Goal: Task Accomplishment & Management: Manage account settings

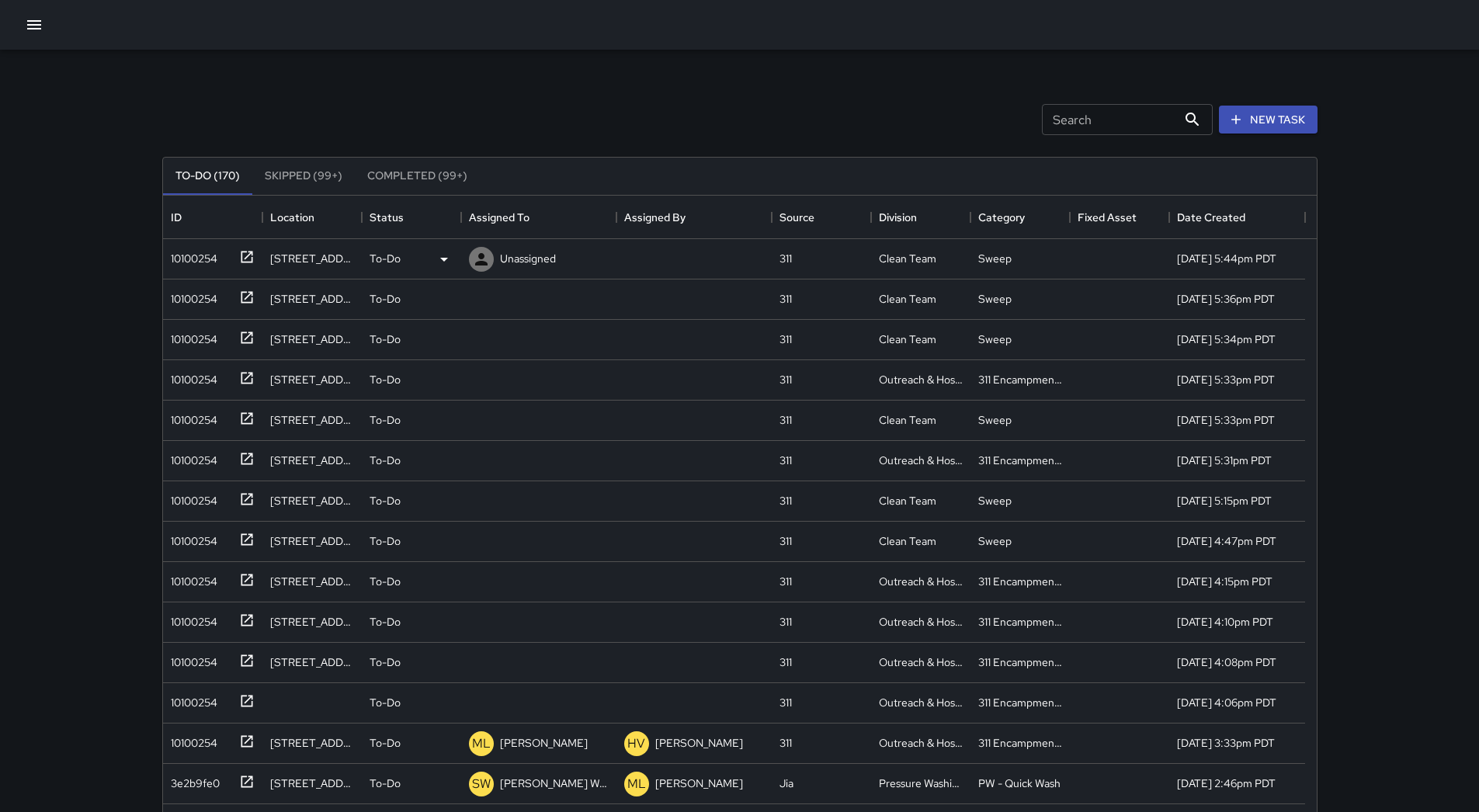
scroll to position [646, 1142]
click at [564, 223] on div "Assigned To" at bounding box center [539, 217] width 140 height 44
click at [203, 273] on div "10100254" at bounding box center [212, 259] width 100 height 40
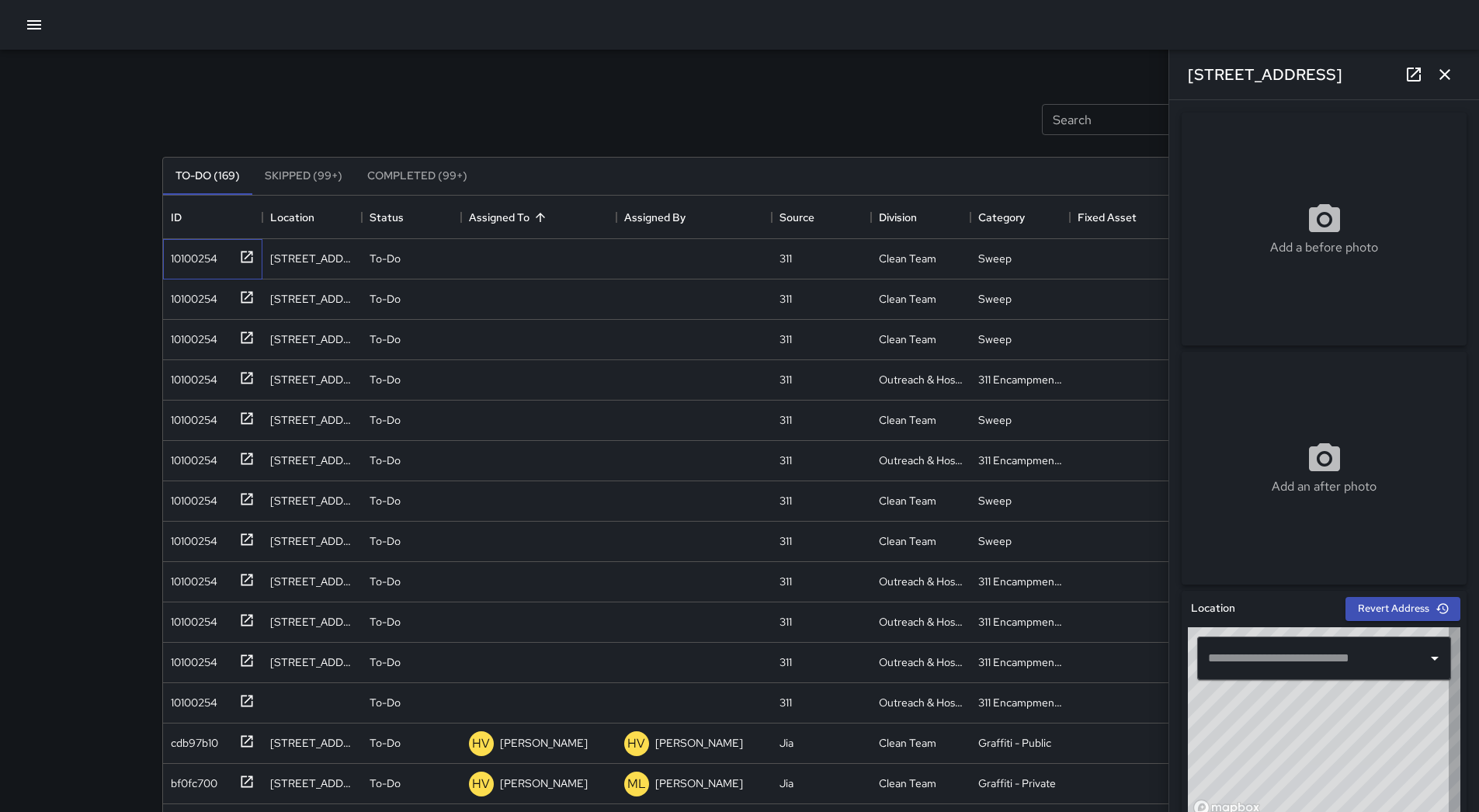
type input "**********"
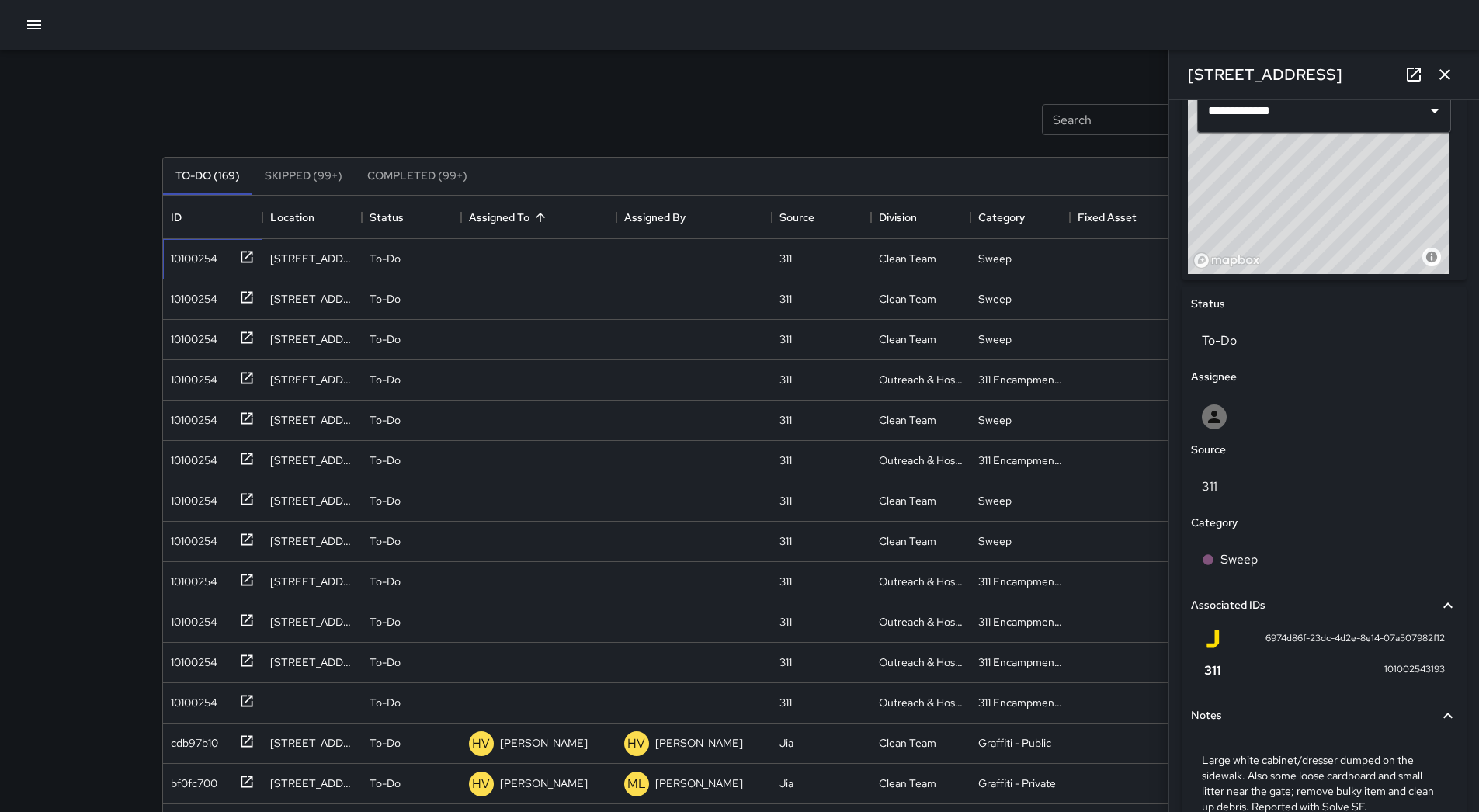
scroll to position [631, 0]
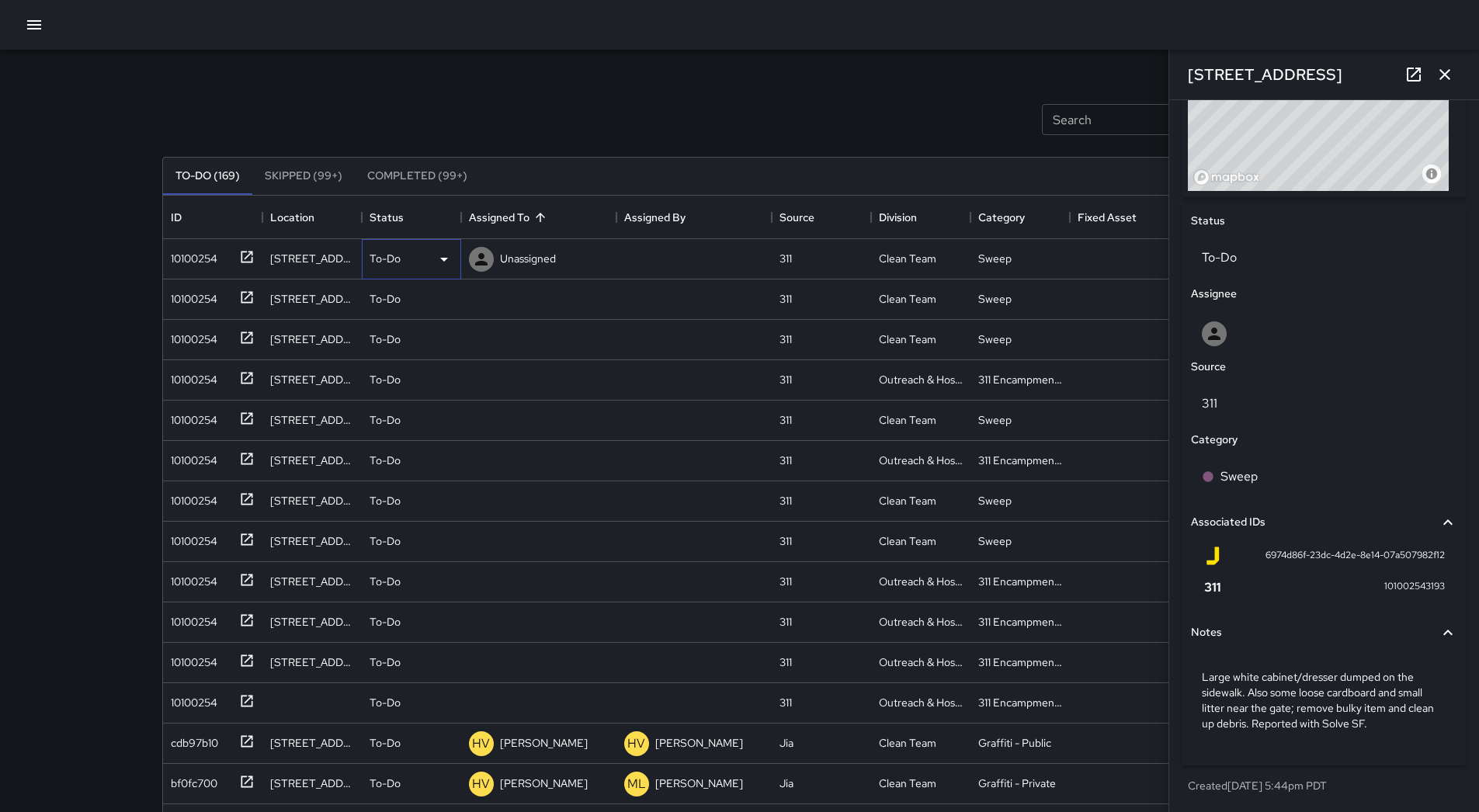
click at [444, 253] on icon at bounding box center [444, 260] width 19 height 19
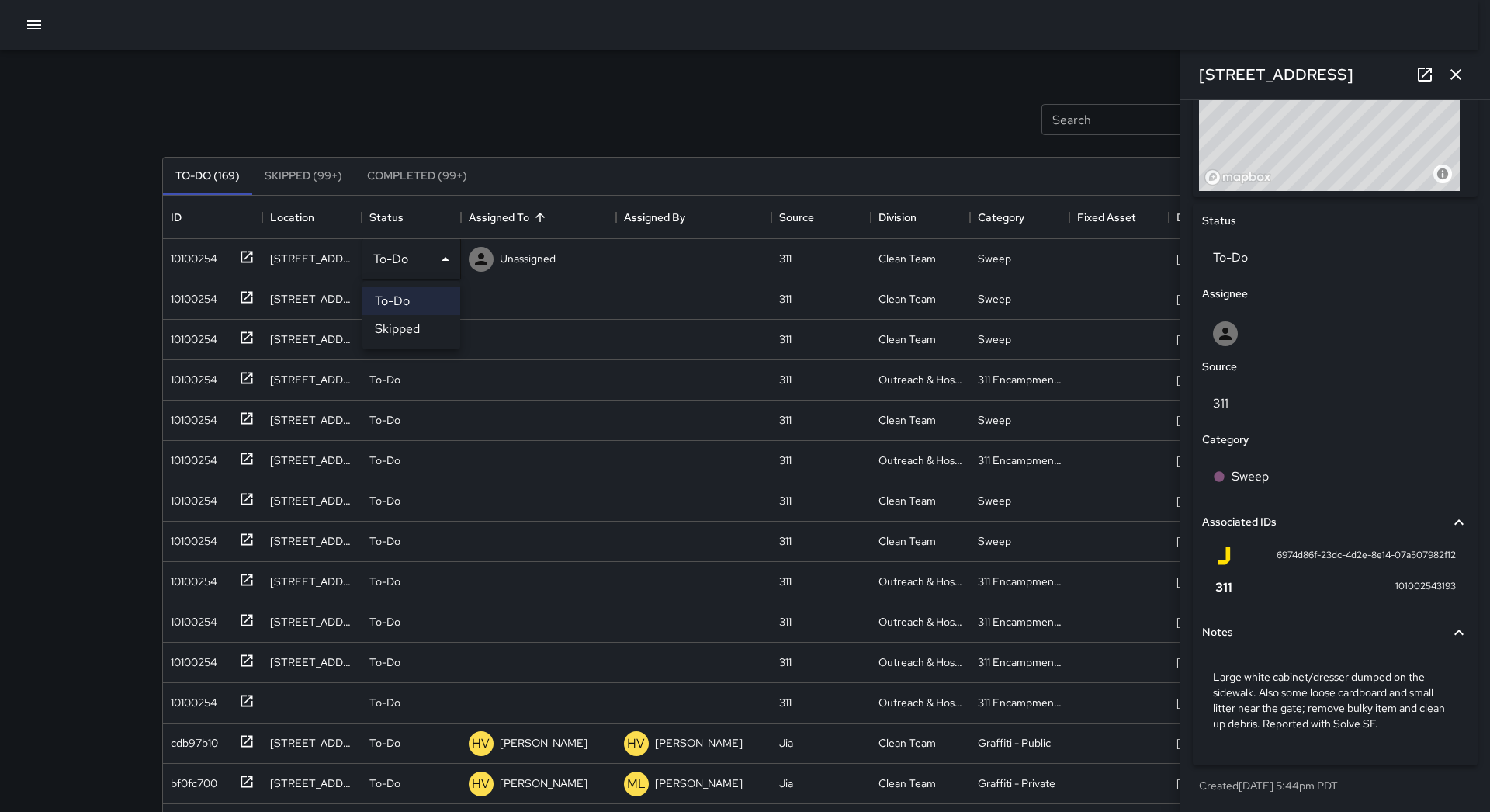
click at [406, 328] on li "Skipped" at bounding box center [411, 329] width 98 height 28
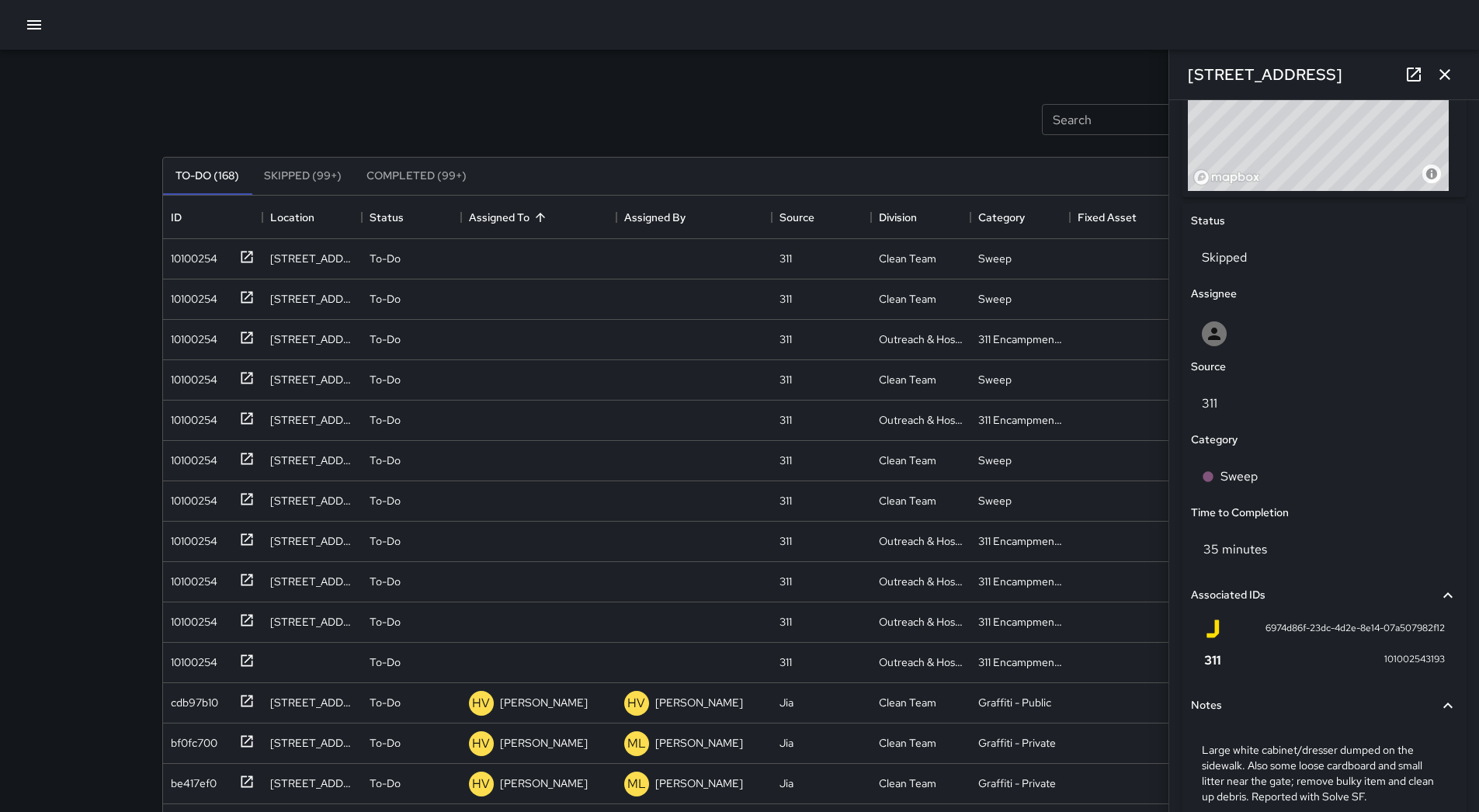
click at [148, 258] on div "Search Search New Task To-Do (168) Skipped (99+) Completed (99+) ID Location St…" at bounding box center [740, 483] width 1193 height 867
click at [189, 265] on div "10100254" at bounding box center [191, 255] width 53 height 21
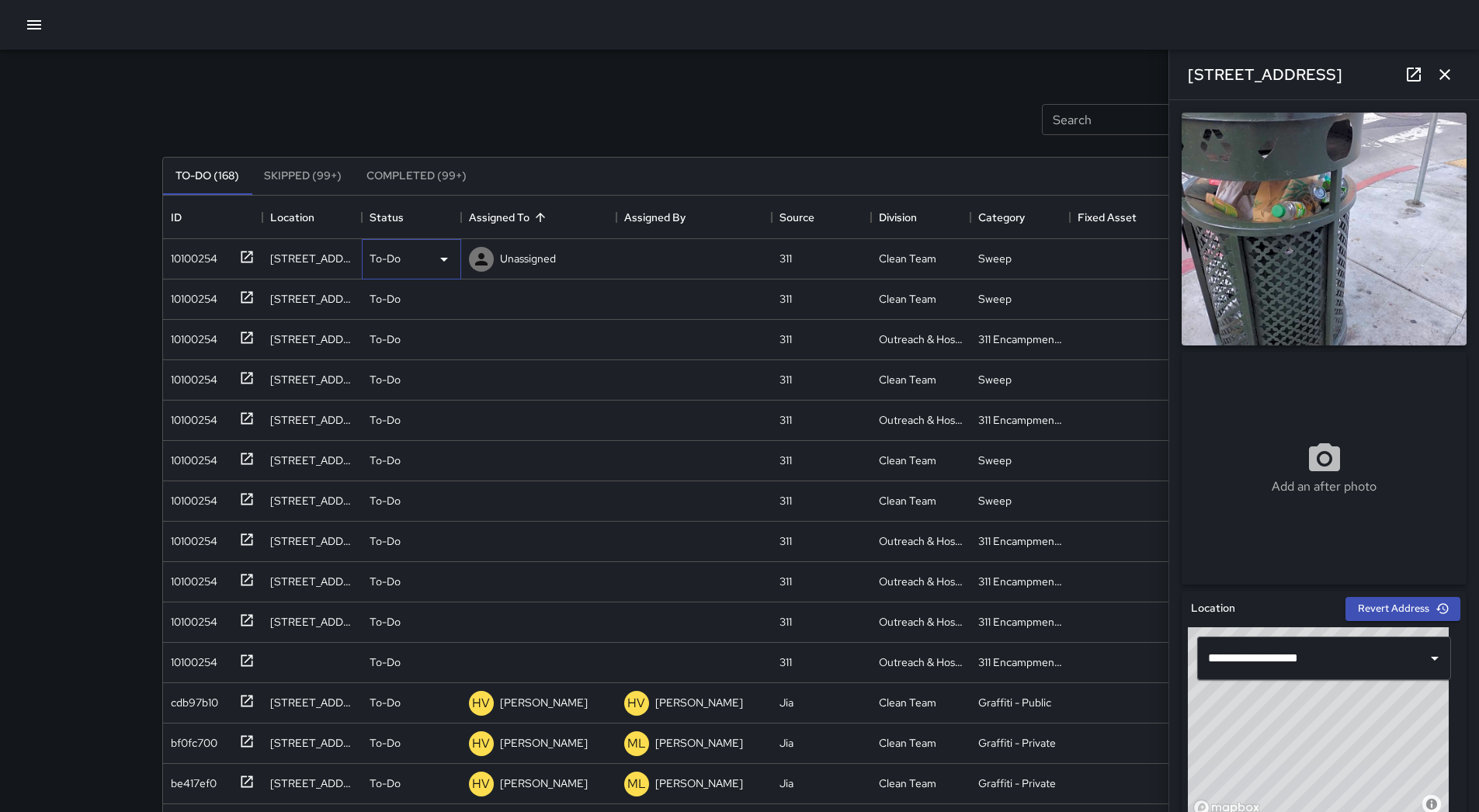
click at [435, 262] on icon at bounding box center [444, 260] width 19 height 19
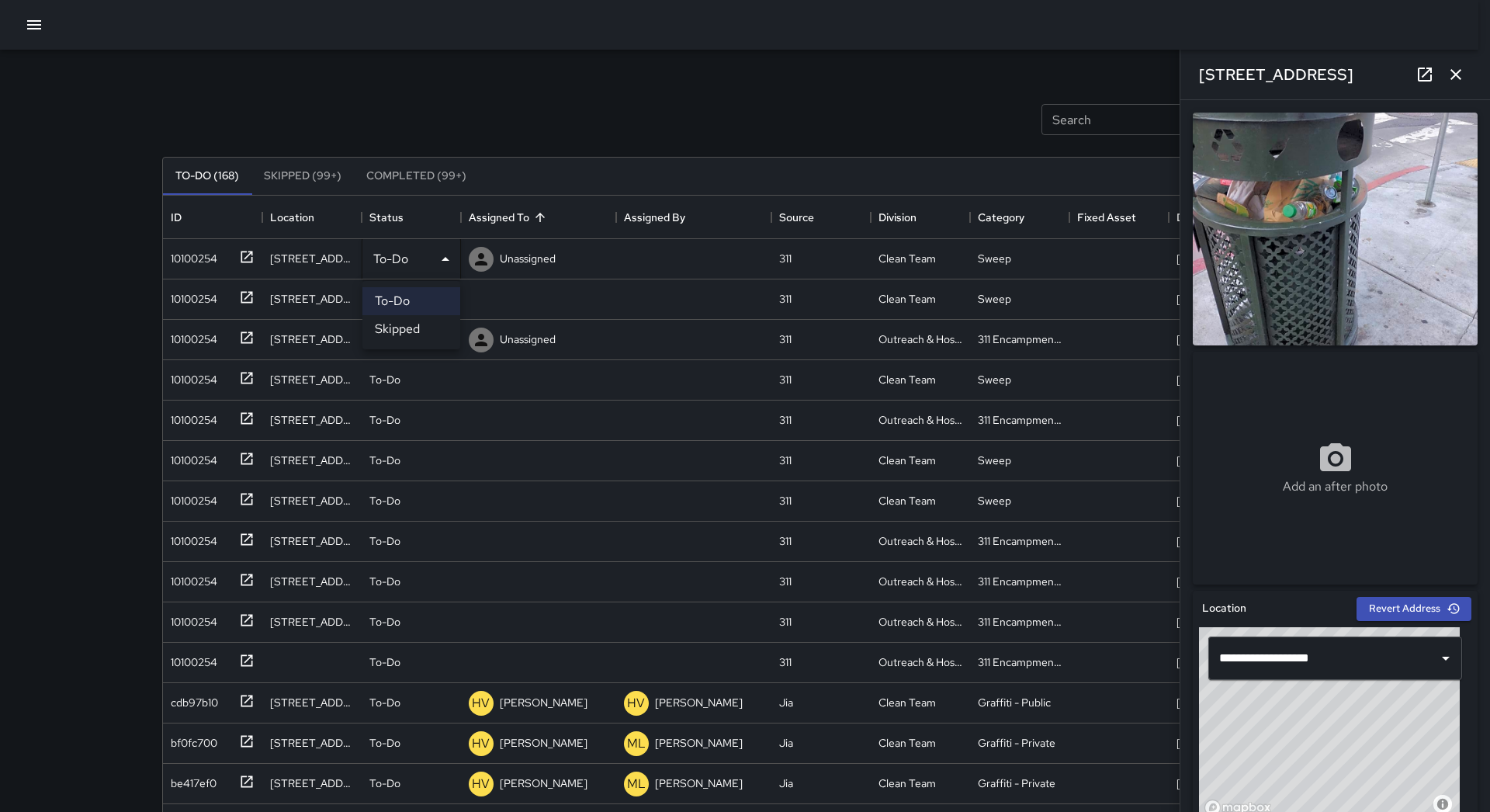
drag, startPoint x: 414, startPoint y: 323, endPoint x: 389, endPoint y: 324, distance: 25.0
click at [413, 324] on li "Skipped" at bounding box center [411, 329] width 98 height 28
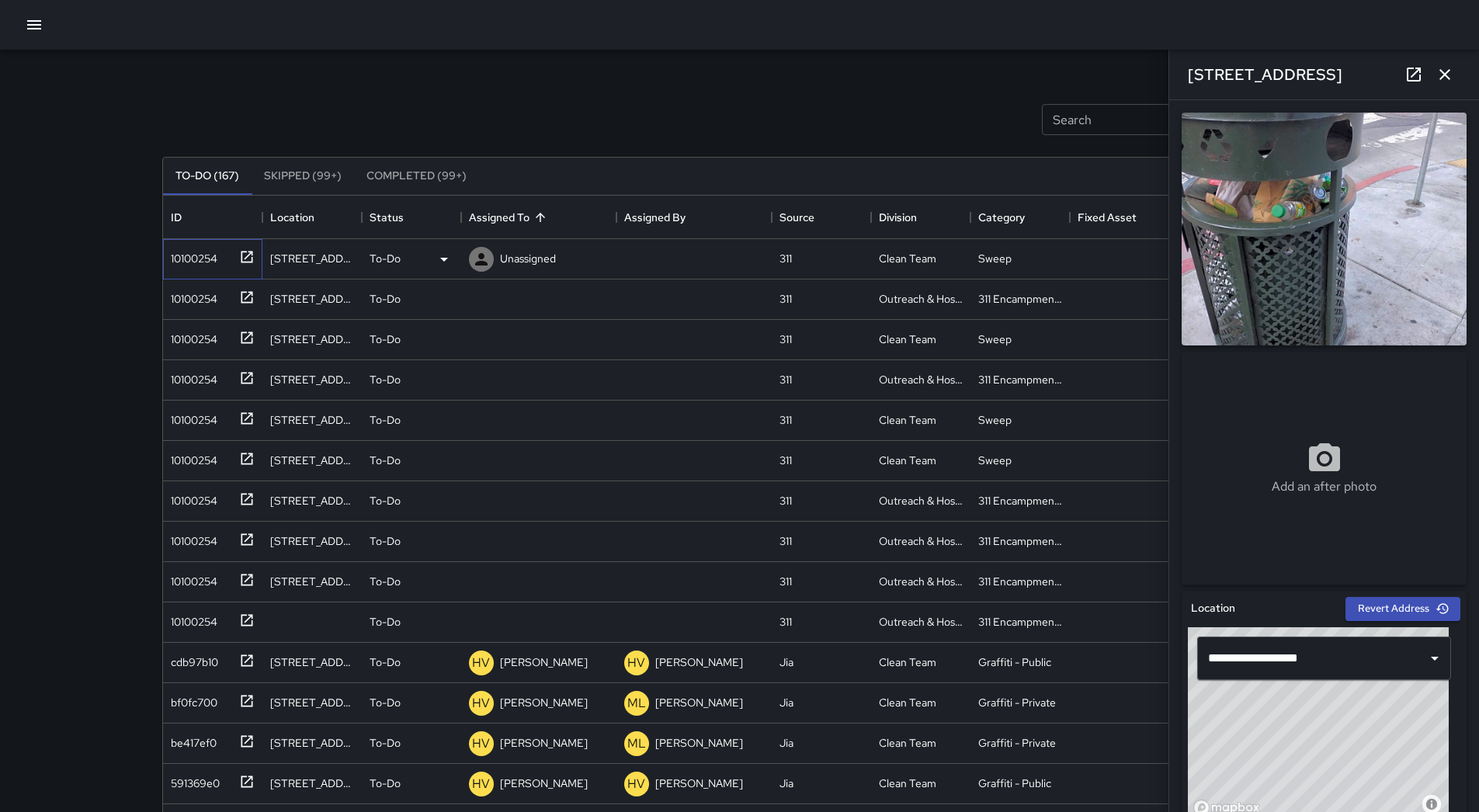
click at [213, 261] on div "10100254" at bounding box center [191, 255] width 53 height 21
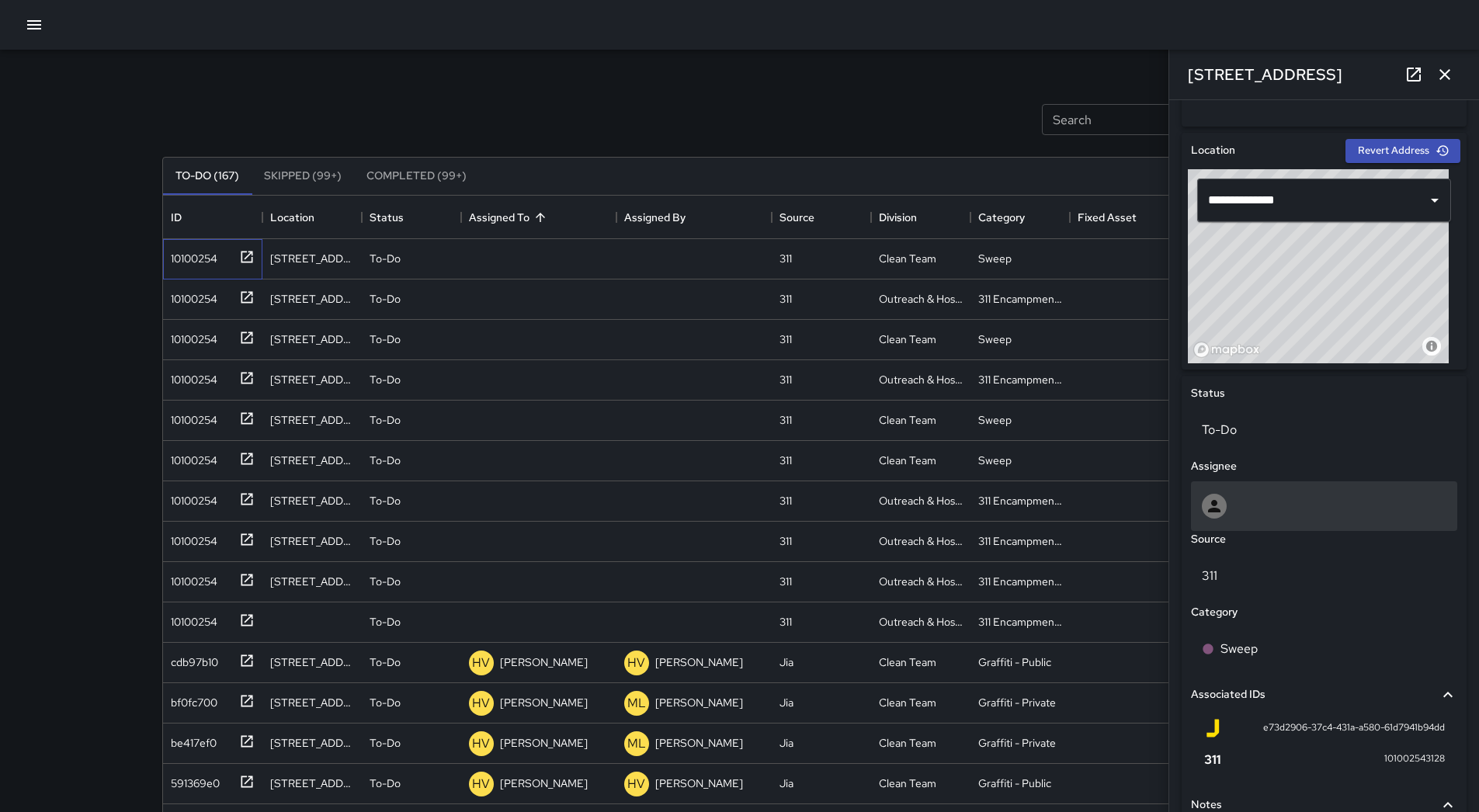
scroll to position [615, 0]
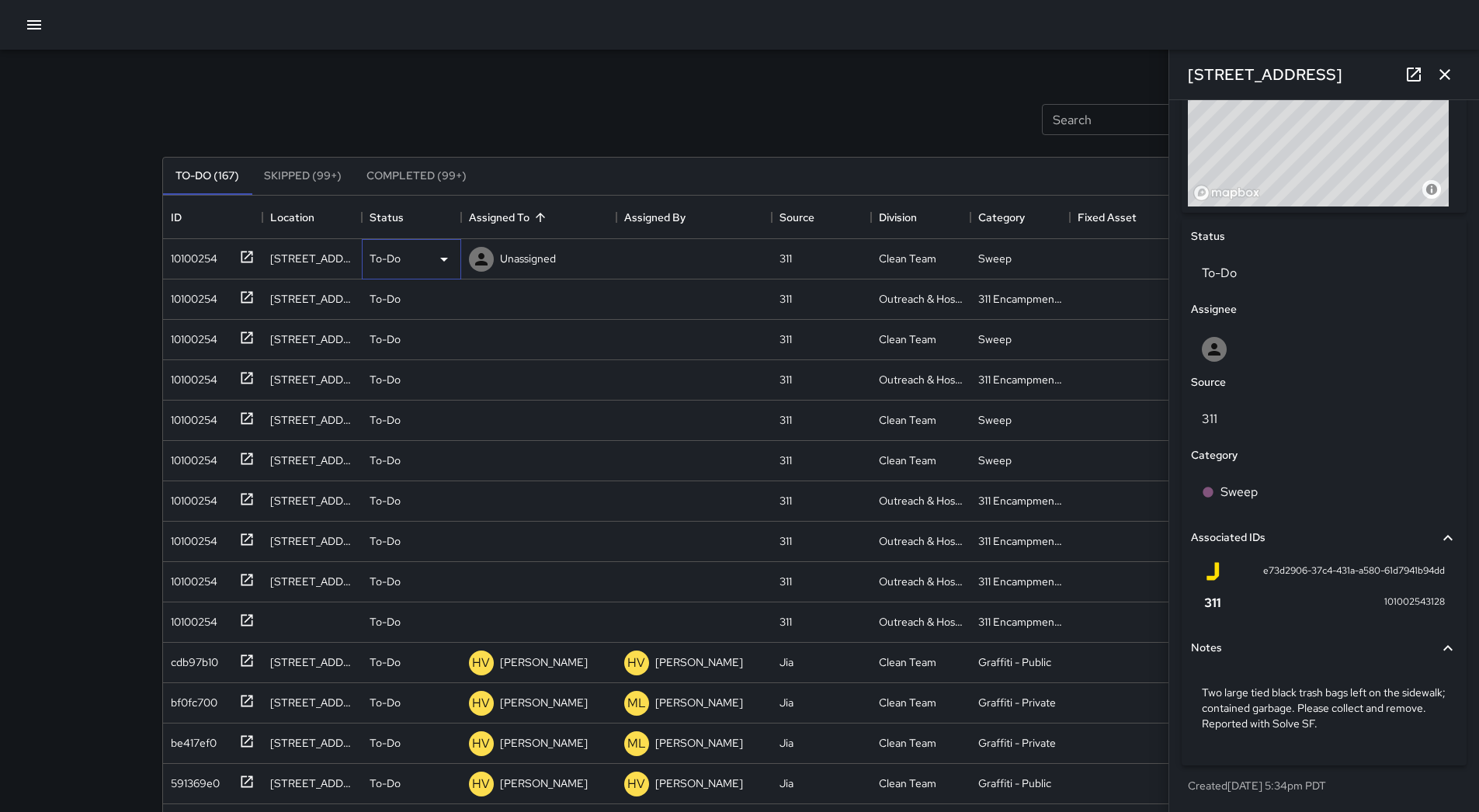
click at [444, 258] on icon at bounding box center [444, 260] width 19 height 19
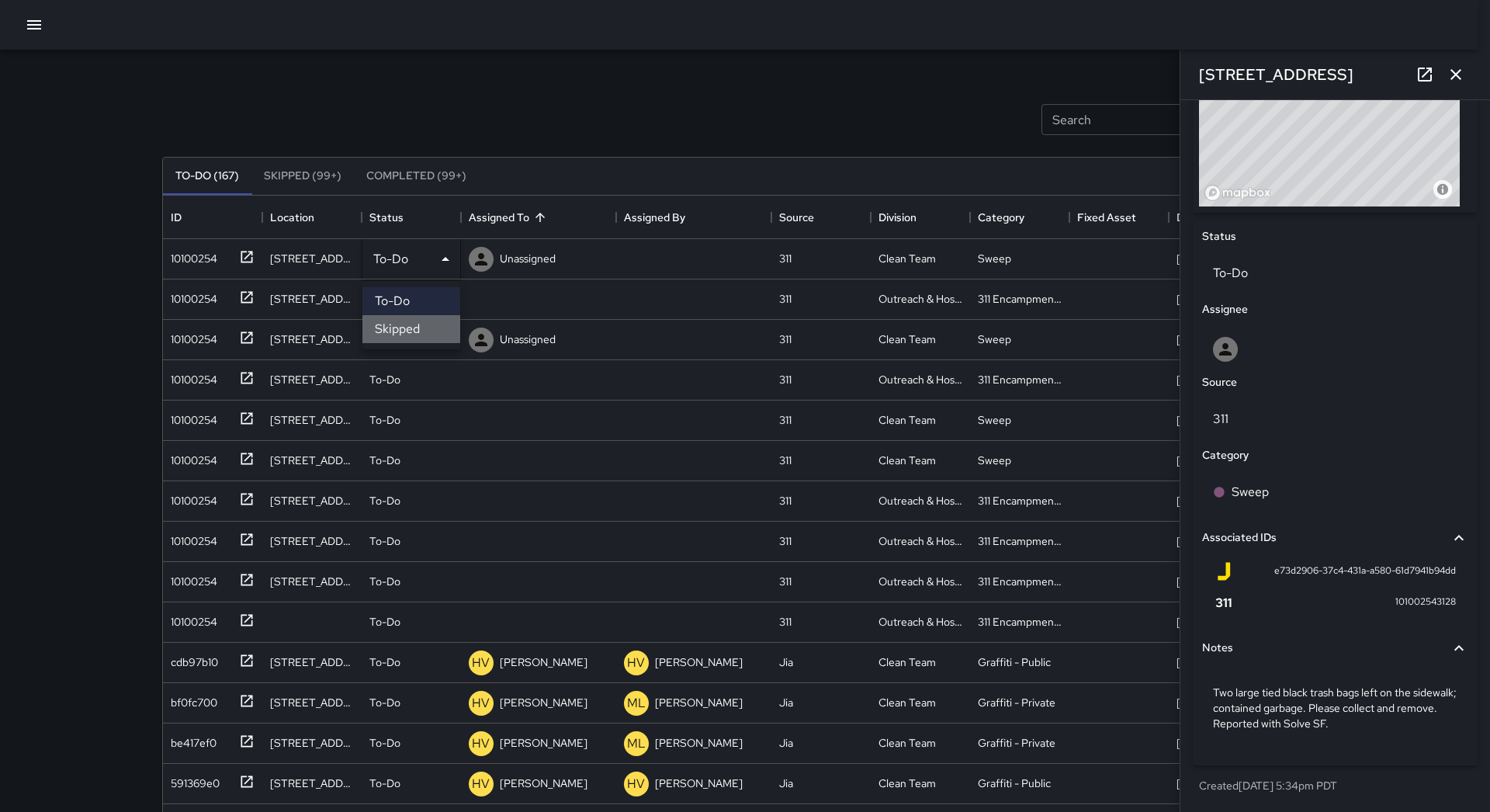
drag, startPoint x: 411, startPoint y: 329, endPoint x: 402, endPoint y: 329, distance: 9.0
click at [410, 329] on li "Skipped" at bounding box center [411, 329] width 98 height 28
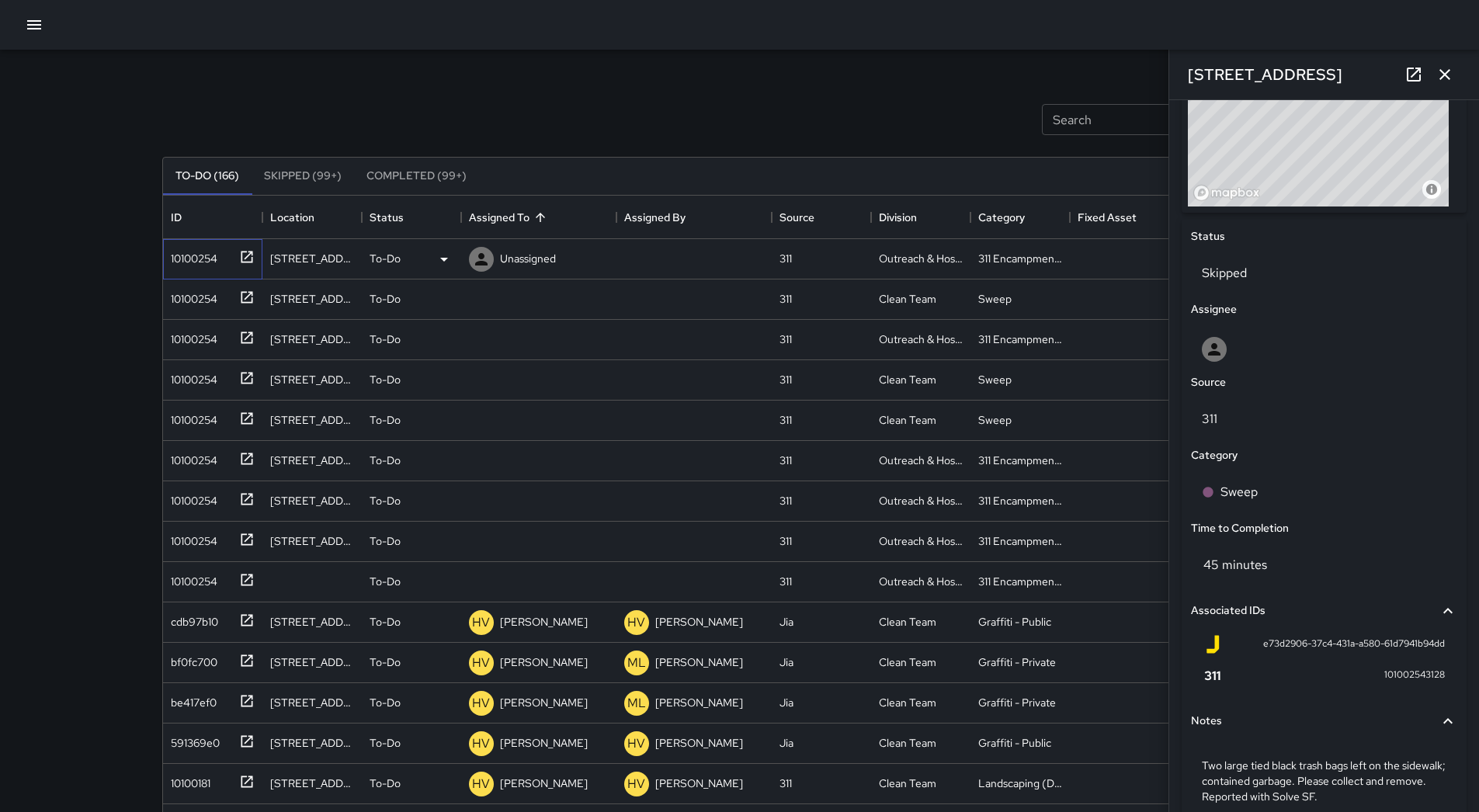
click at [200, 267] on div "10100254" at bounding box center [209, 256] width 90 height 26
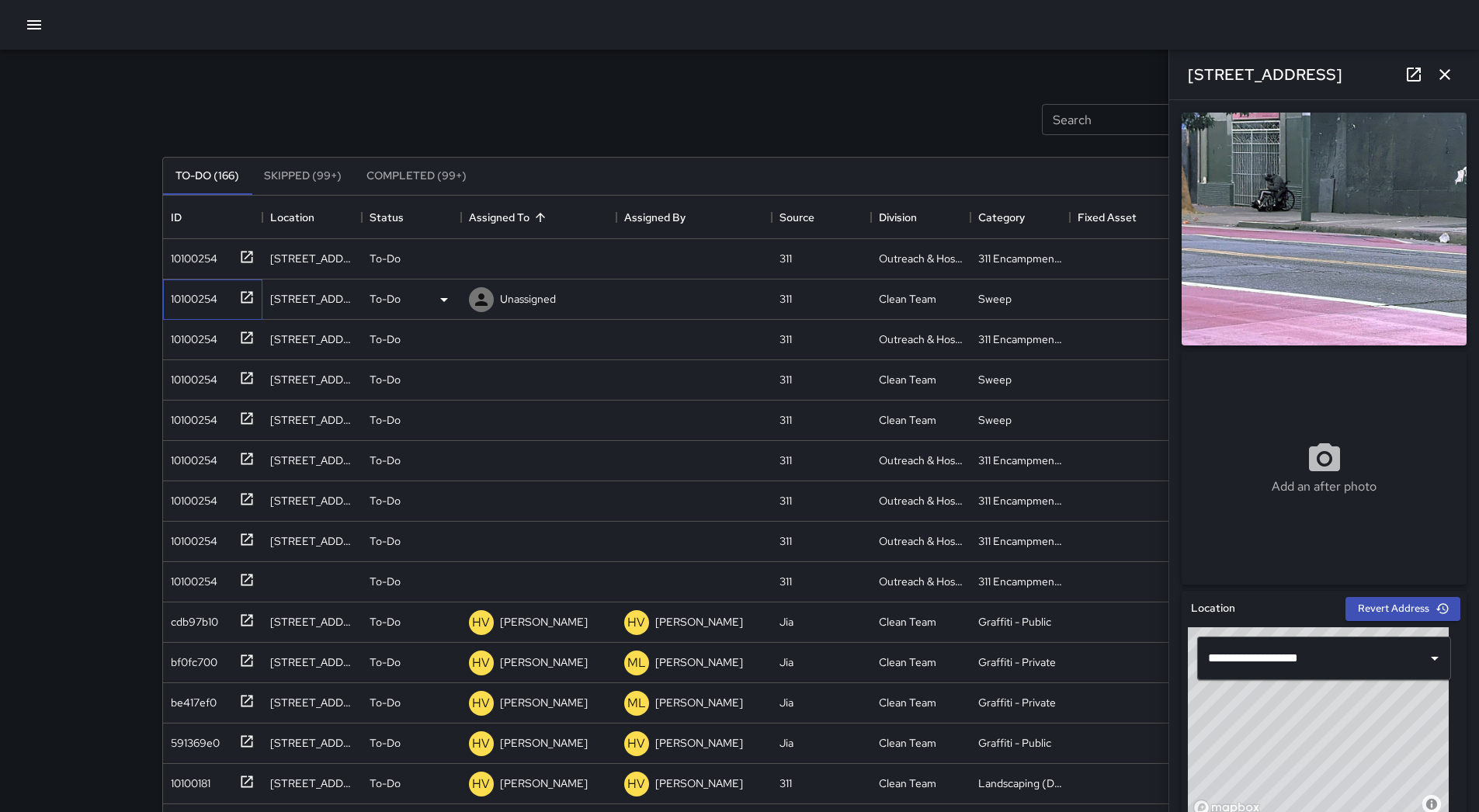
click at [168, 294] on div "10100254" at bounding box center [191, 295] width 53 height 21
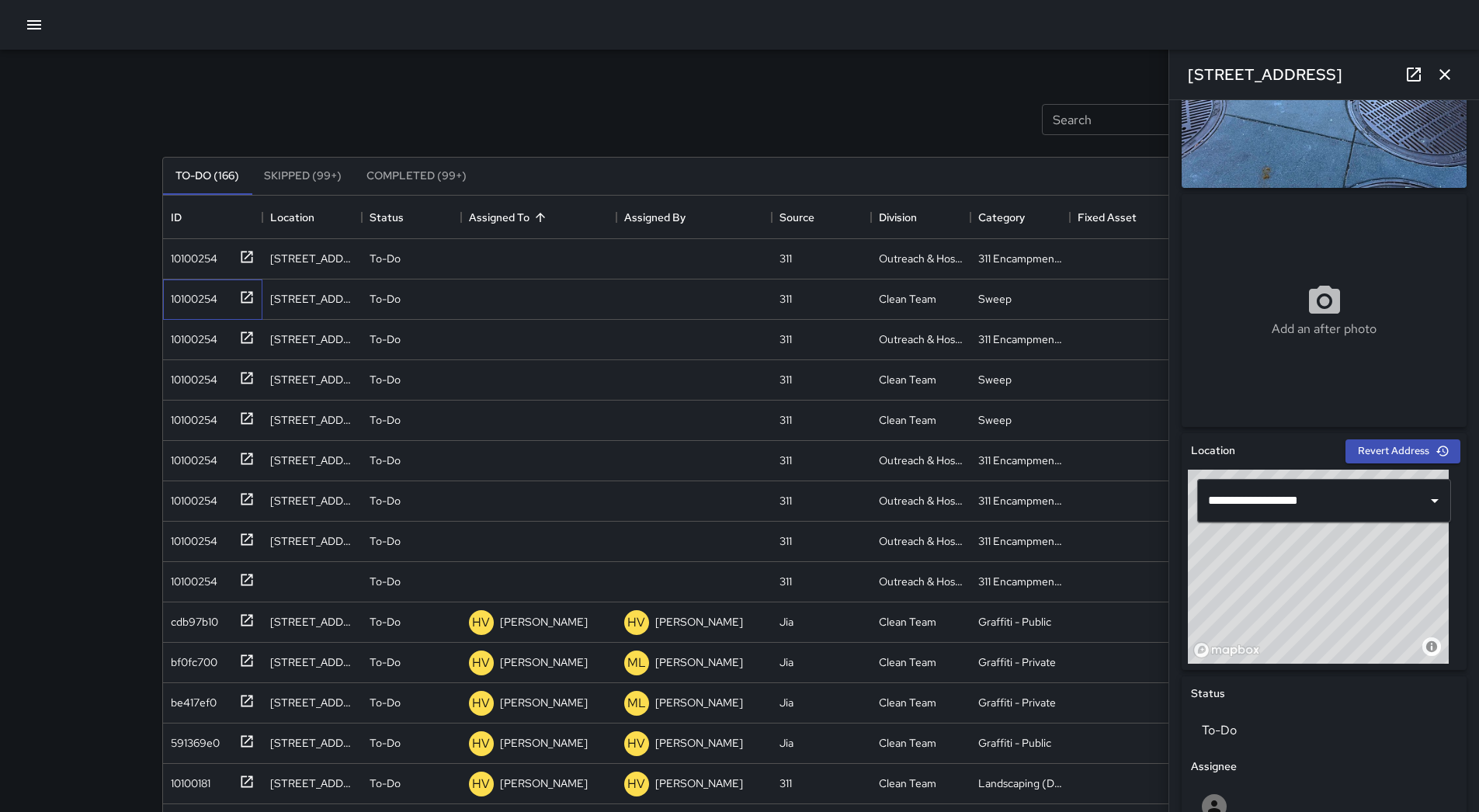
scroll to position [599, 0]
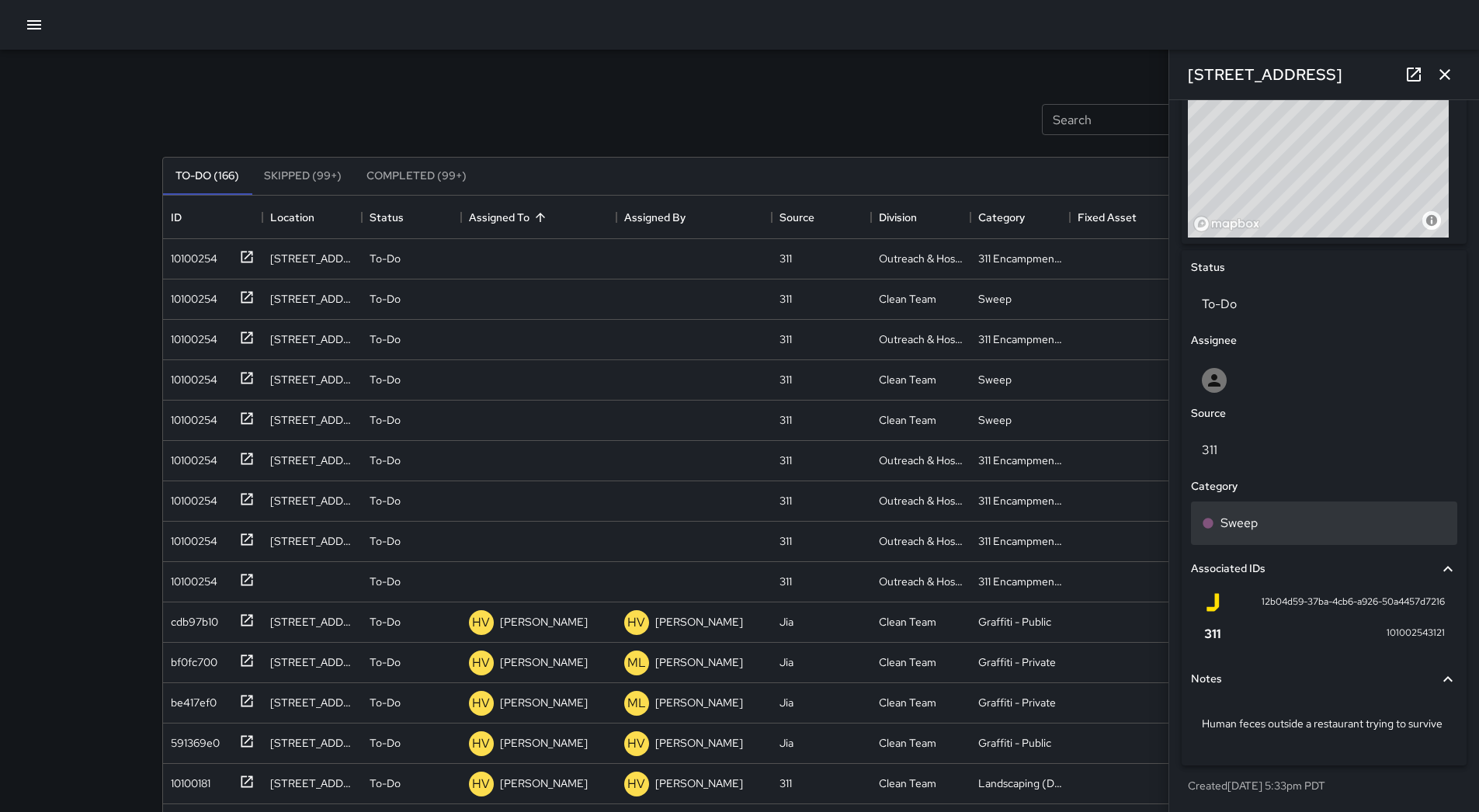
click at [1264, 513] on div "Sweep" at bounding box center [1324, 523] width 245 height 19
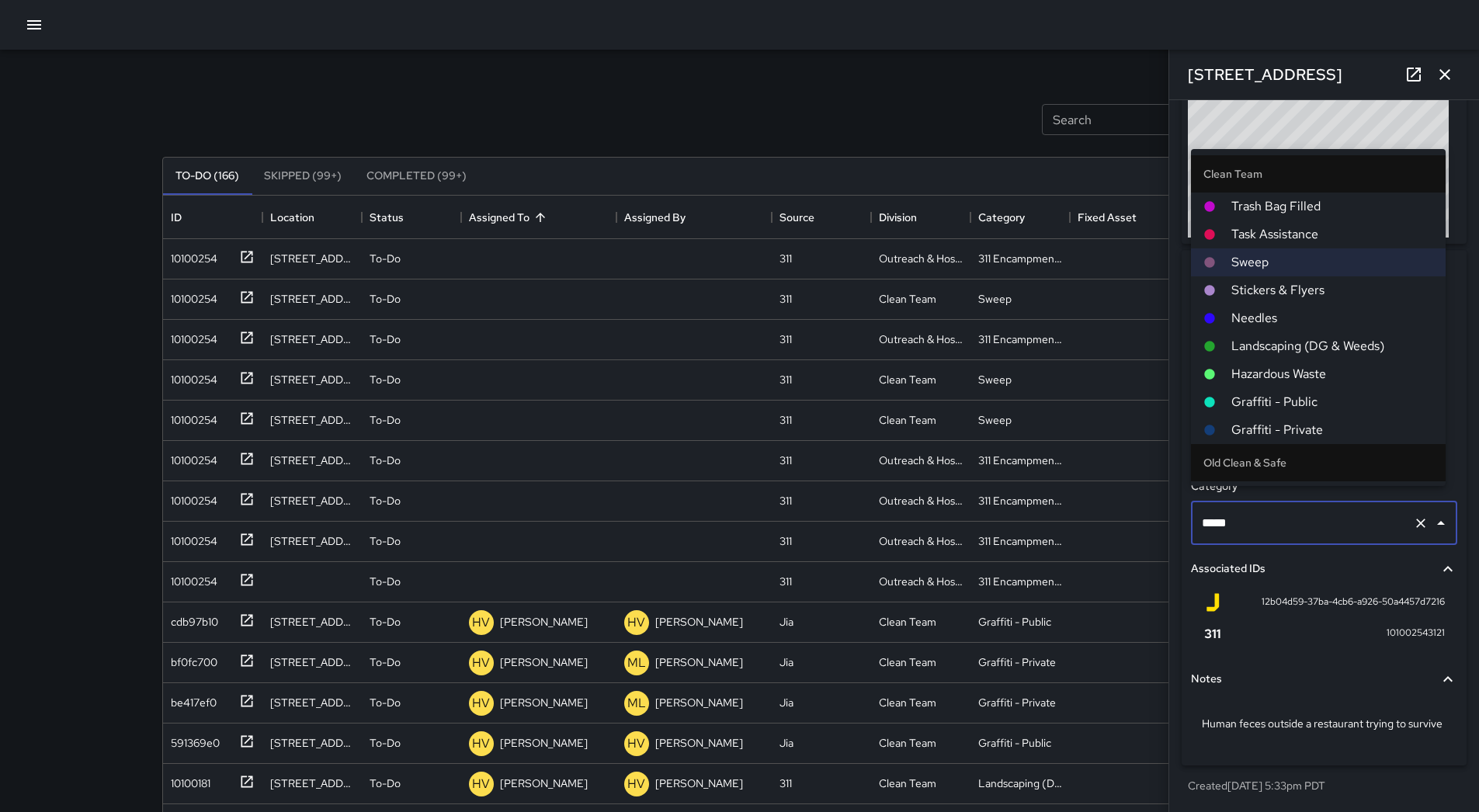
click at [1271, 372] on span "Hazardous Waste" at bounding box center [1332, 374] width 202 height 19
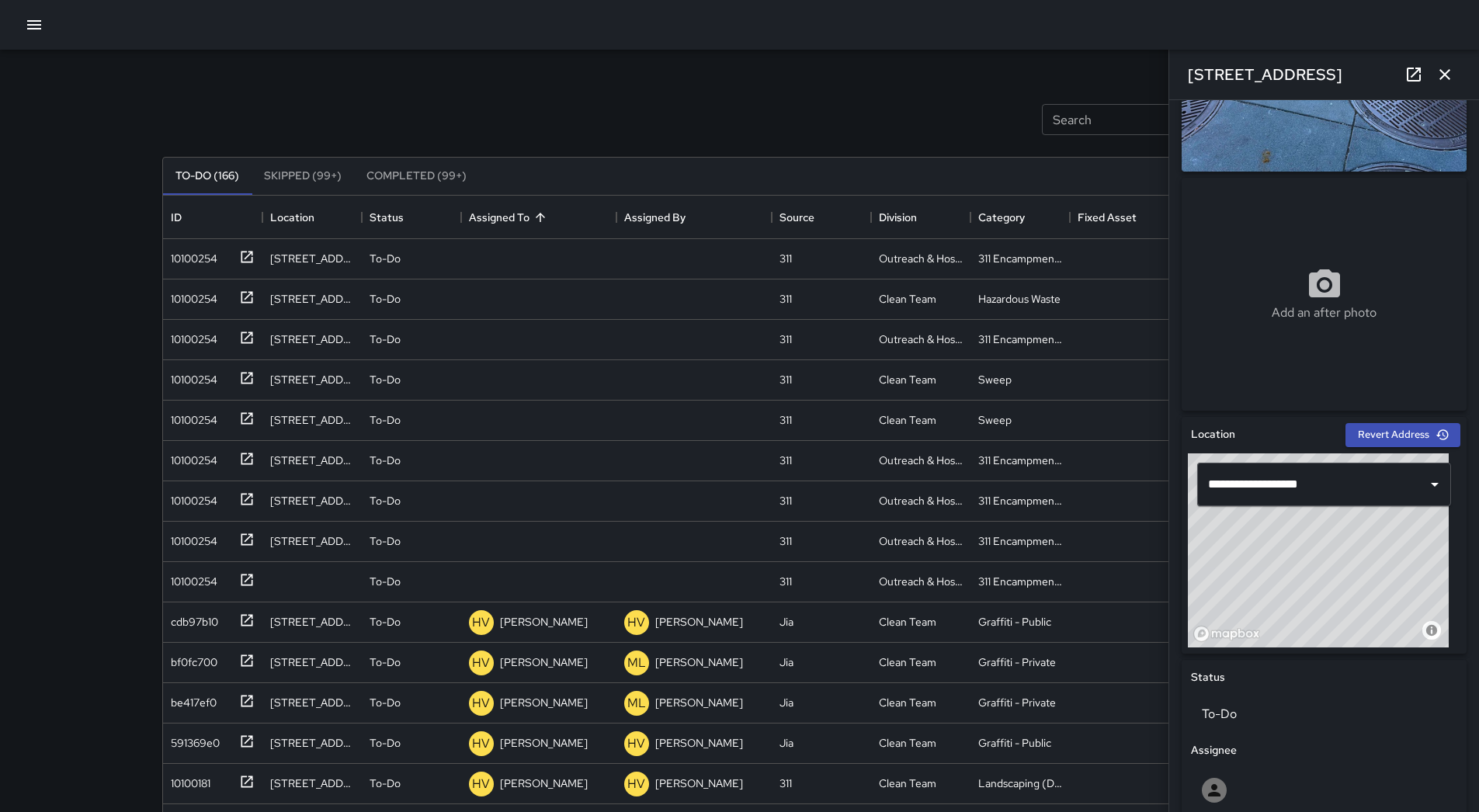
scroll to position [0, 0]
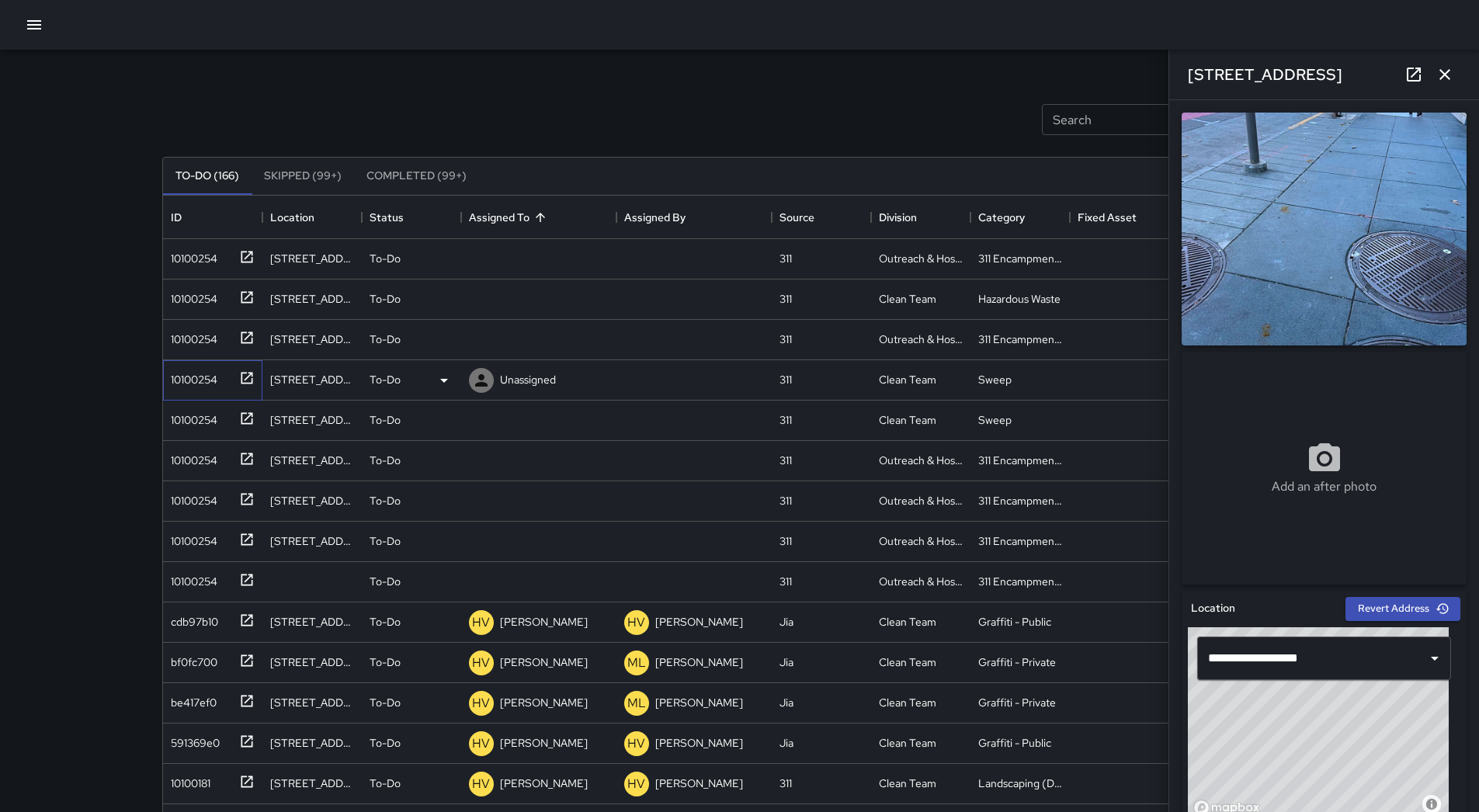
click at [202, 378] on div "10100254" at bounding box center [191, 376] width 53 height 21
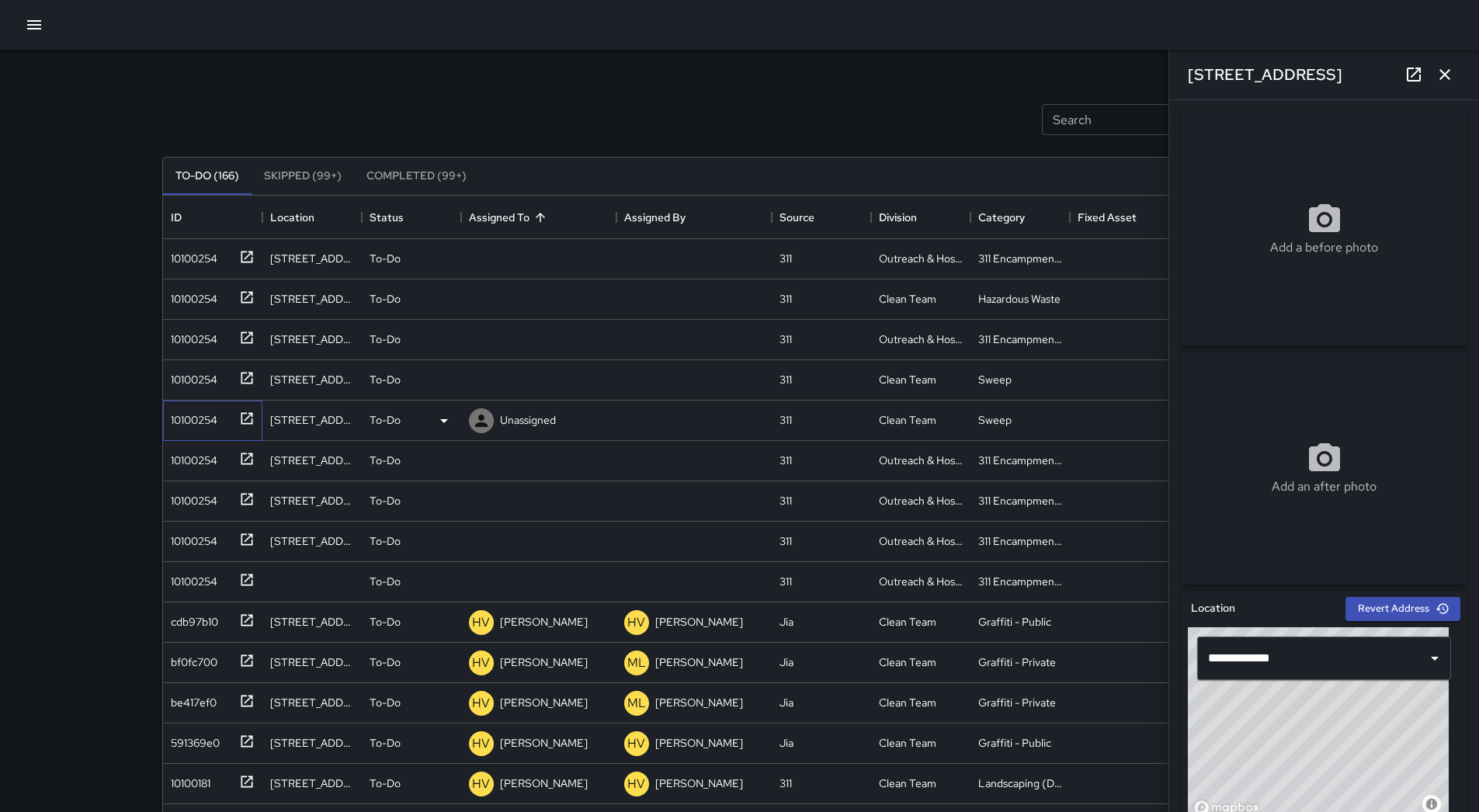
click at [198, 419] on div "10100254" at bounding box center [191, 416] width 53 height 21
click at [194, 366] on div "10100254" at bounding box center [191, 376] width 53 height 21
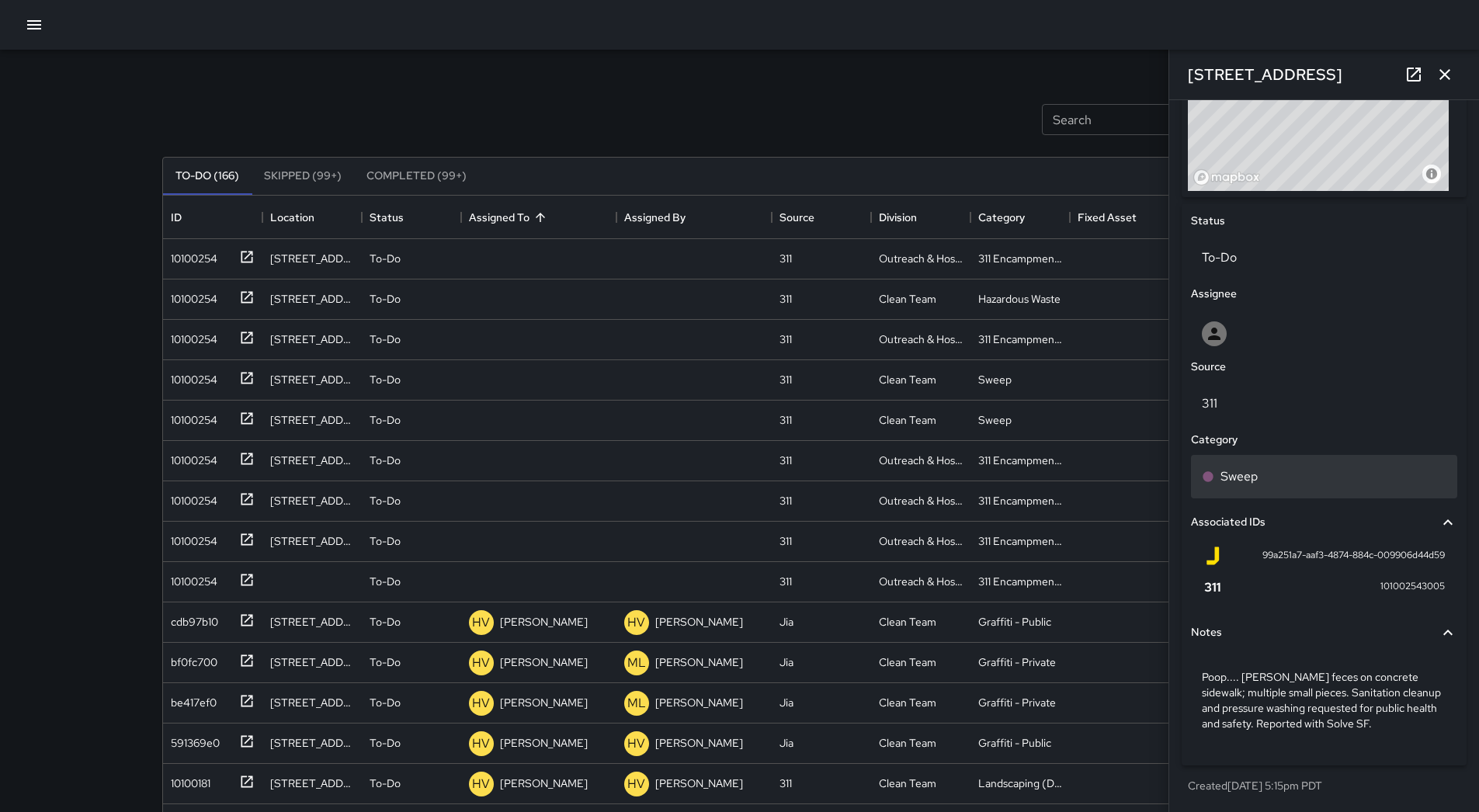
click at [1269, 469] on div "Sweep" at bounding box center [1324, 476] width 245 height 19
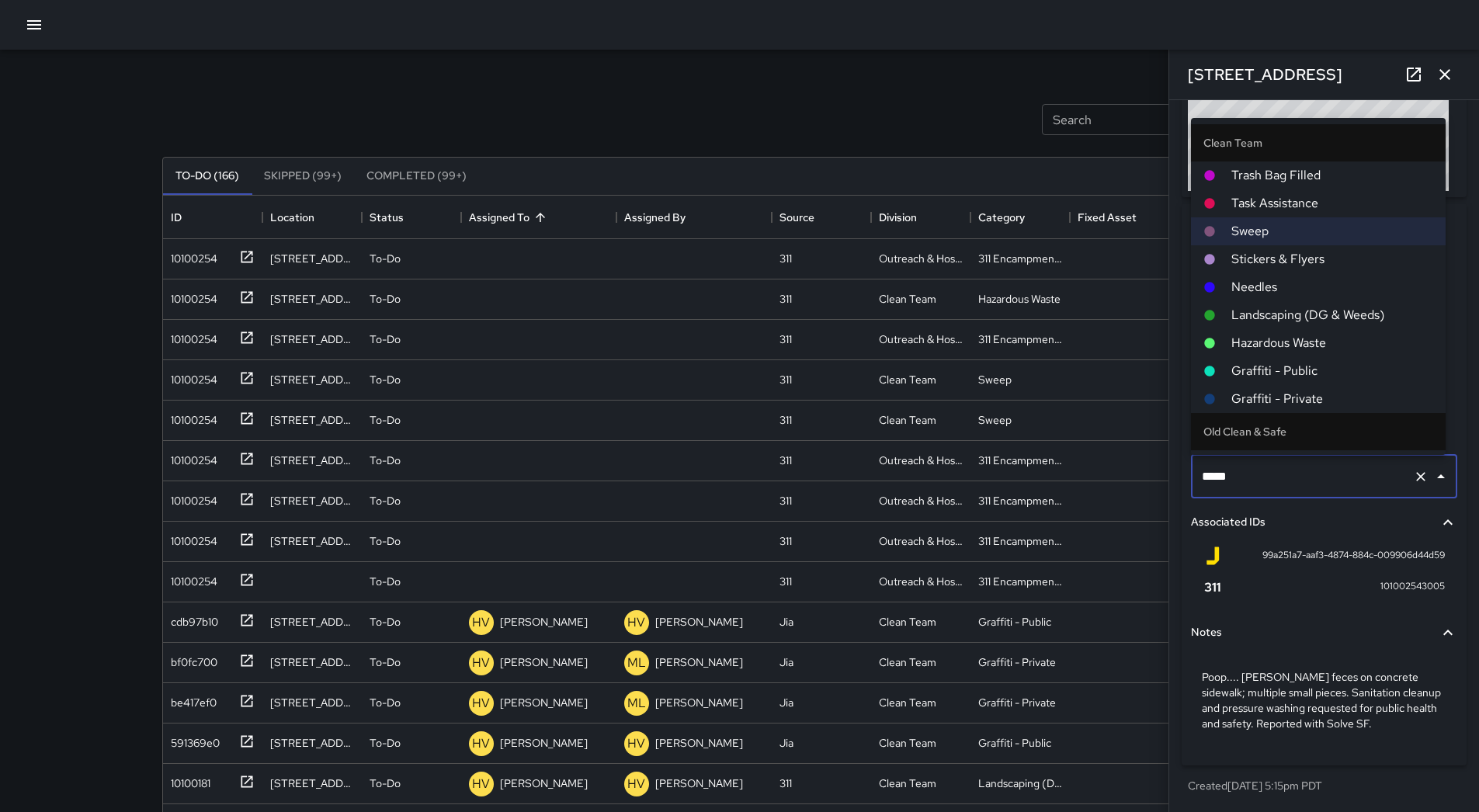
click at [1264, 338] on span "Hazardous Waste" at bounding box center [1332, 343] width 202 height 19
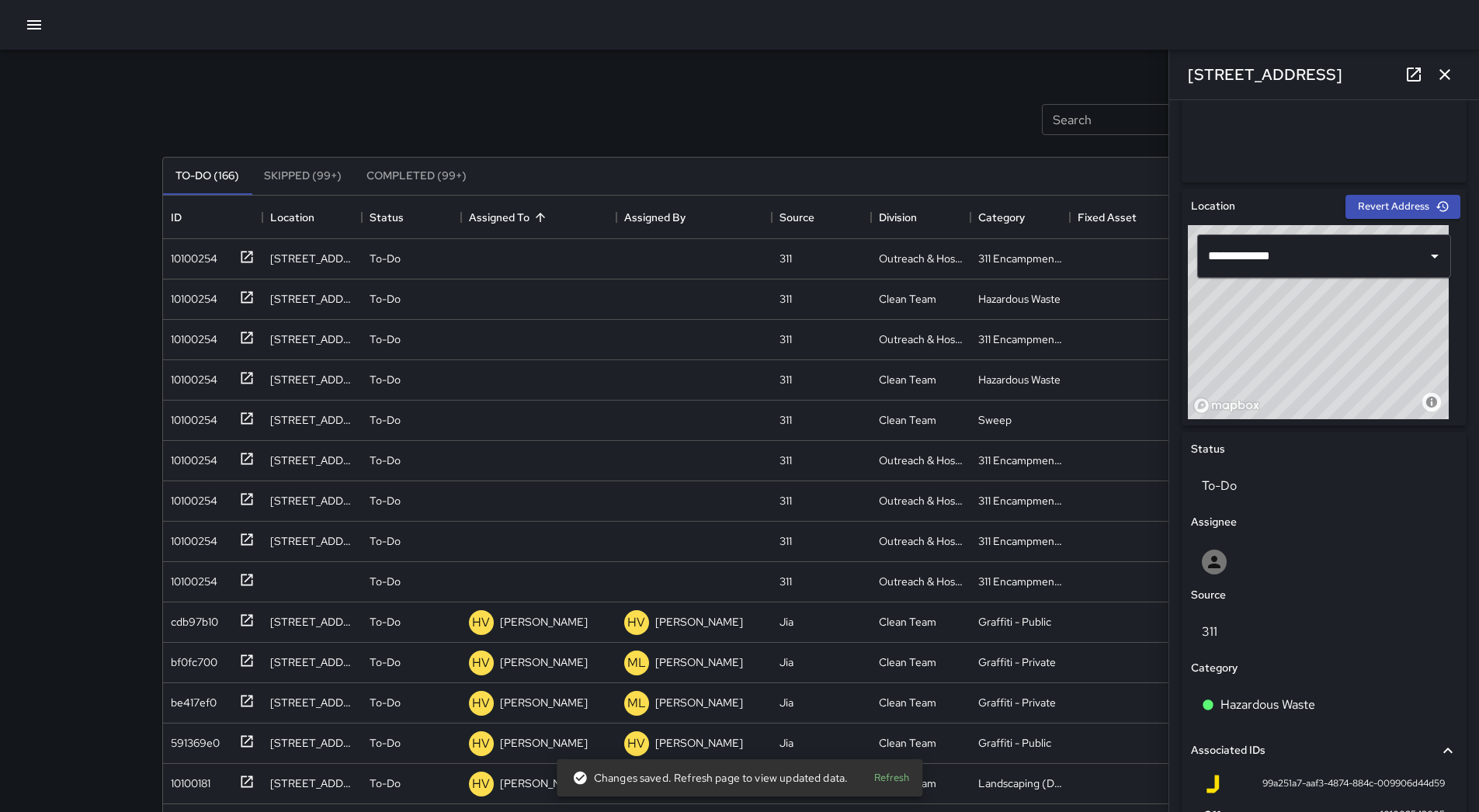
scroll to position [397, 0]
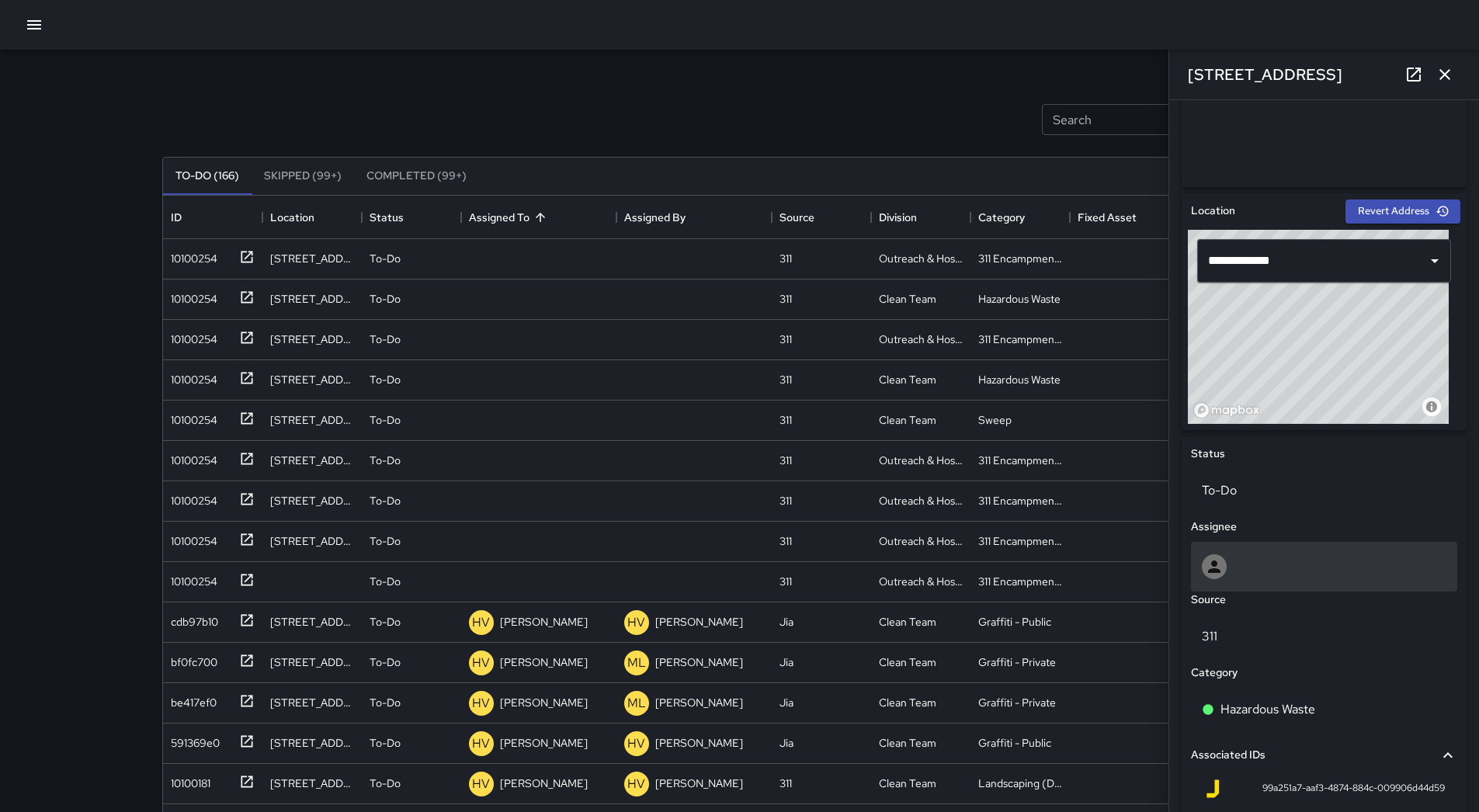
click at [1253, 571] on div at bounding box center [1324, 566] width 245 height 25
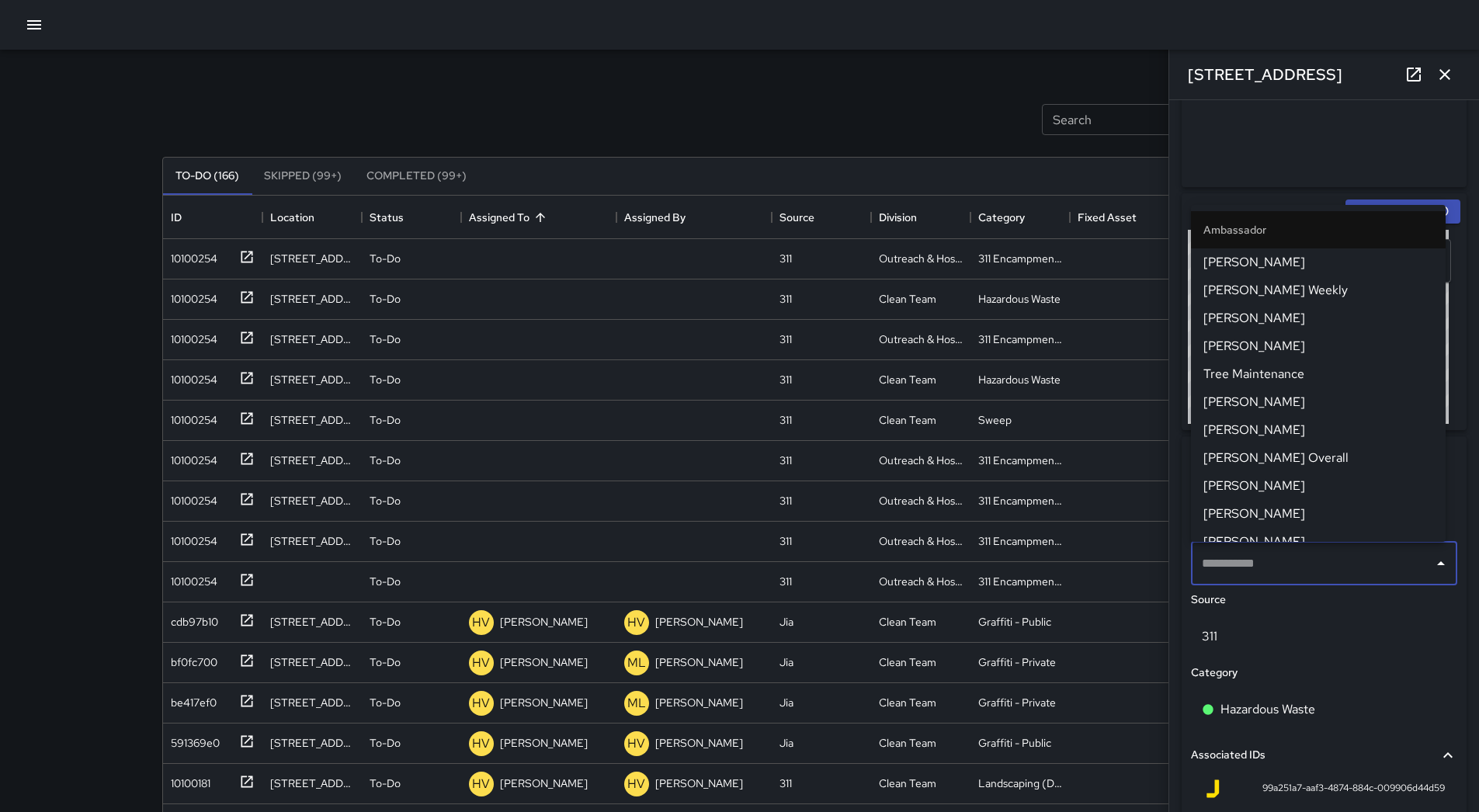
click at [1271, 429] on span "[PERSON_NAME]" at bounding box center [1317, 430] width 230 height 19
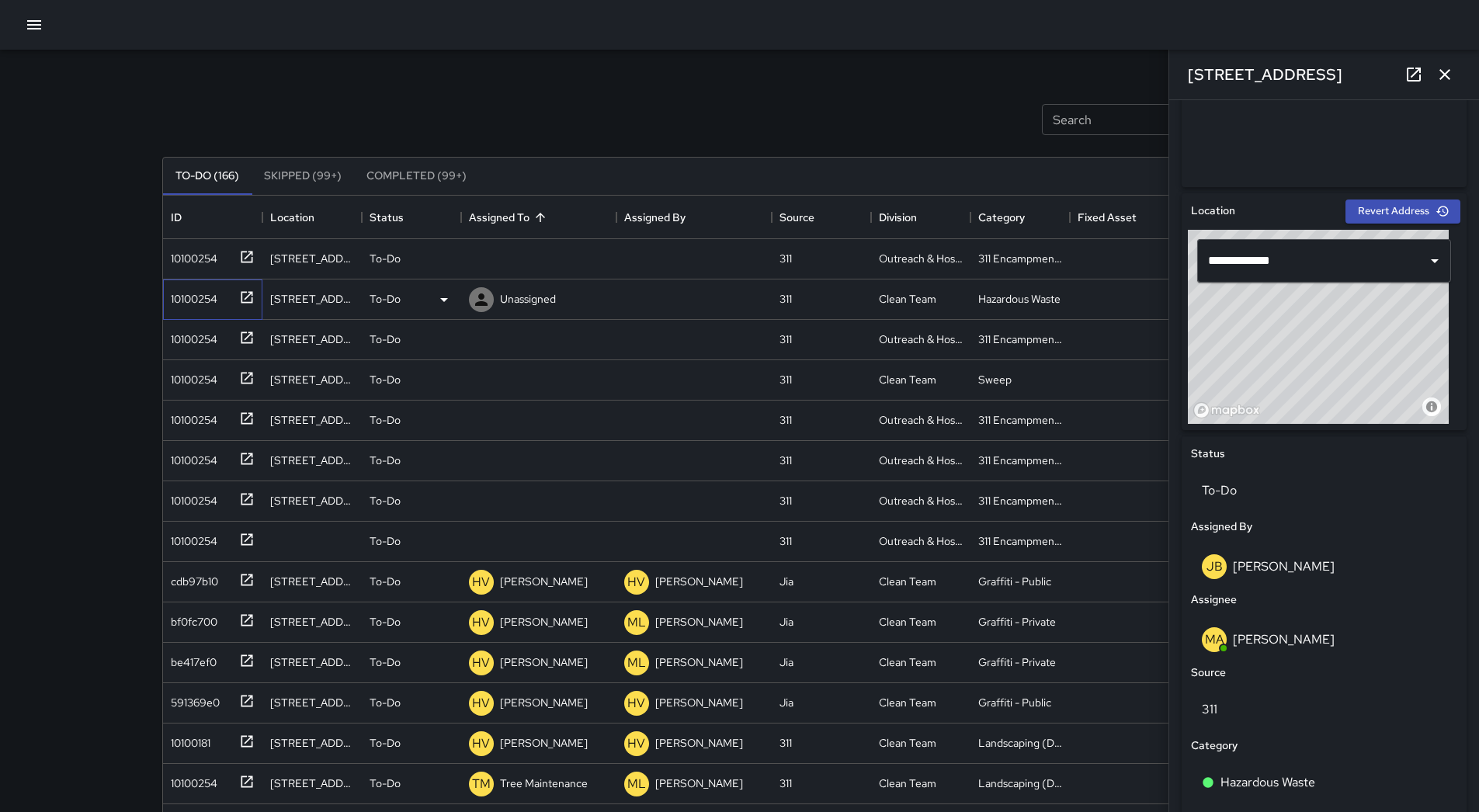
click at [199, 298] on div "10100254" at bounding box center [191, 295] width 53 height 21
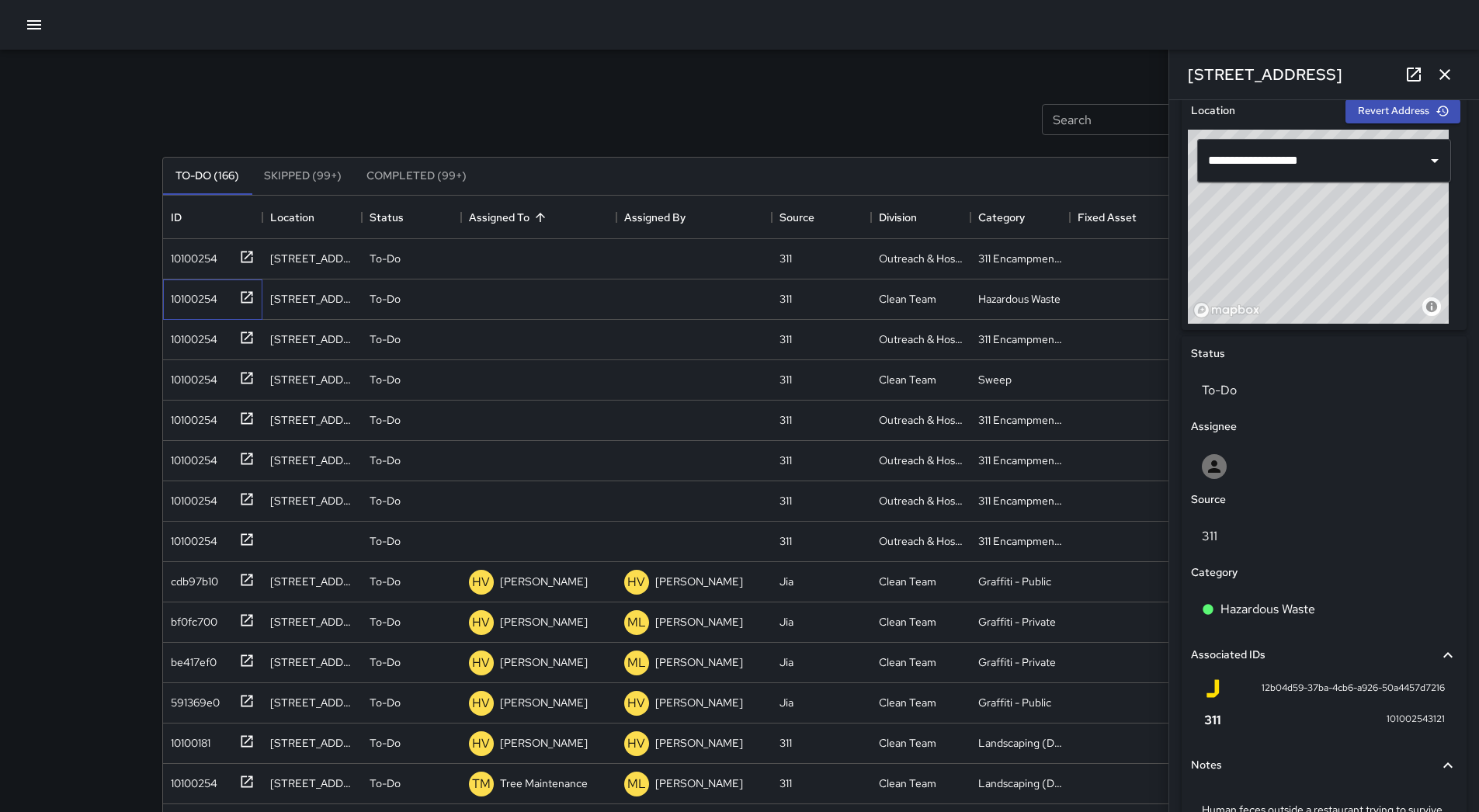
scroll to position [599, 0]
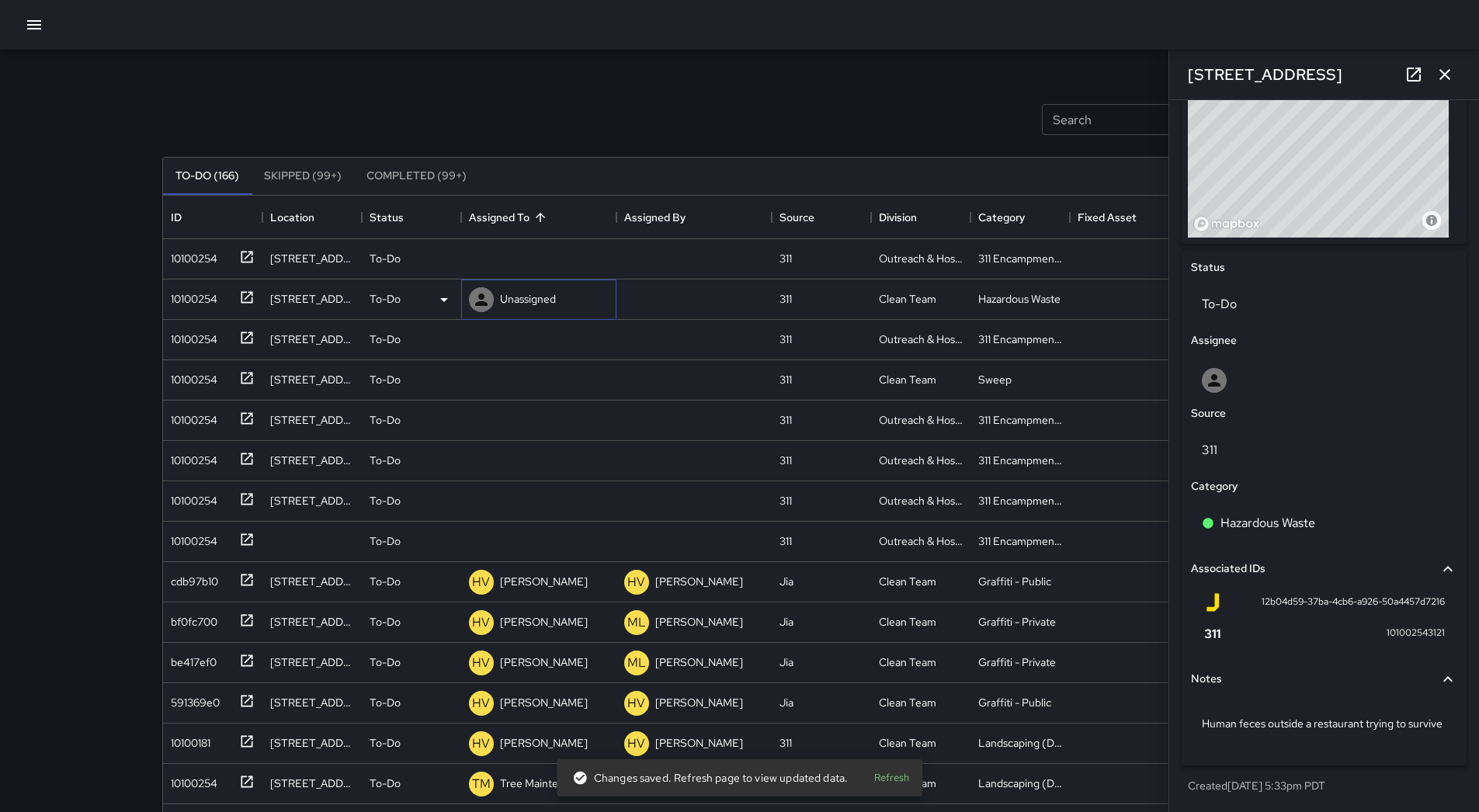
click at [532, 305] on p "Unassigned" at bounding box center [527, 299] width 56 height 16
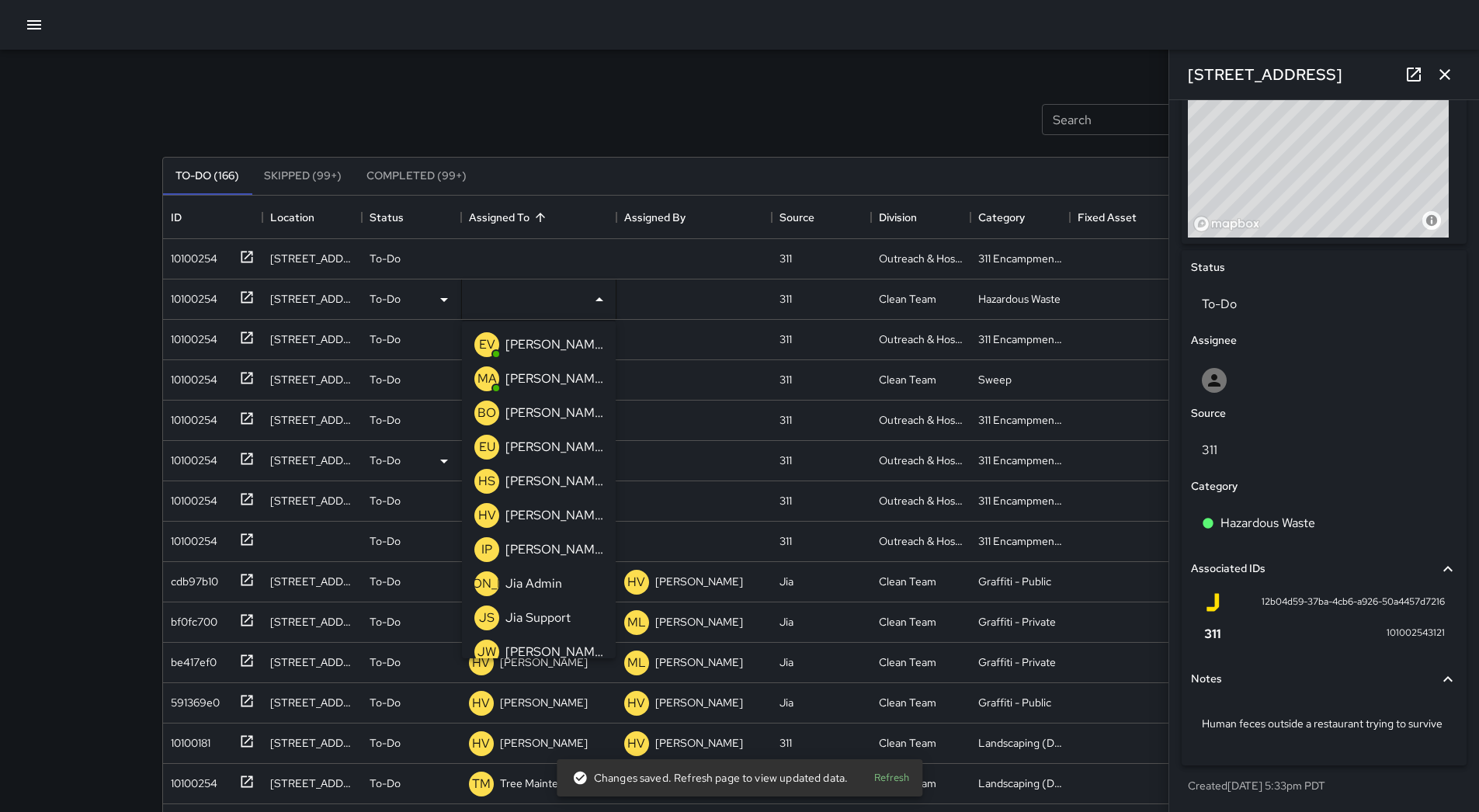
drag, startPoint x: 548, startPoint y: 411, endPoint x: 385, endPoint y: 411, distance: 163.0
click at [538, 411] on p "[PERSON_NAME] Overall" at bounding box center [553, 413] width 98 height 19
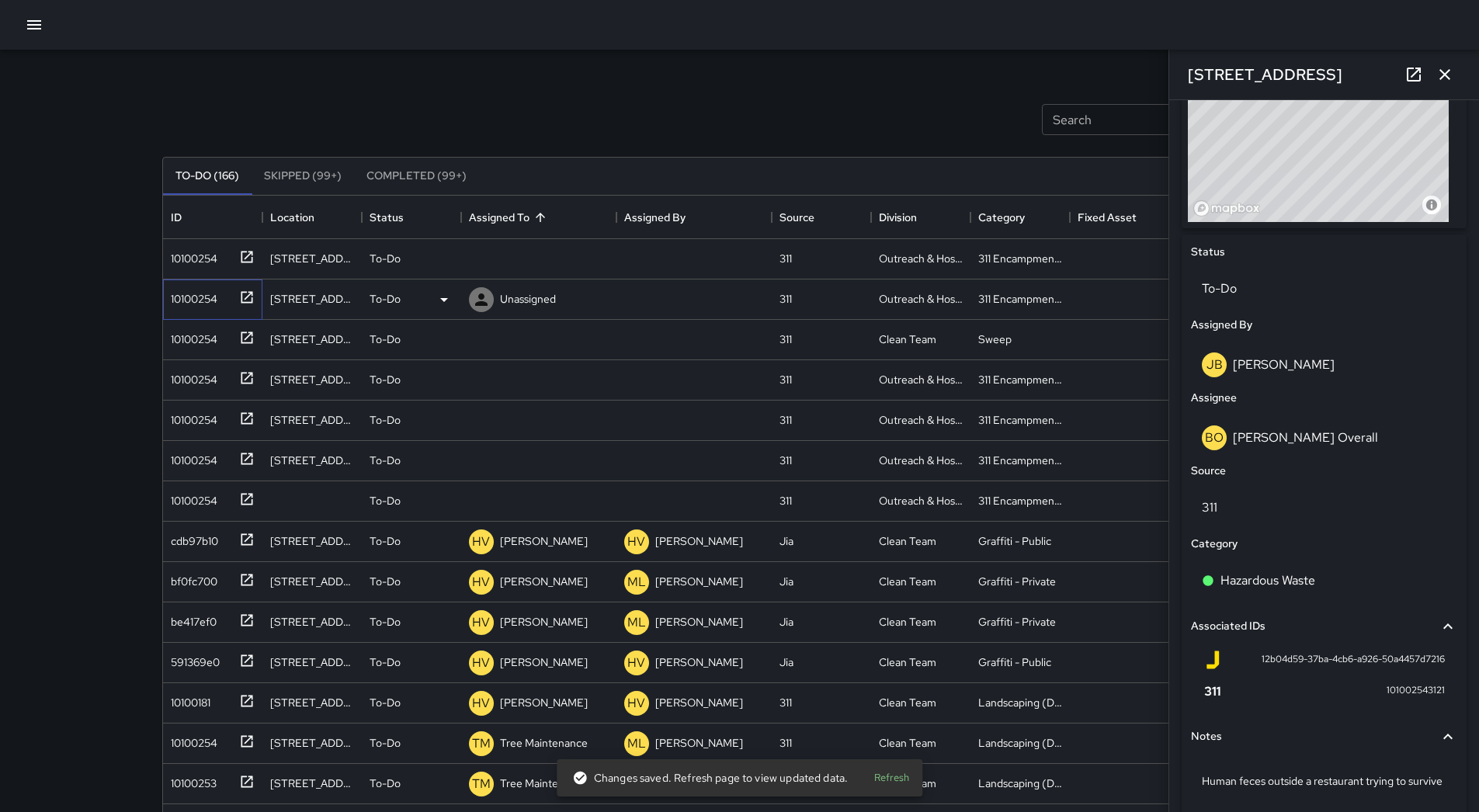
drag, startPoint x: 189, startPoint y: 288, endPoint x: 193, endPoint y: 306, distance: 18.4
click at [189, 292] on div "10100254" at bounding box center [191, 295] width 53 height 21
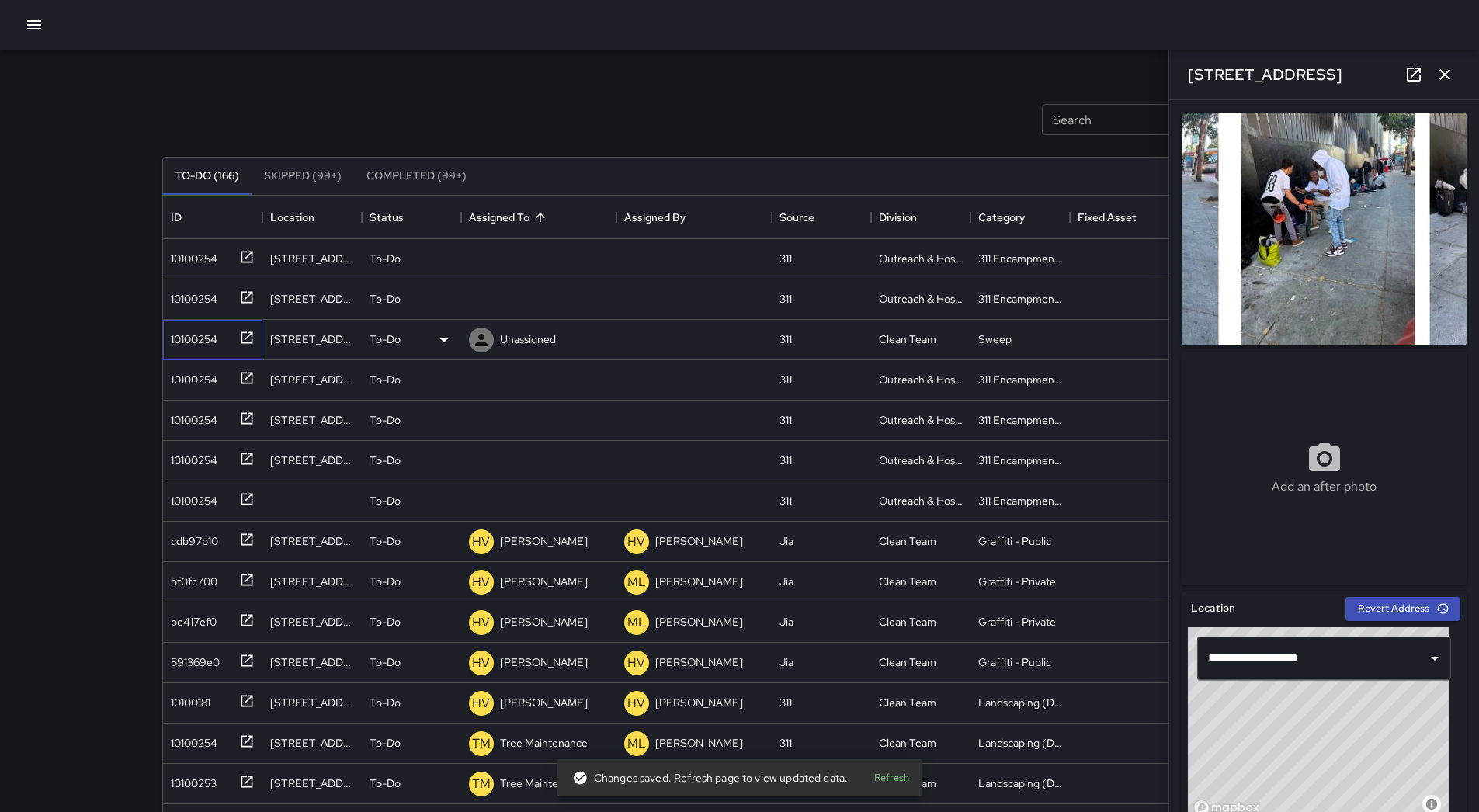
click at [205, 343] on div "10100254" at bounding box center [191, 336] width 53 height 21
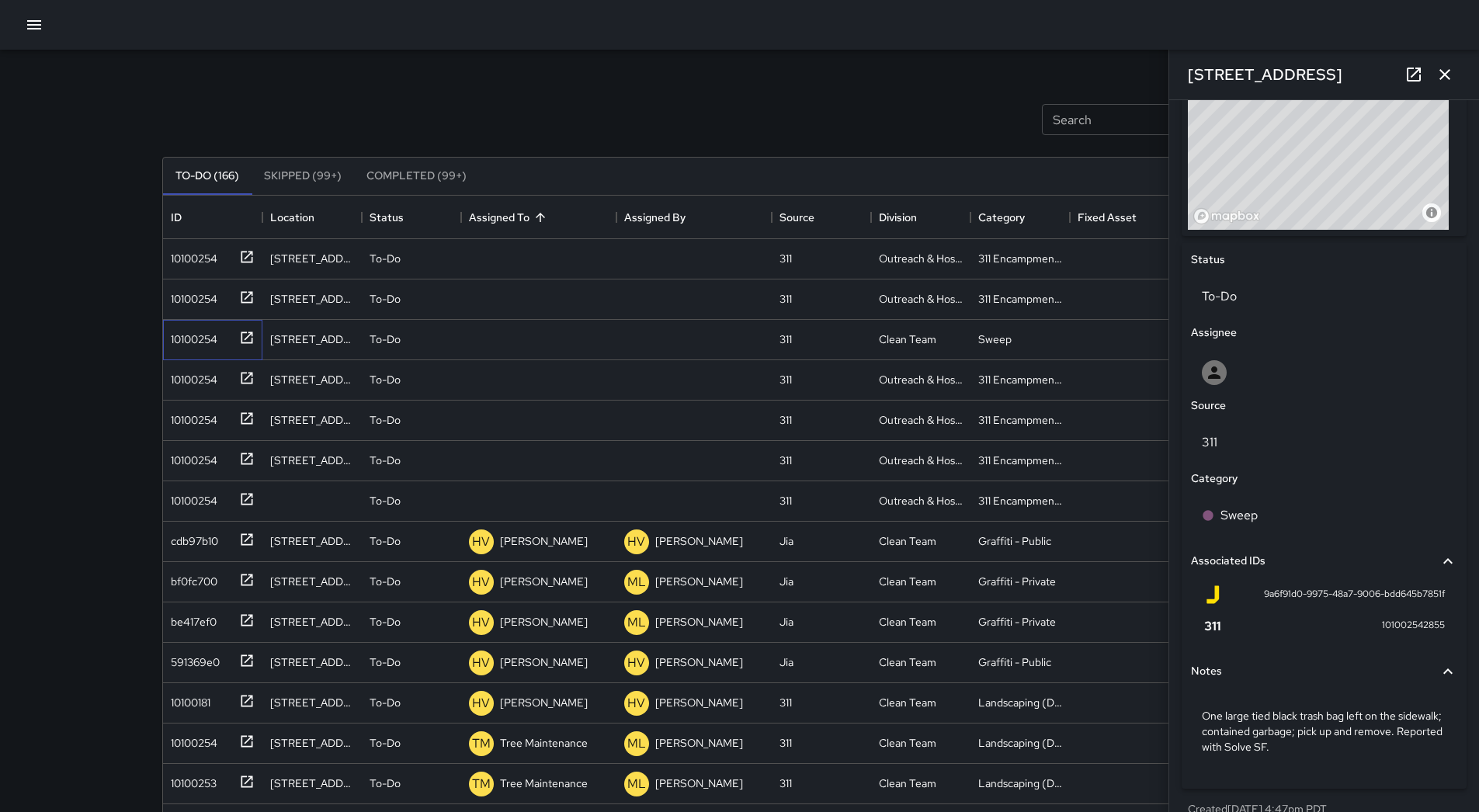
scroll to position [615, 0]
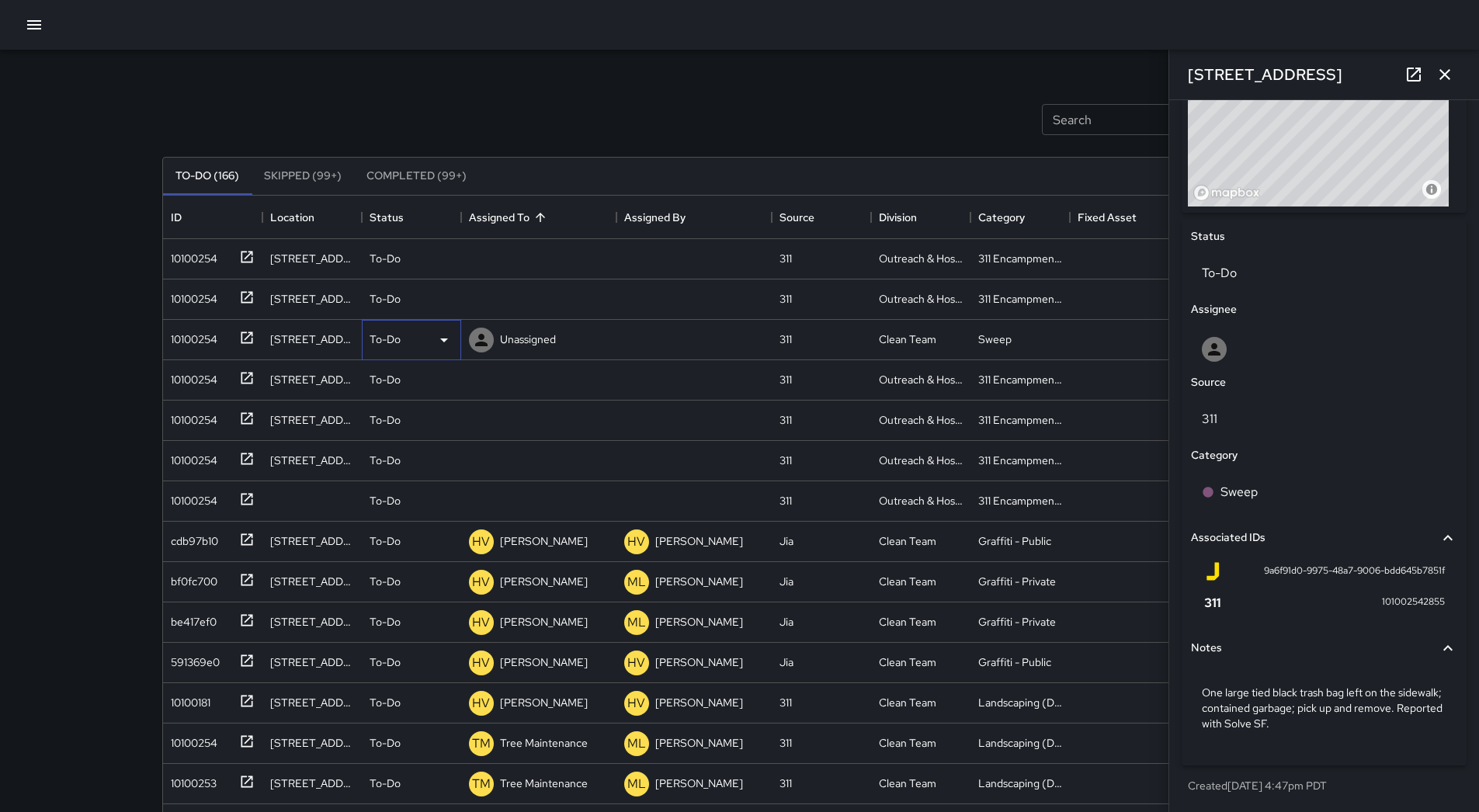
click at [410, 334] on div "To-Do" at bounding box center [411, 339] width 84 height 19
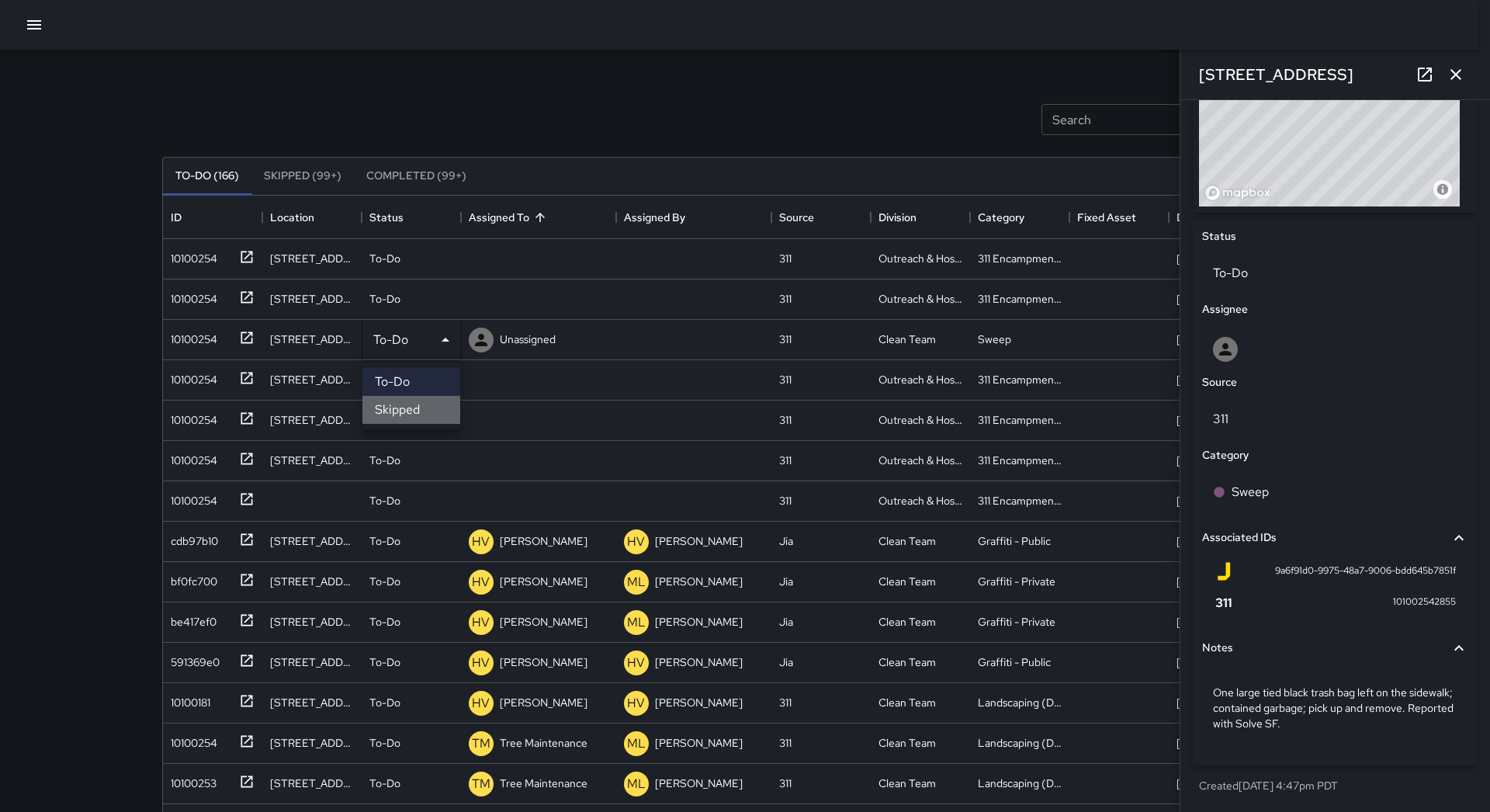
click at [417, 410] on li "Skipped" at bounding box center [411, 410] width 98 height 28
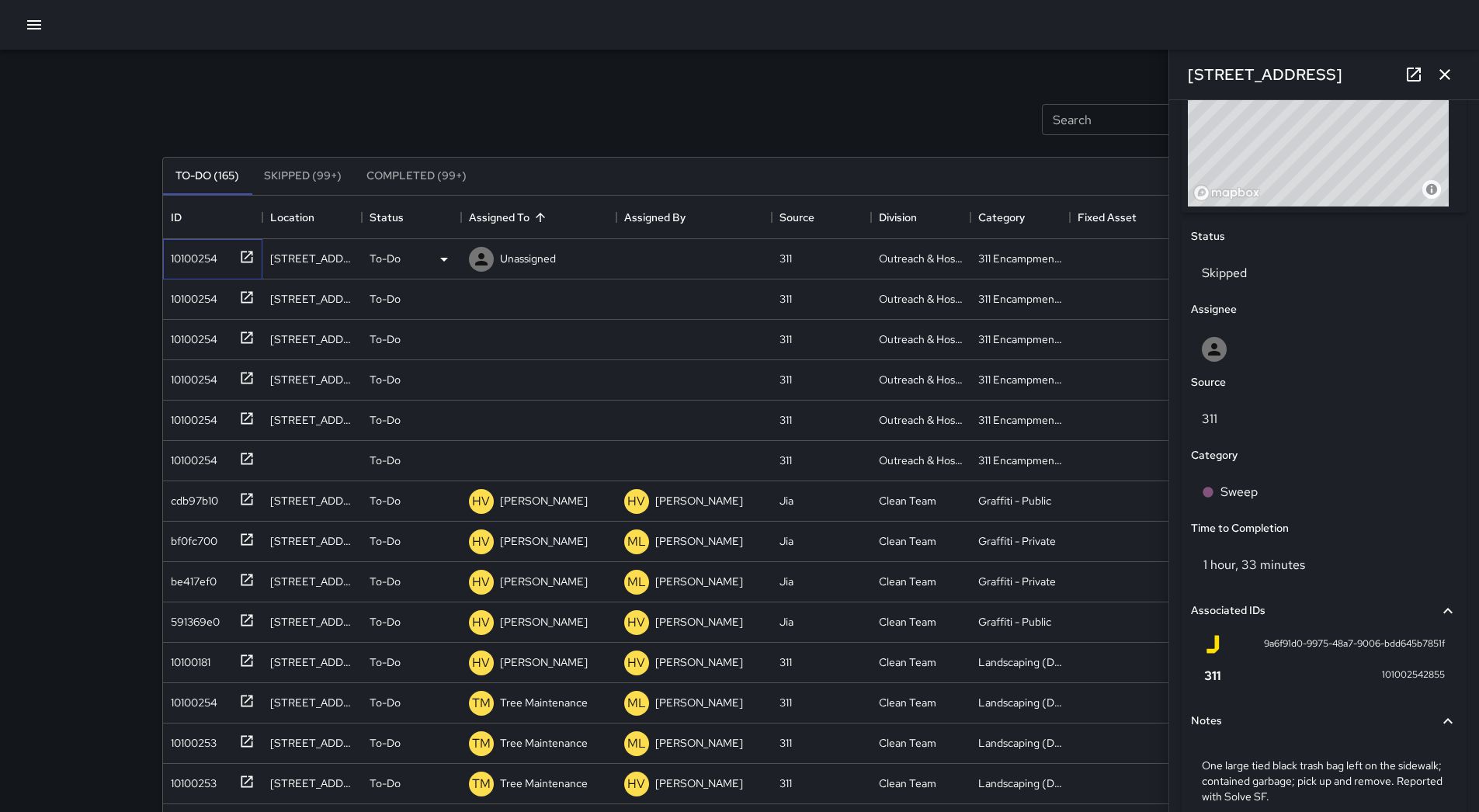
click at [211, 268] on div "10100254" at bounding box center [209, 256] width 90 height 26
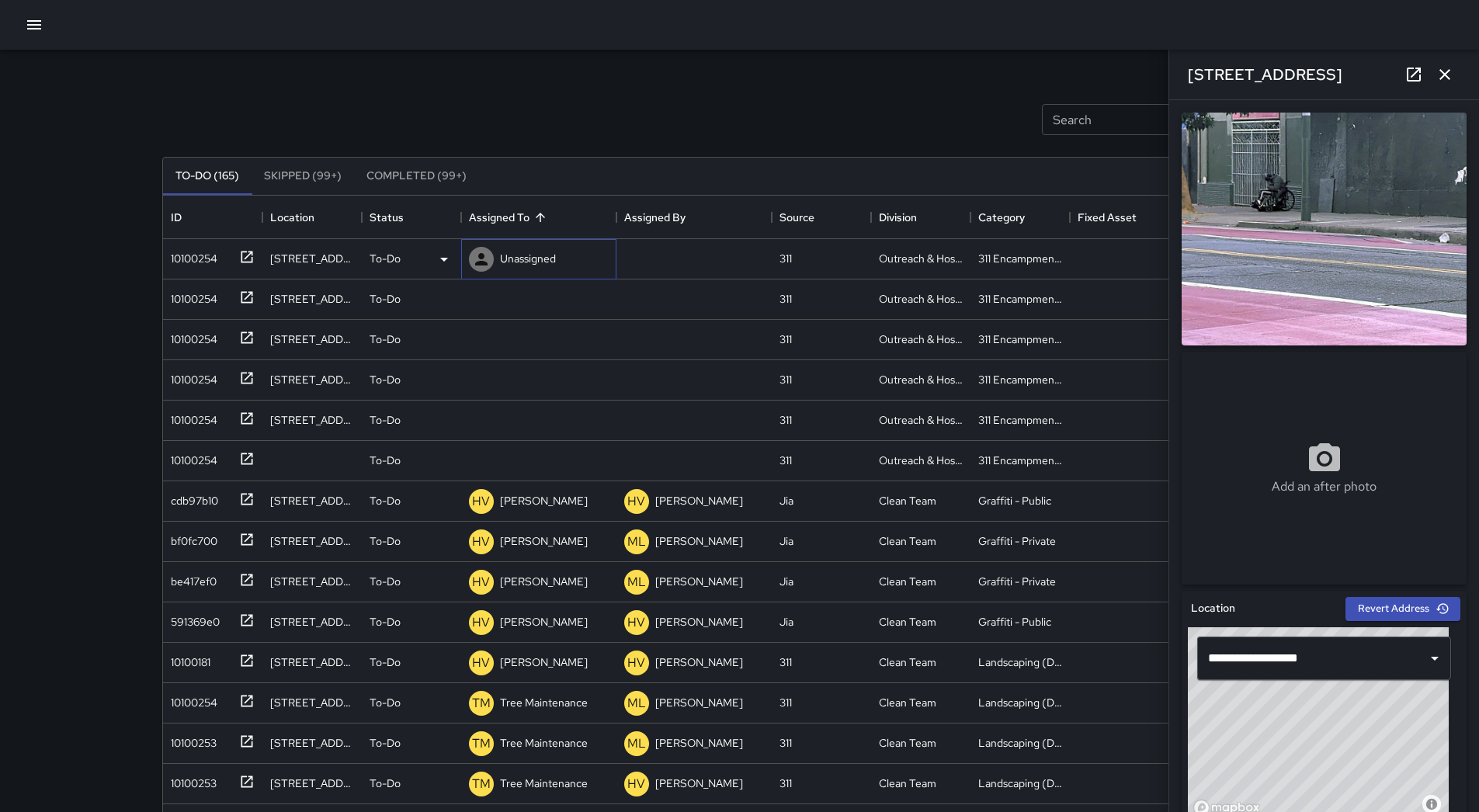
click at [546, 259] on p "Unassigned" at bounding box center [527, 259] width 56 height 16
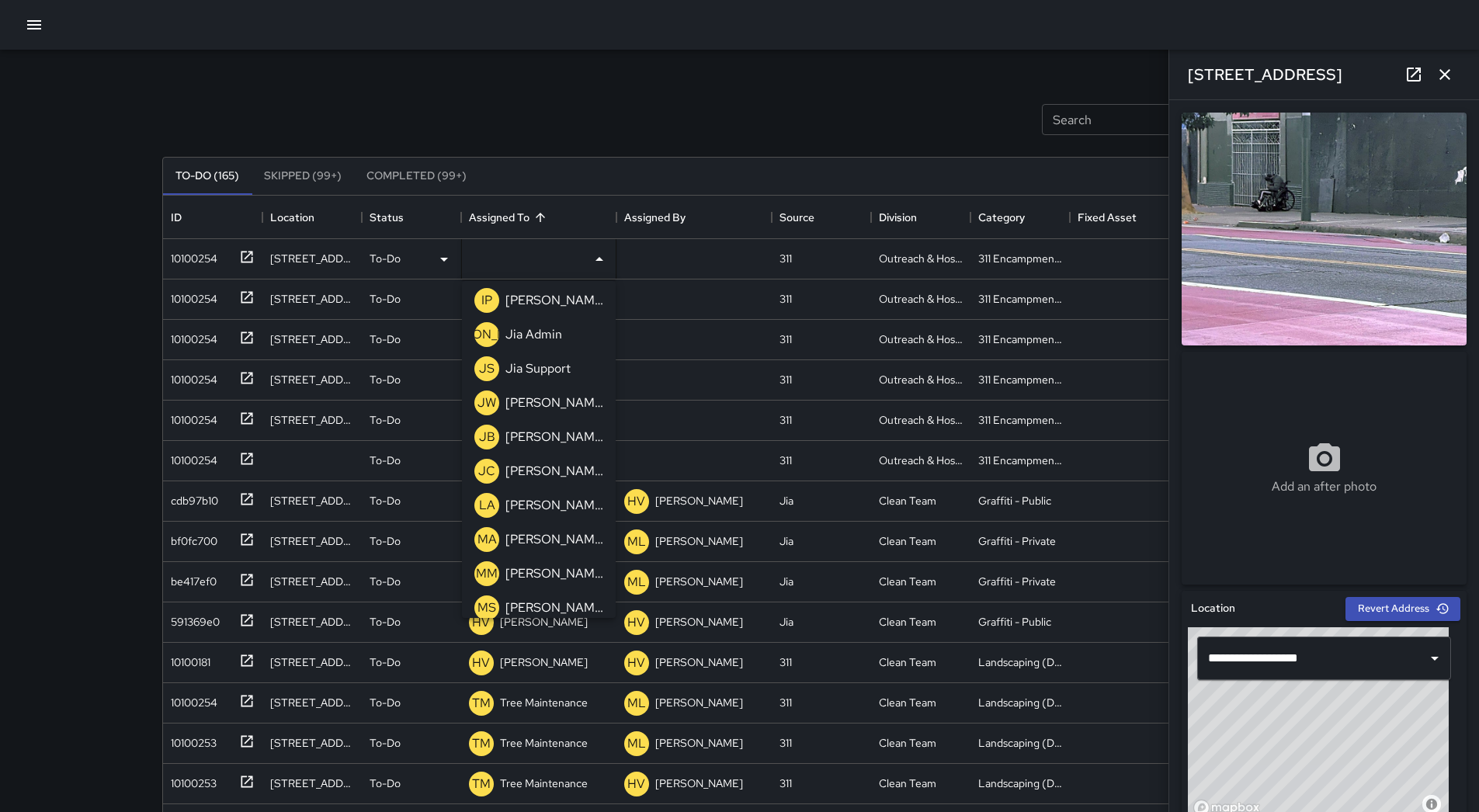
scroll to position [495, 0]
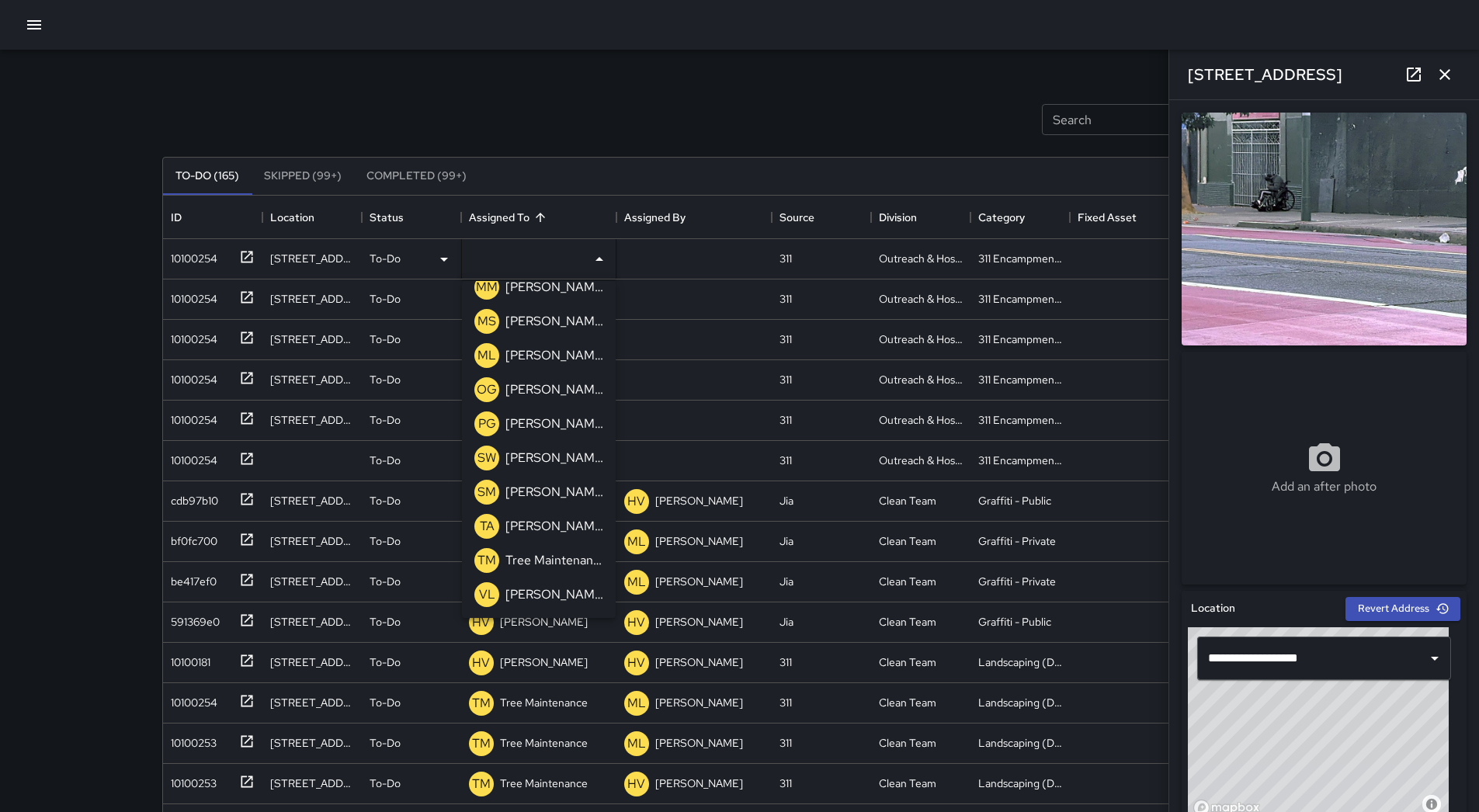
click at [543, 349] on p "[PERSON_NAME]" at bounding box center [553, 355] width 98 height 19
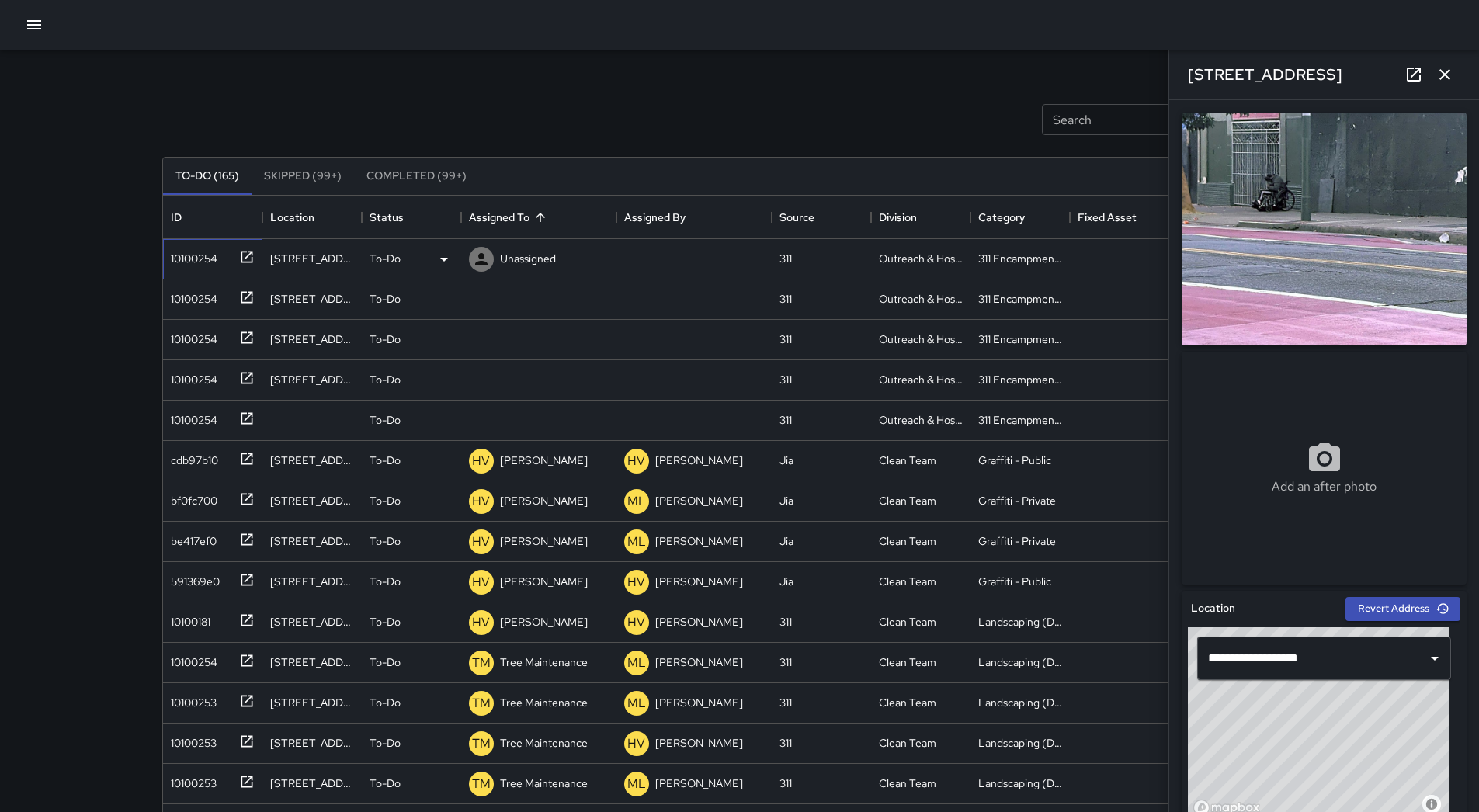
click at [183, 269] on div "10100254" at bounding box center [212, 259] width 100 height 40
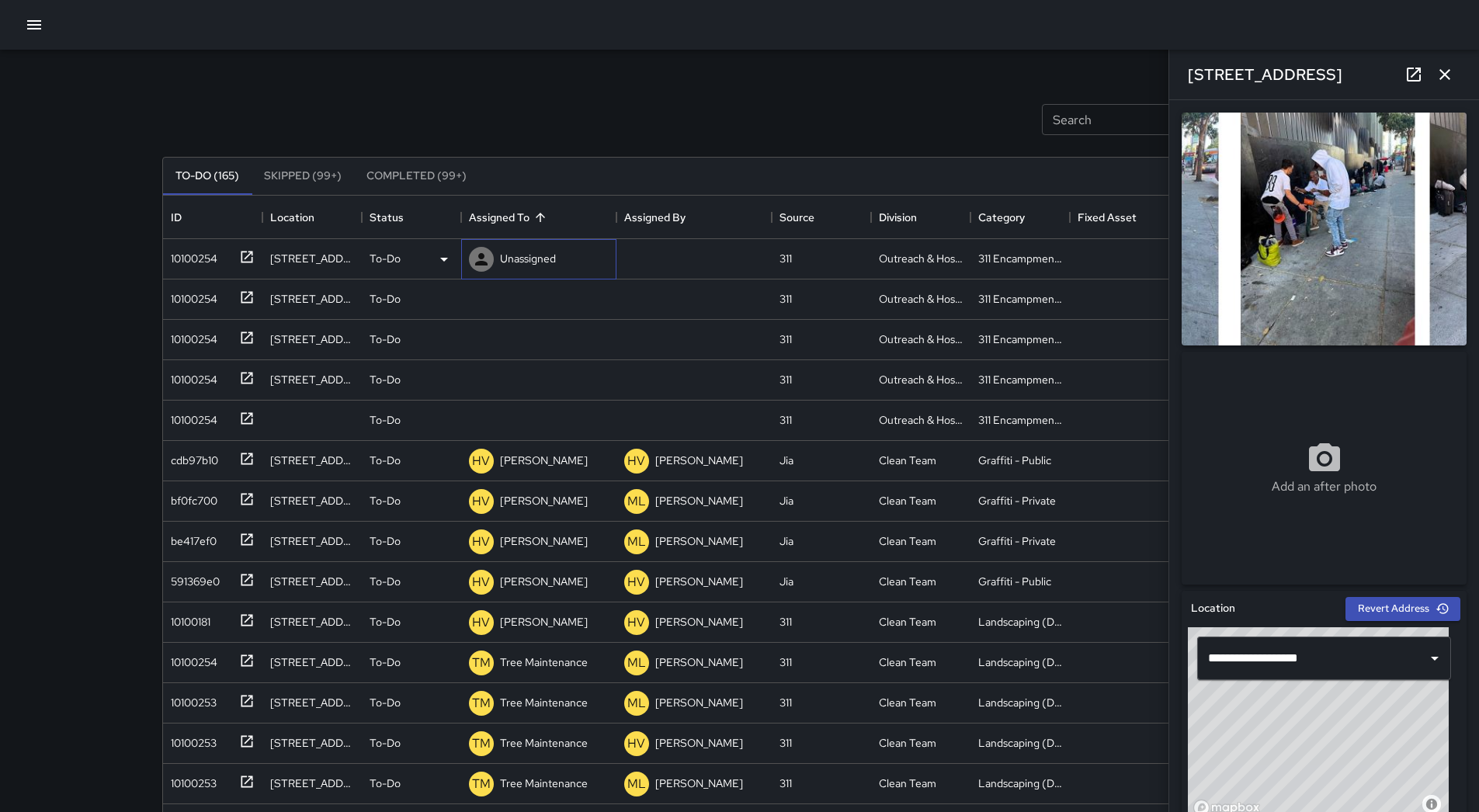
click at [535, 256] on p "Unassigned" at bounding box center [527, 259] width 56 height 16
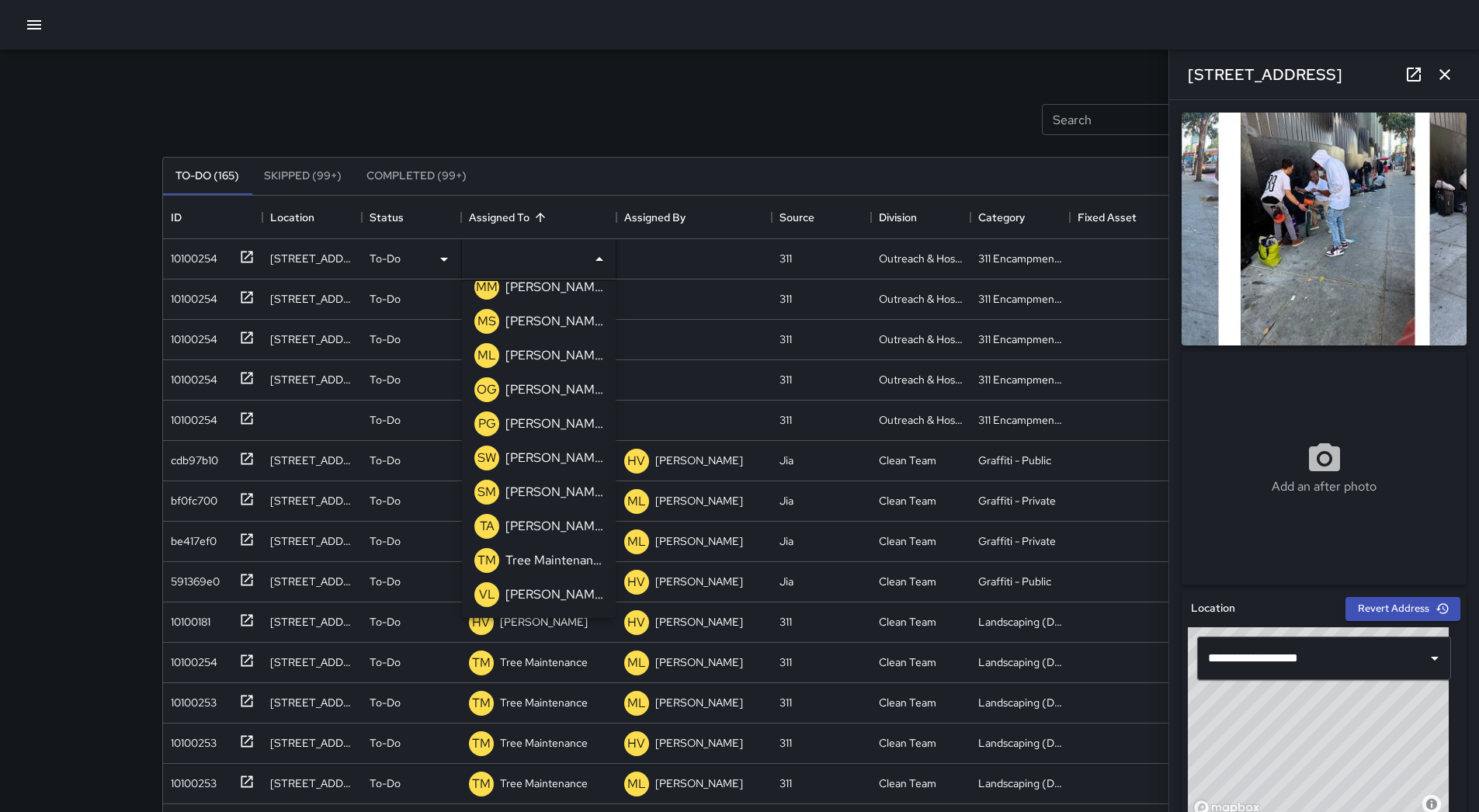
click at [517, 353] on p "[PERSON_NAME]" at bounding box center [553, 355] width 98 height 19
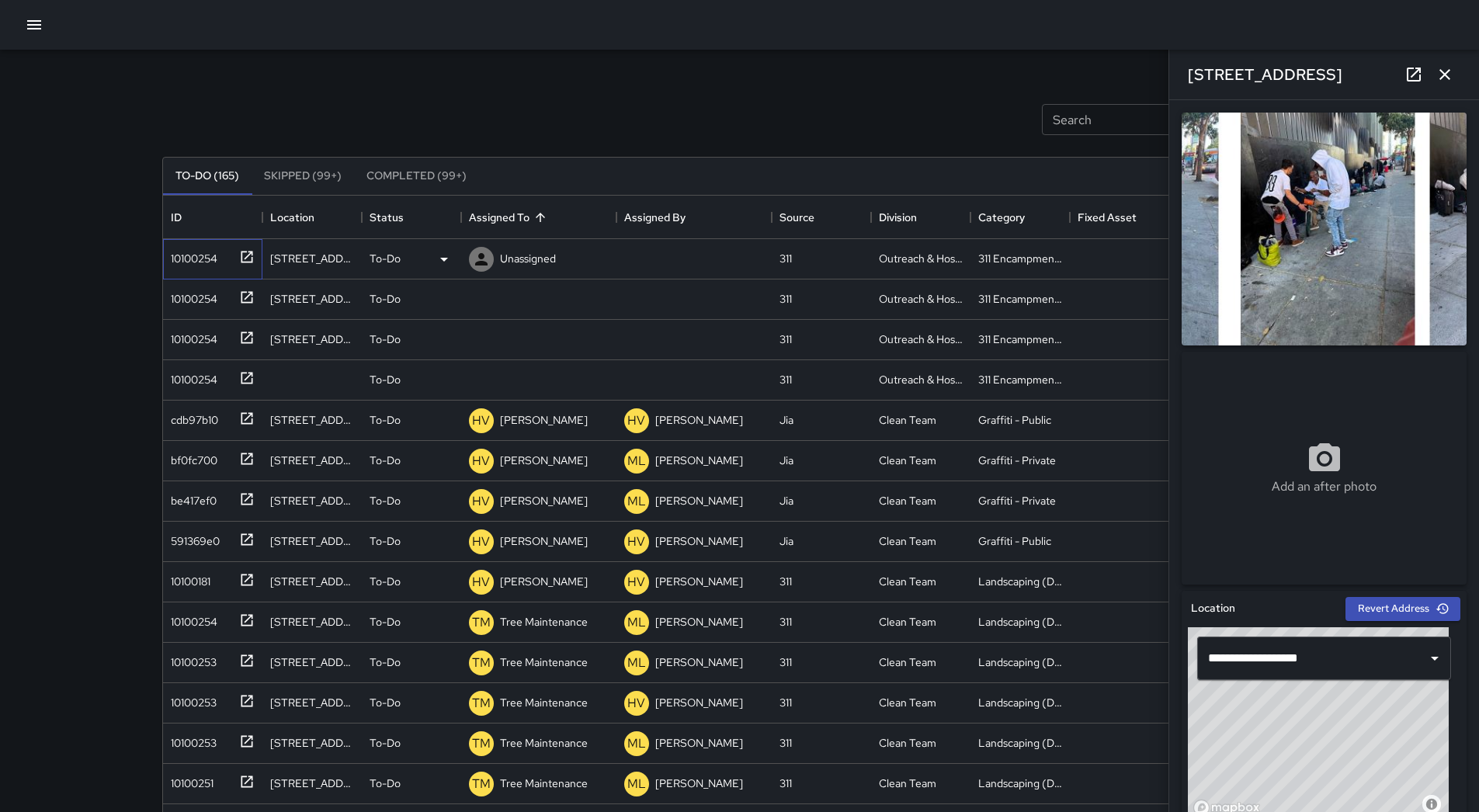
click at [195, 262] on div "10100254" at bounding box center [191, 255] width 53 height 21
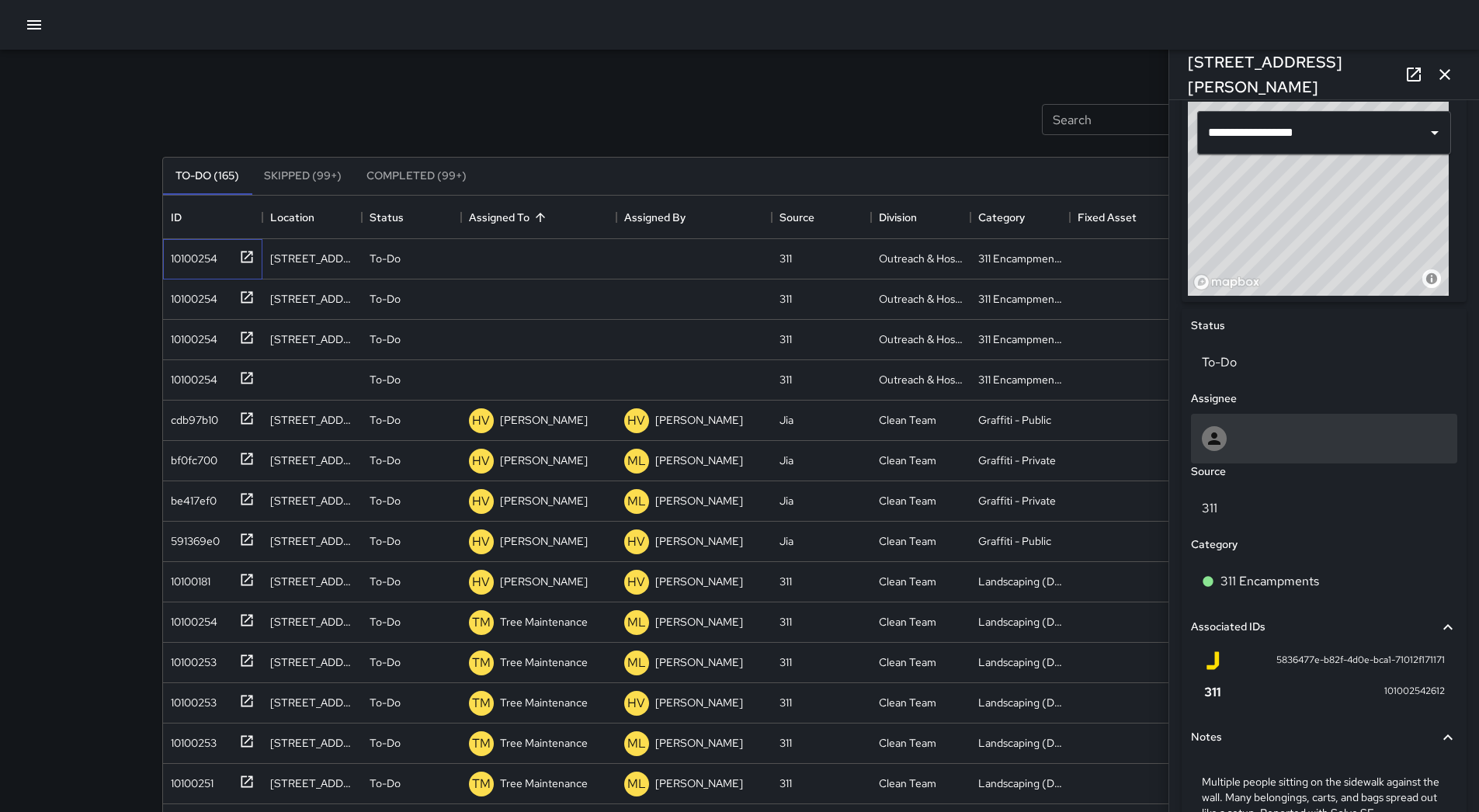
scroll to position [615, 0]
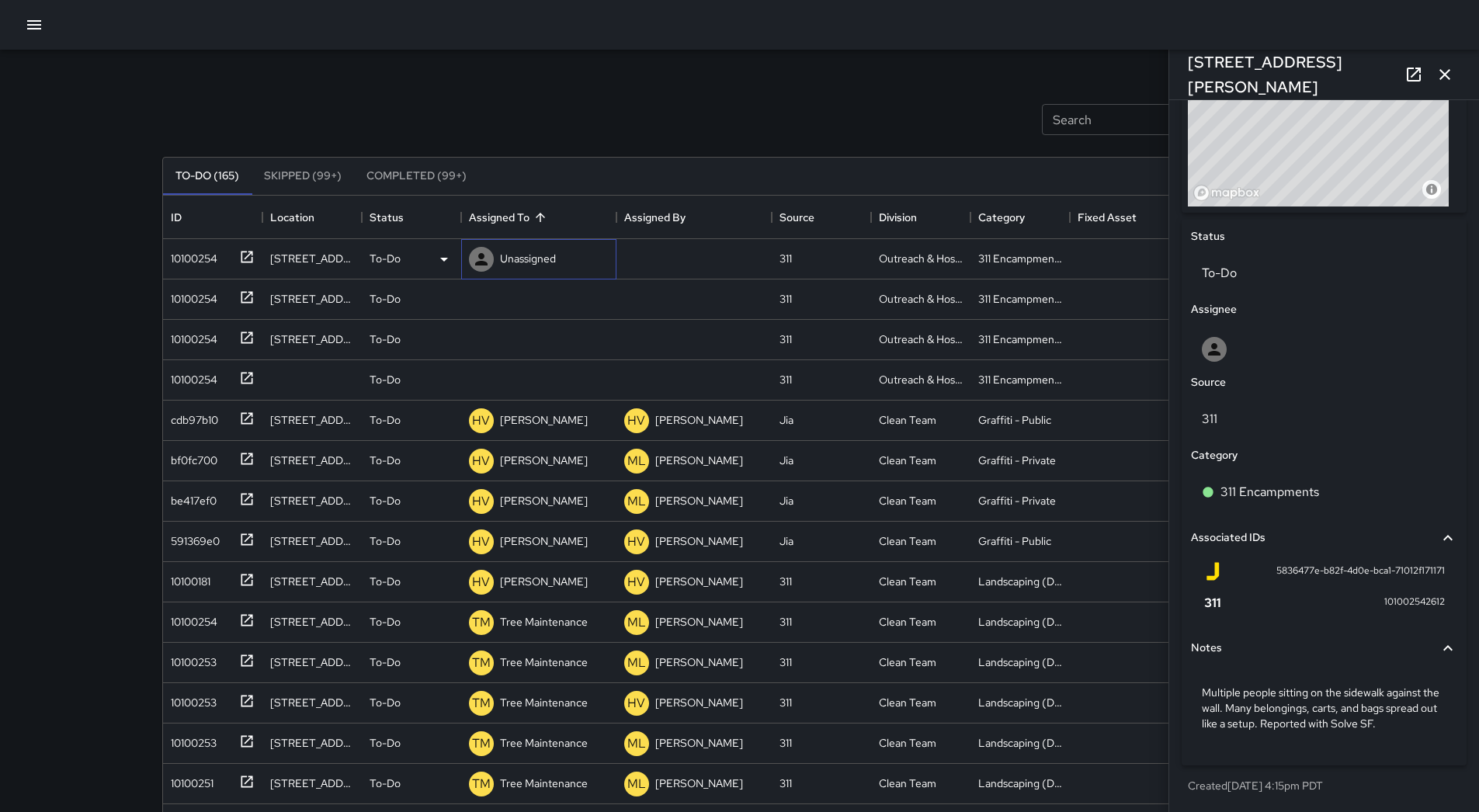
click at [526, 258] on p "Unassigned" at bounding box center [527, 259] width 56 height 16
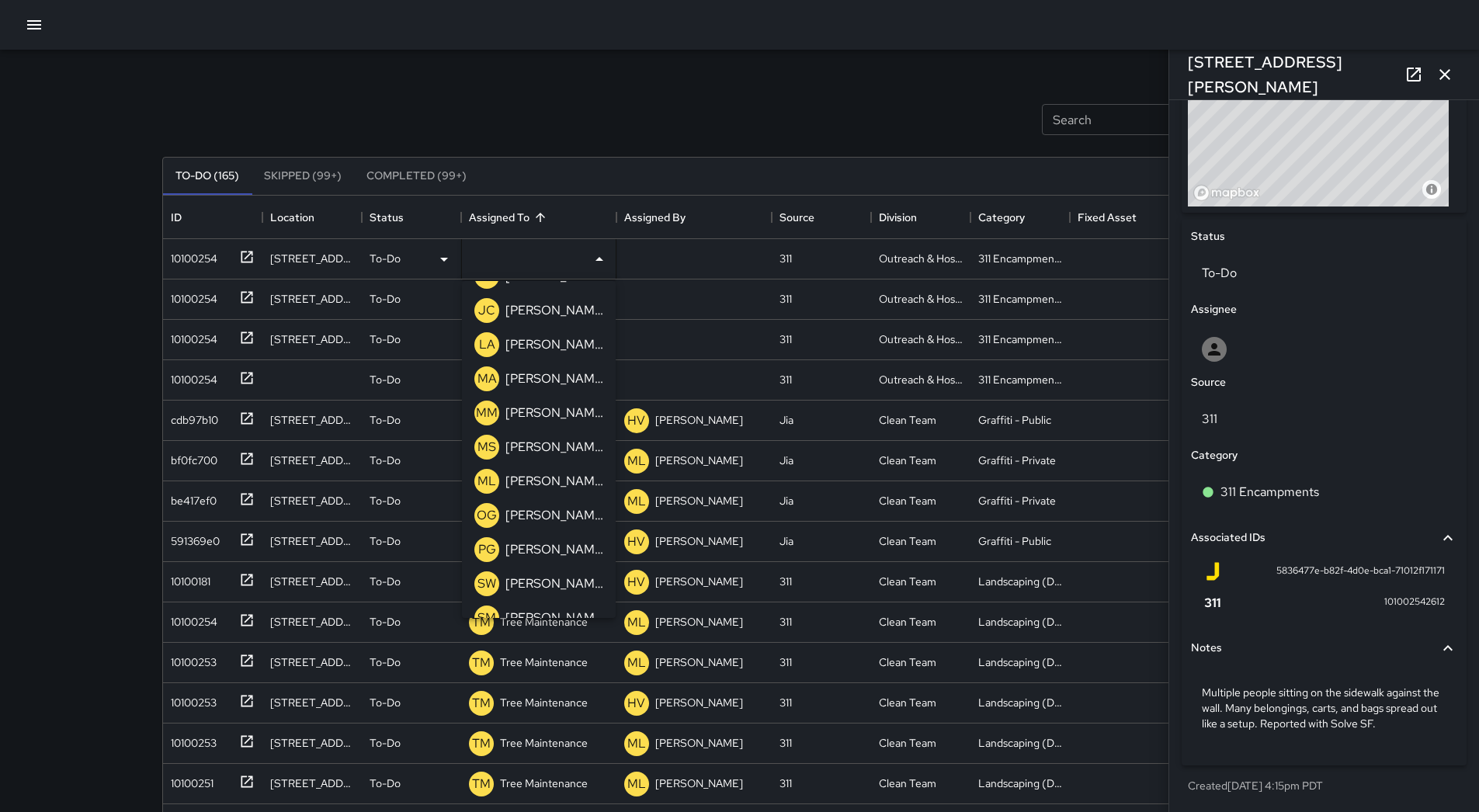
scroll to position [495, 0]
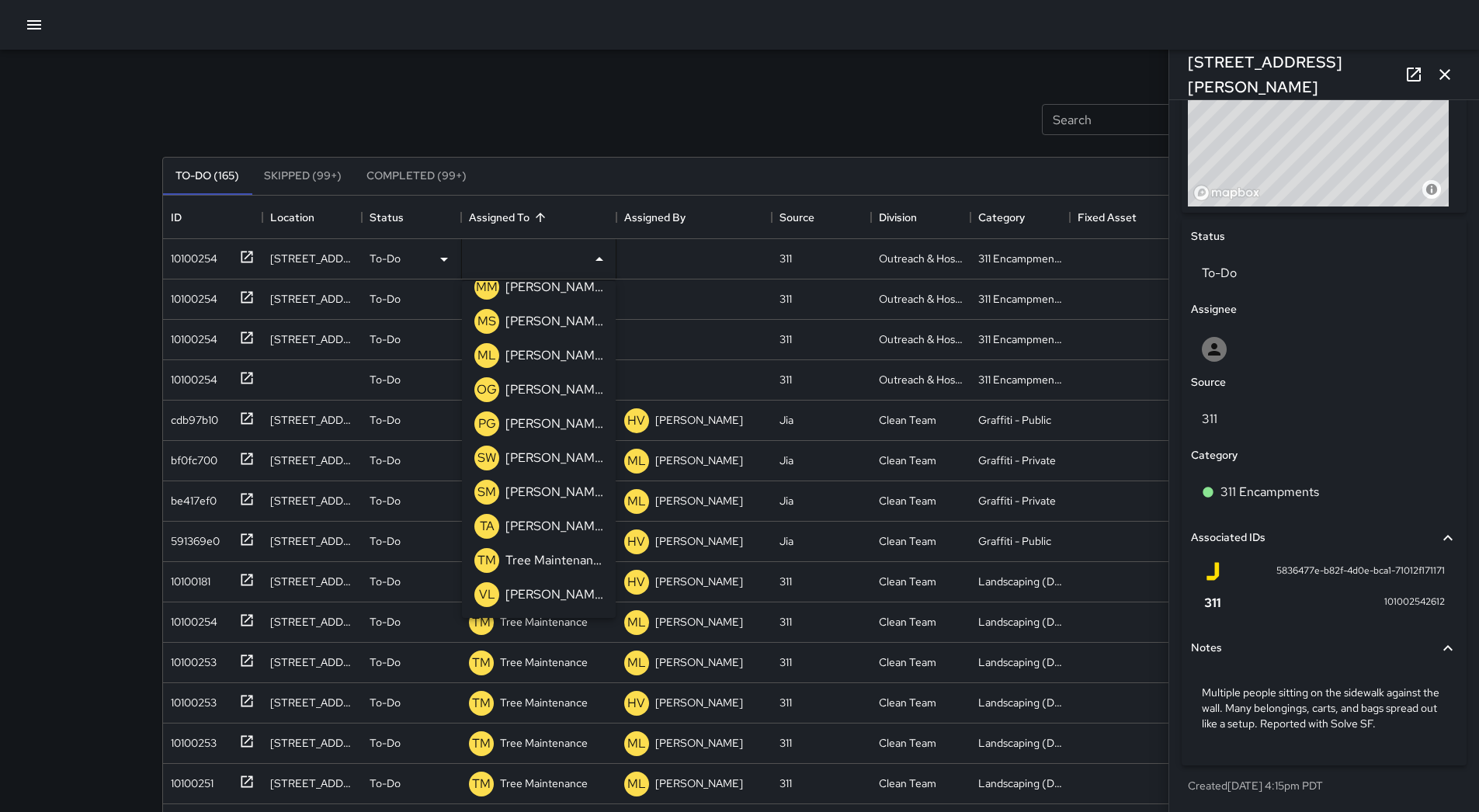
click at [544, 350] on p "[PERSON_NAME]" at bounding box center [553, 355] width 98 height 19
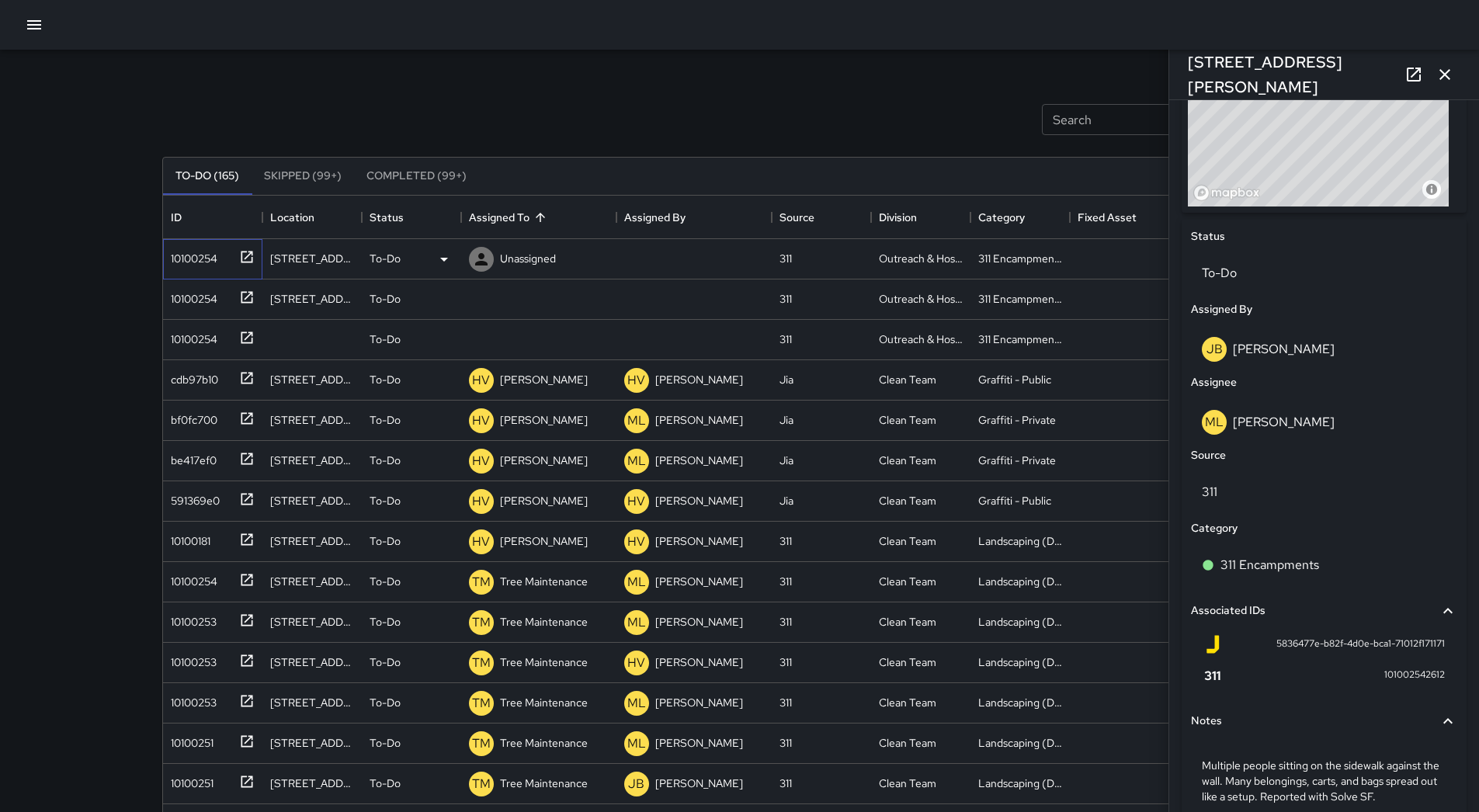
click at [198, 259] on div "10100254" at bounding box center [191, 255] width 53 height 21
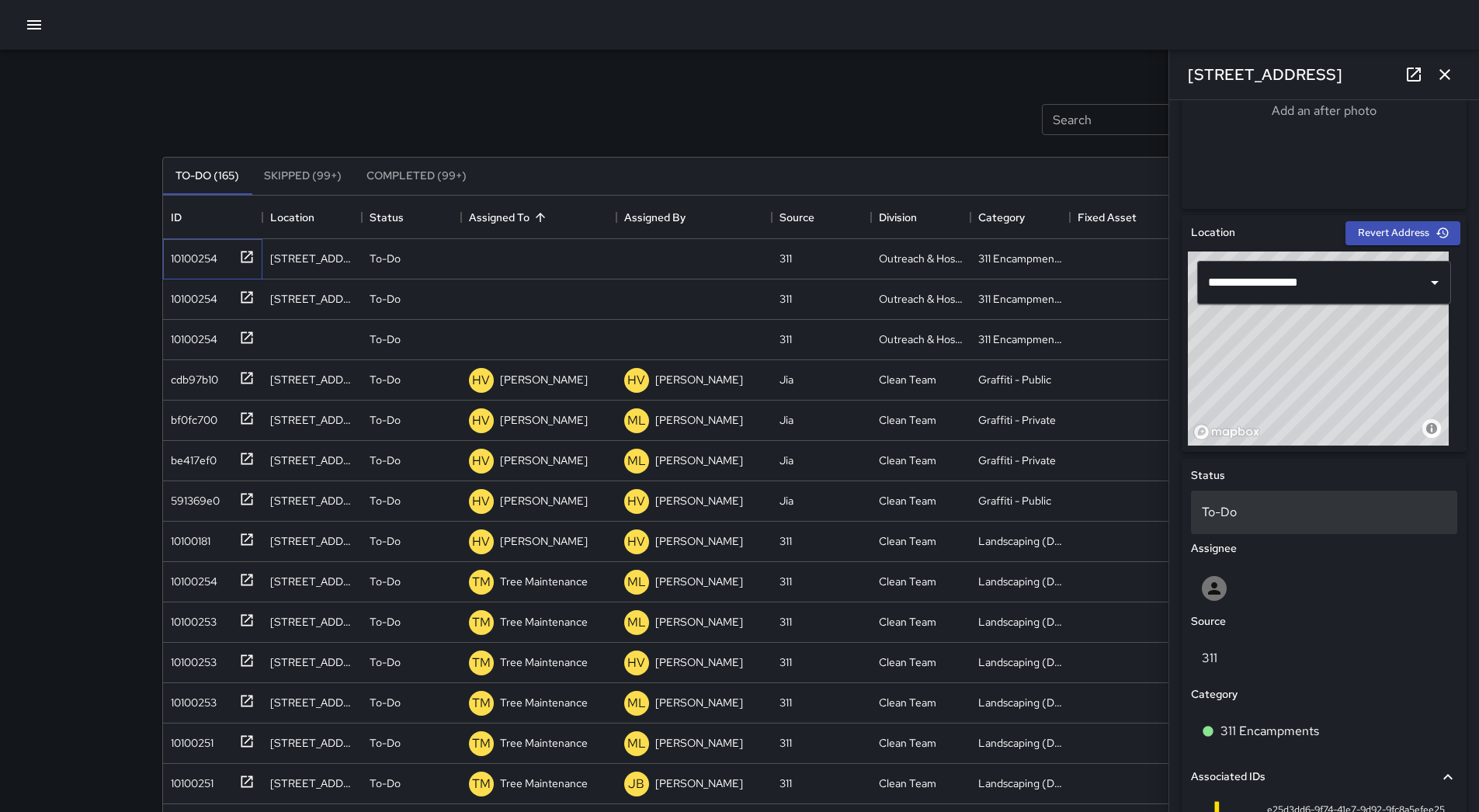
scroll to position [351, 0]
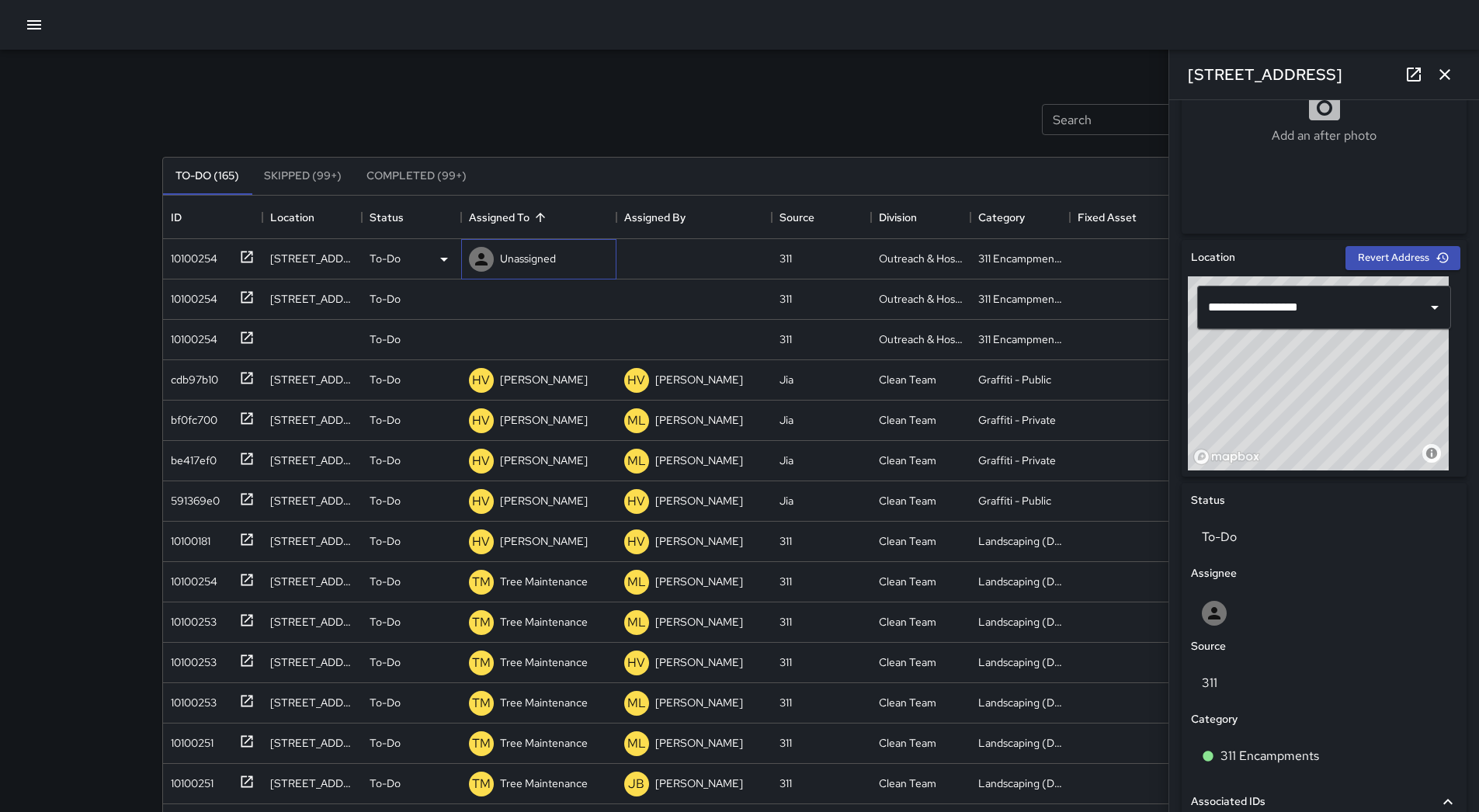
click at [508, 255] on p "Unassigned" at bounding box center [527, 259] width 56 height 16
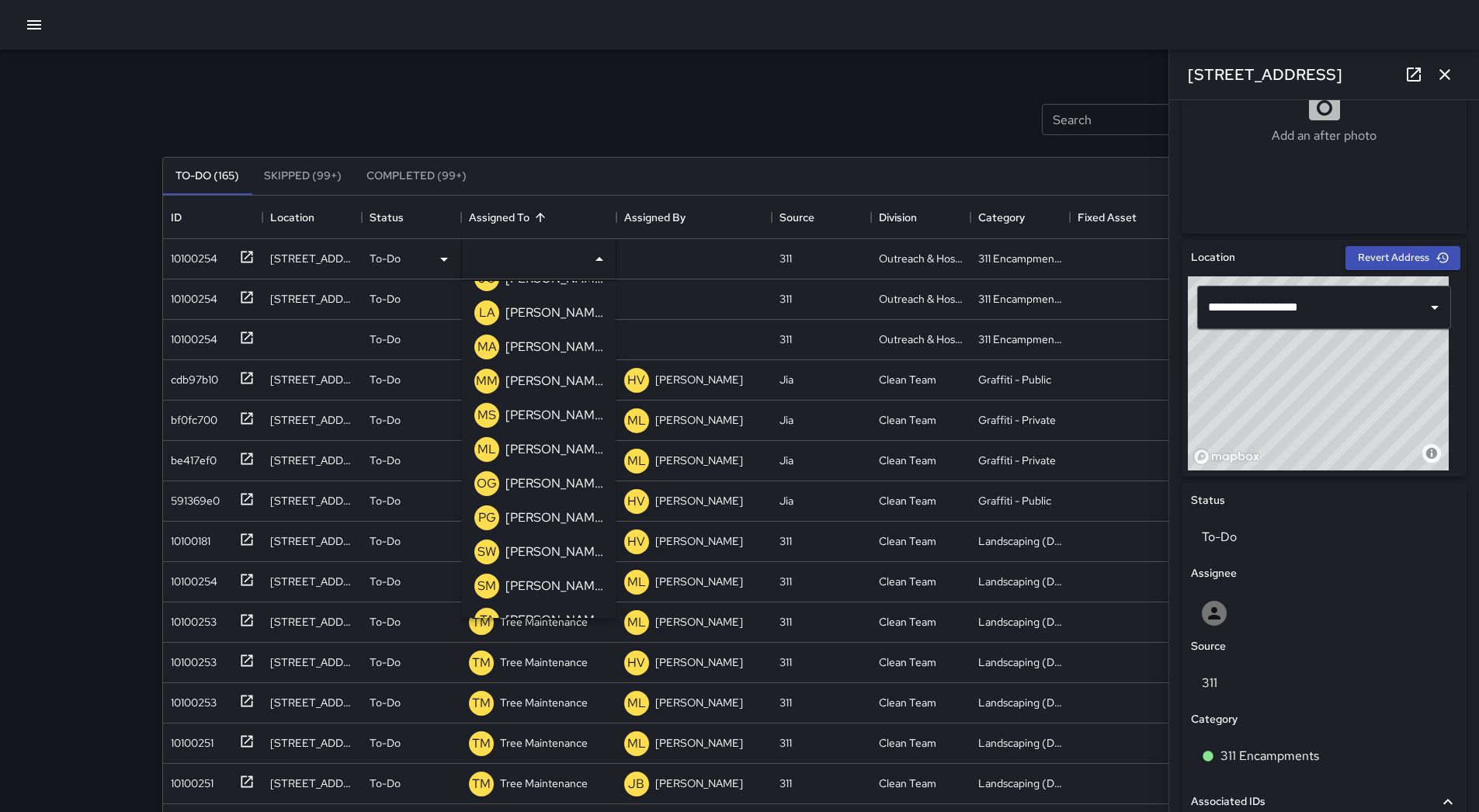
scroll to position [495, 0]
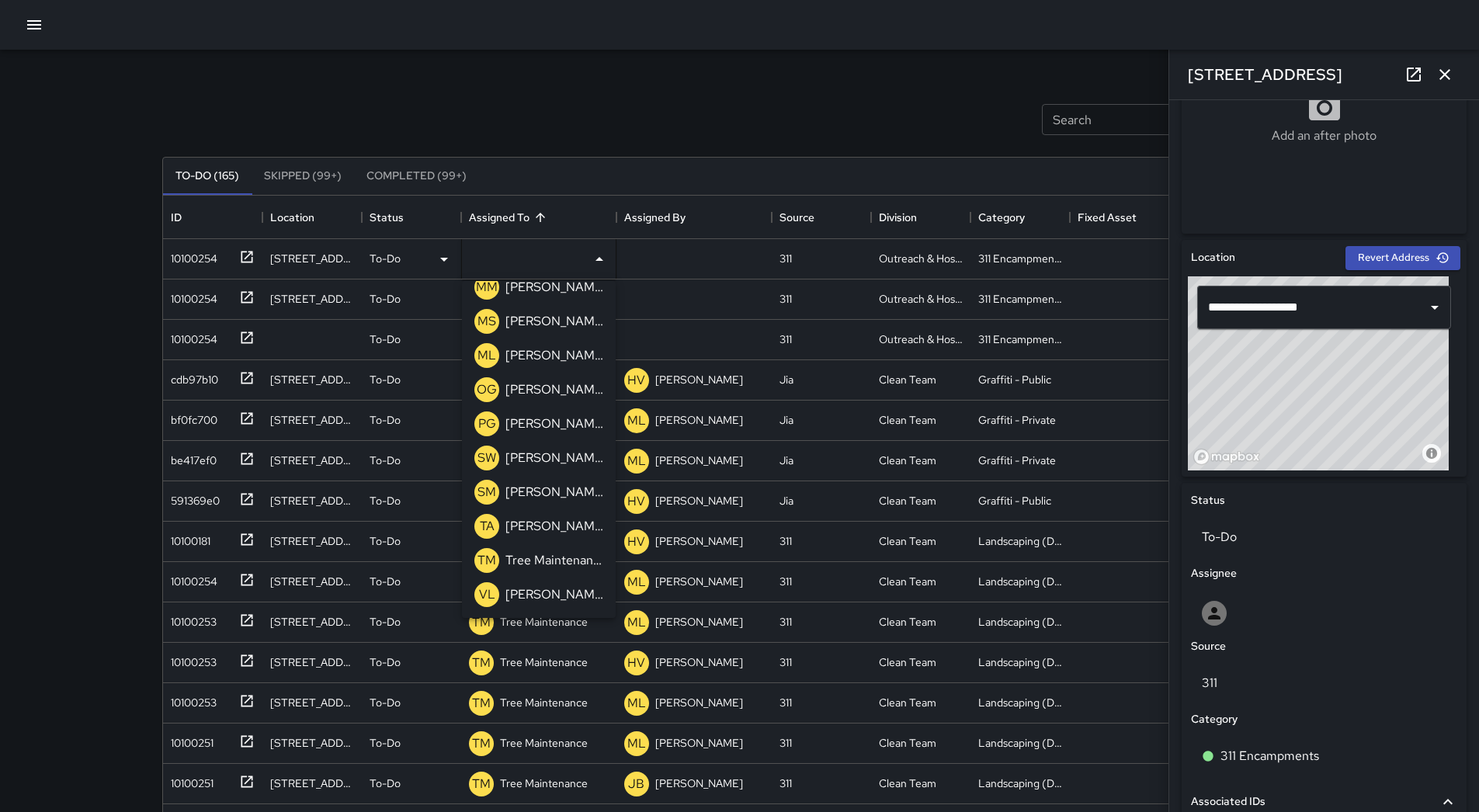
click at [540, 360] on p "[PERSON_NAME]" at bounding box center [553, 355] width 98 height 19
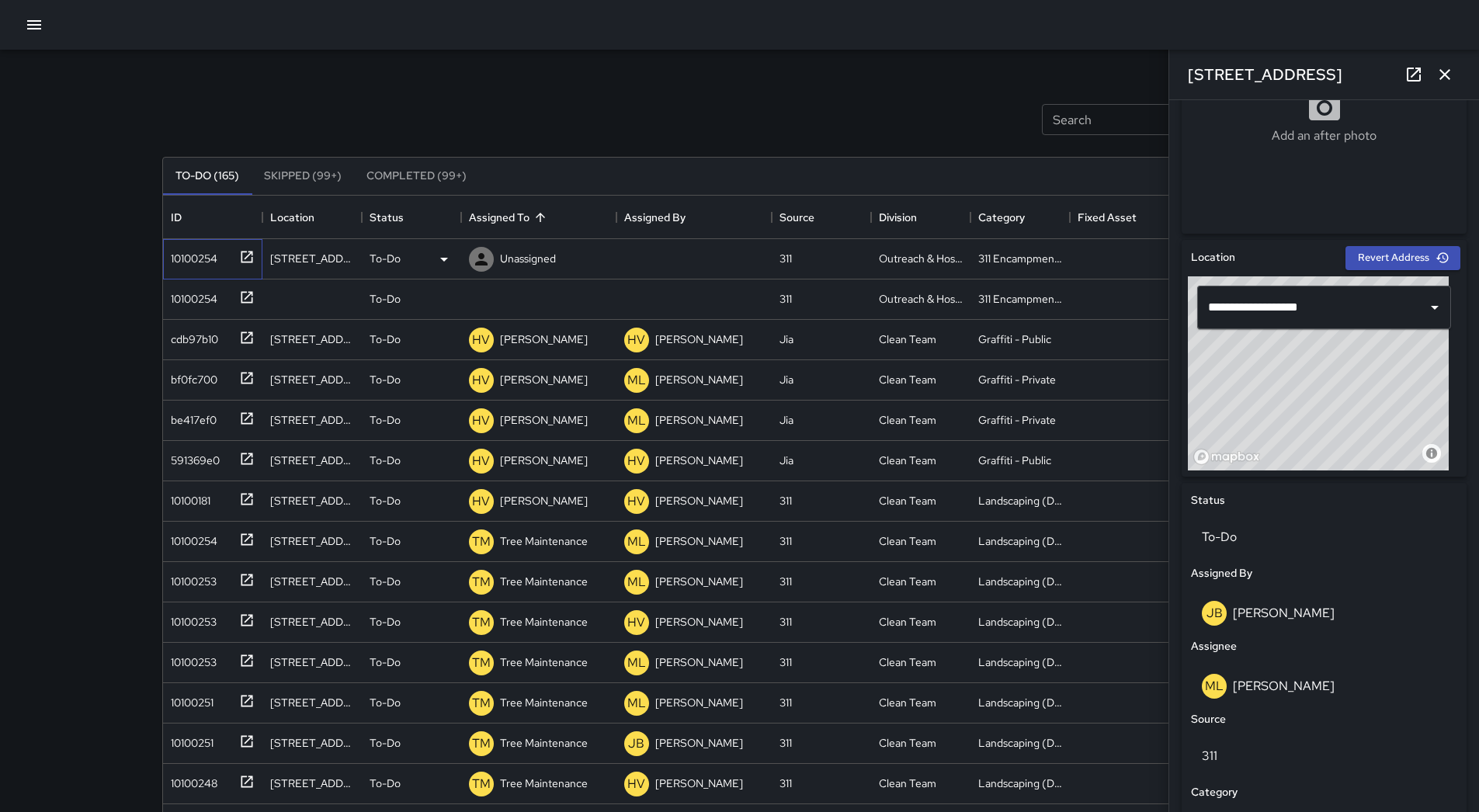
click at [181, 260] on div "10100254" at bounding box center [191, 255] width 53 height 21
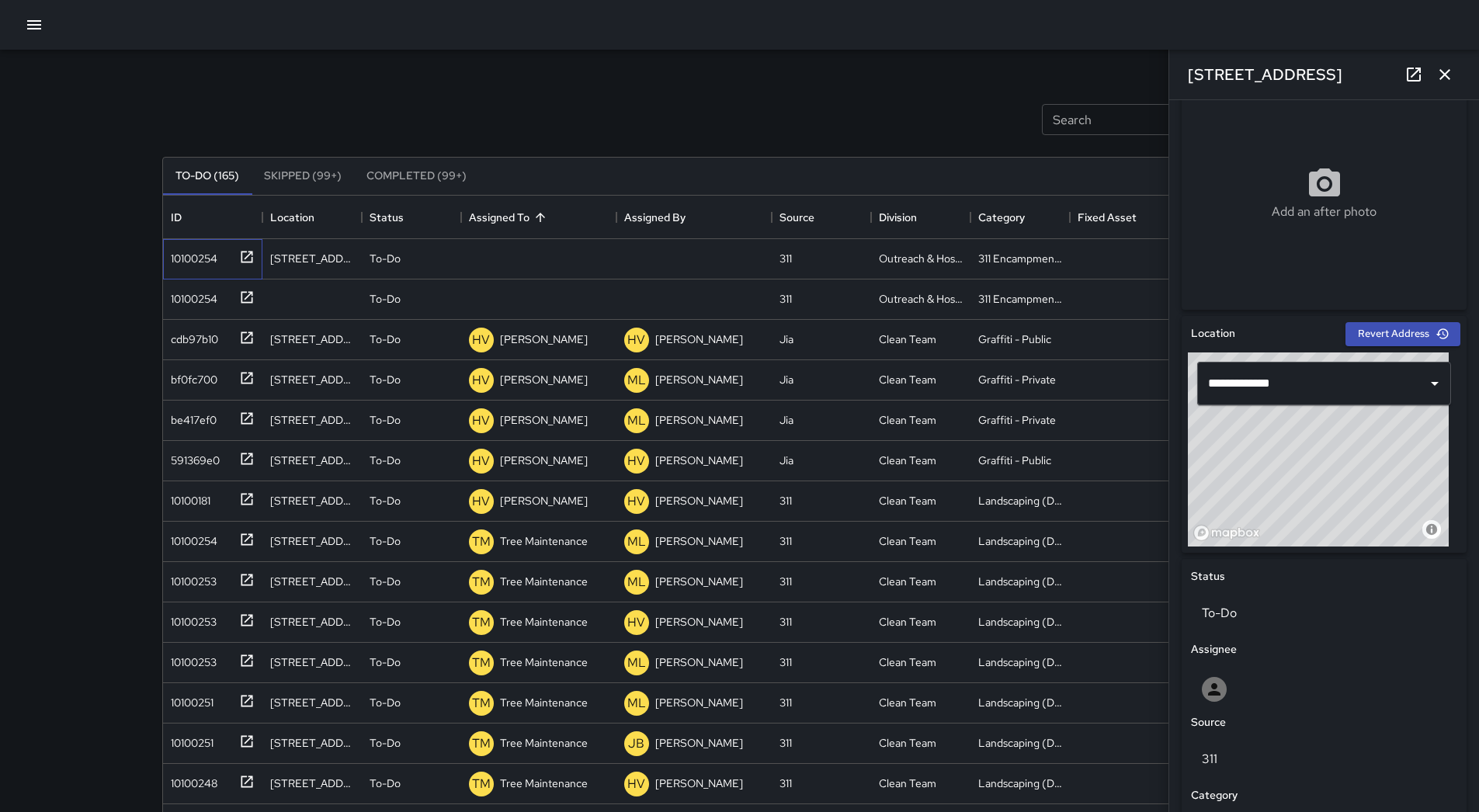
scroll to position [273, 0]
click at [530, 269] on div "Unassigned" at bounding box center [527, 258] width 62 height 21
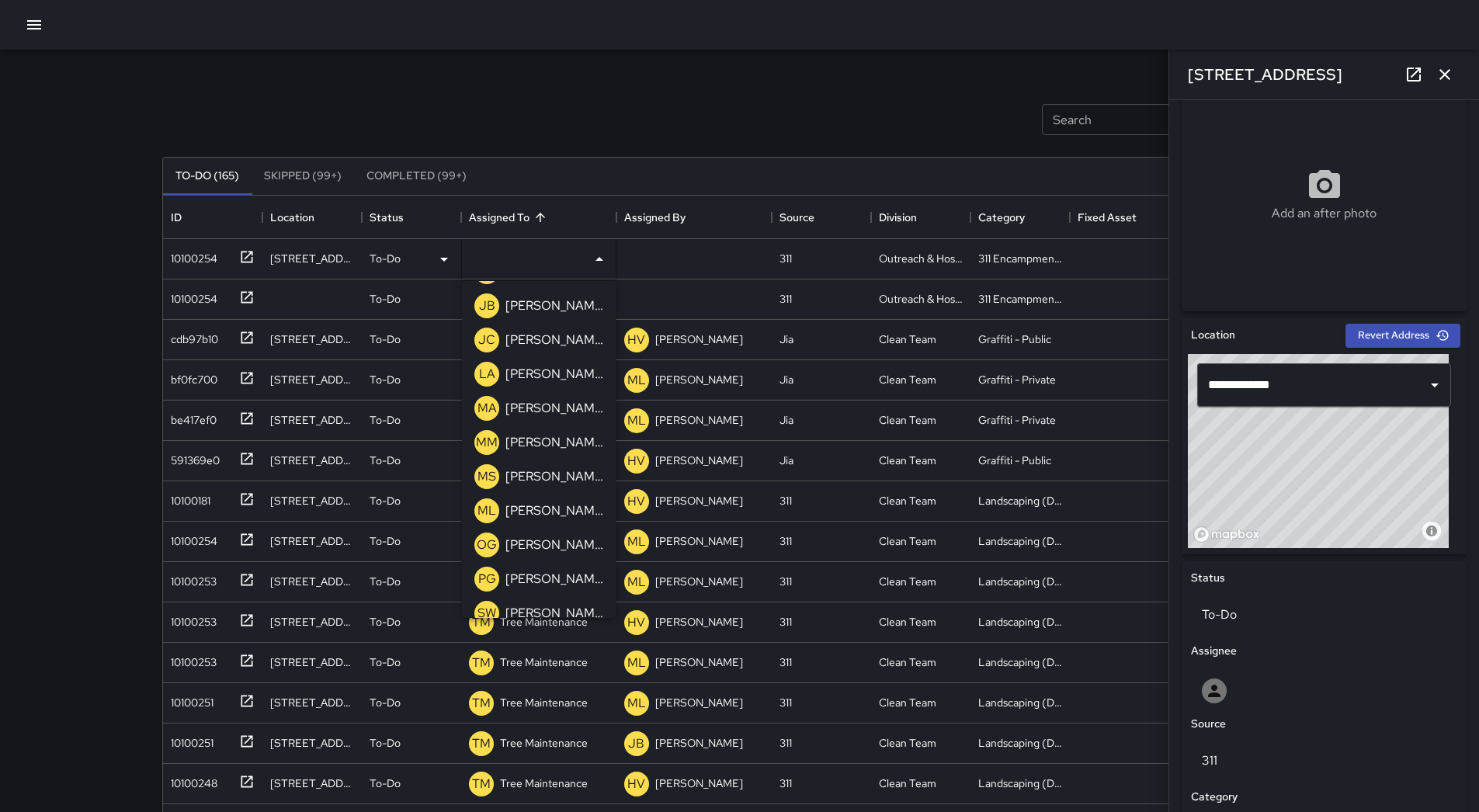
scroll to position [495, 0]
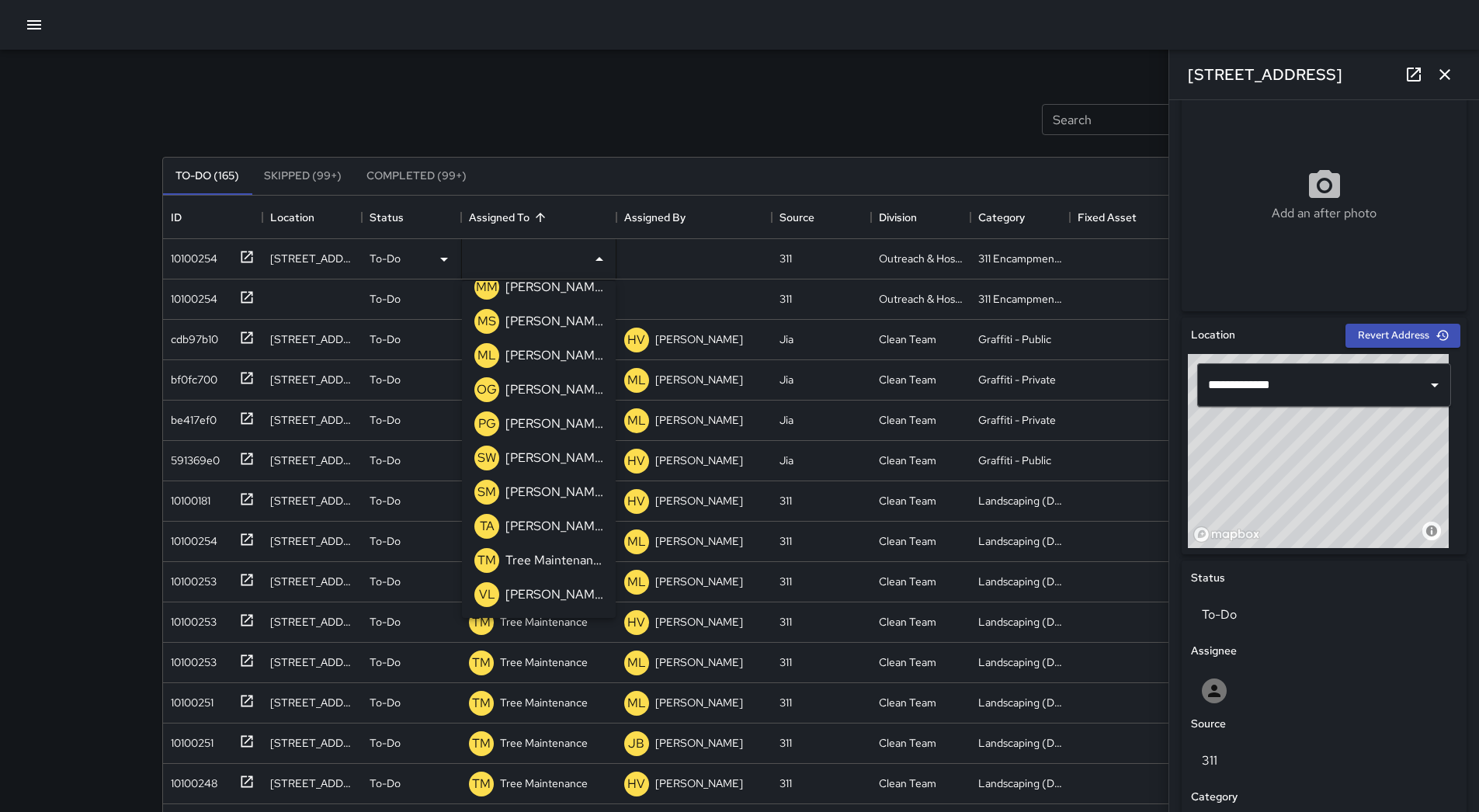
click at [523, 354] on p "[PERSON_NAME]" at bounding box center [553, 355] width 98 height 19
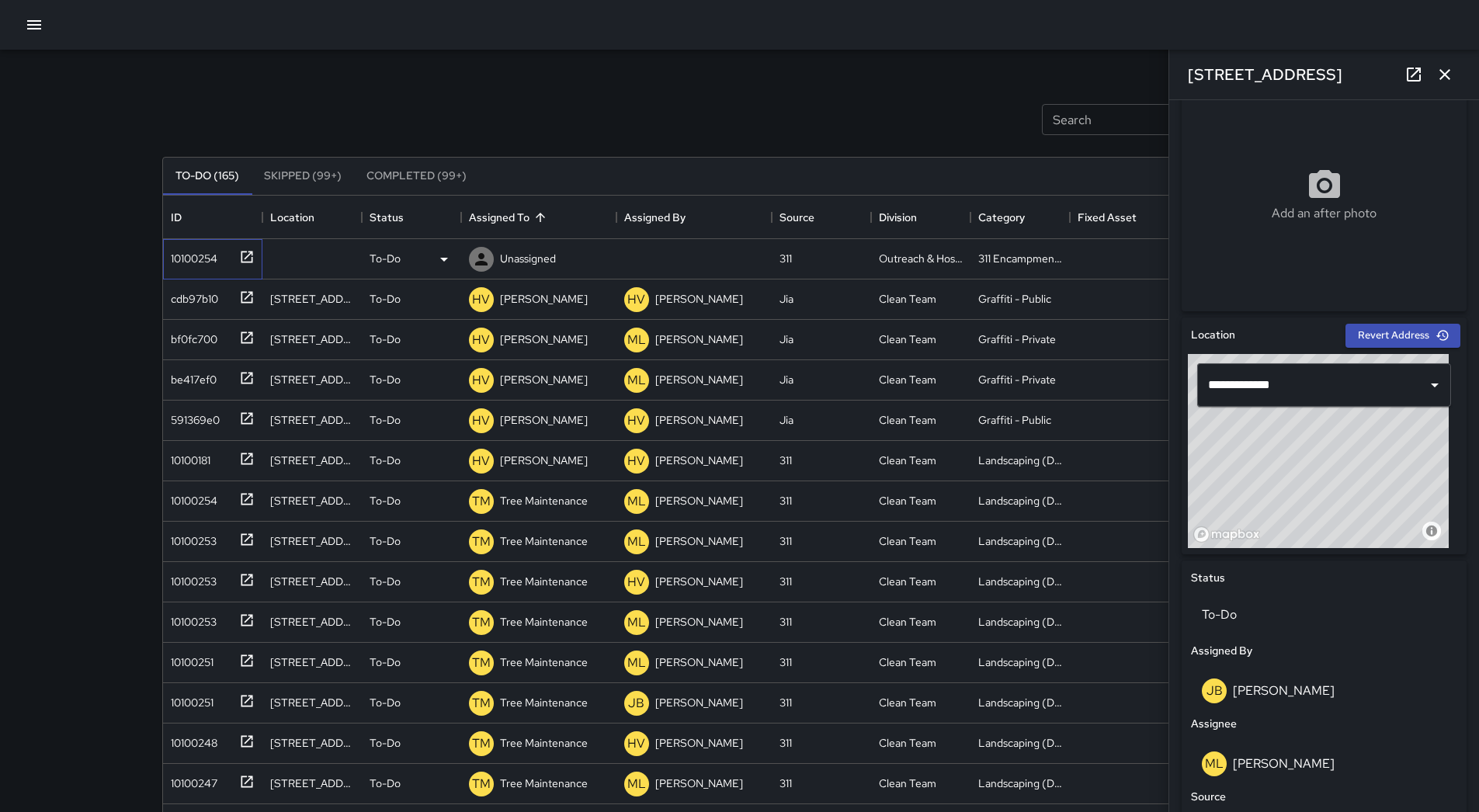
click at [223, 257] on div "10100254" at bounding box center [209, 256] width 90 height 26
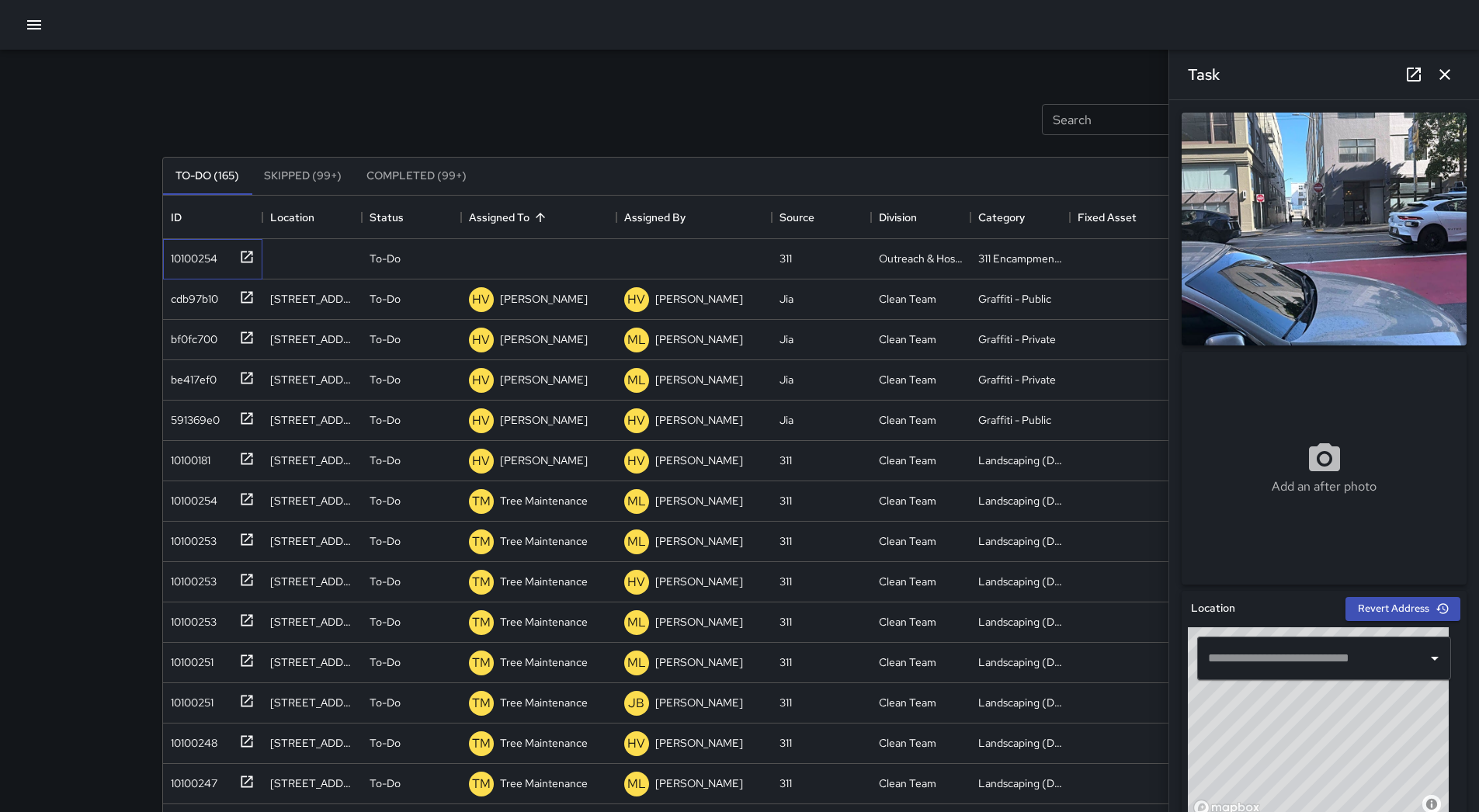
scroll to position [77, 0]
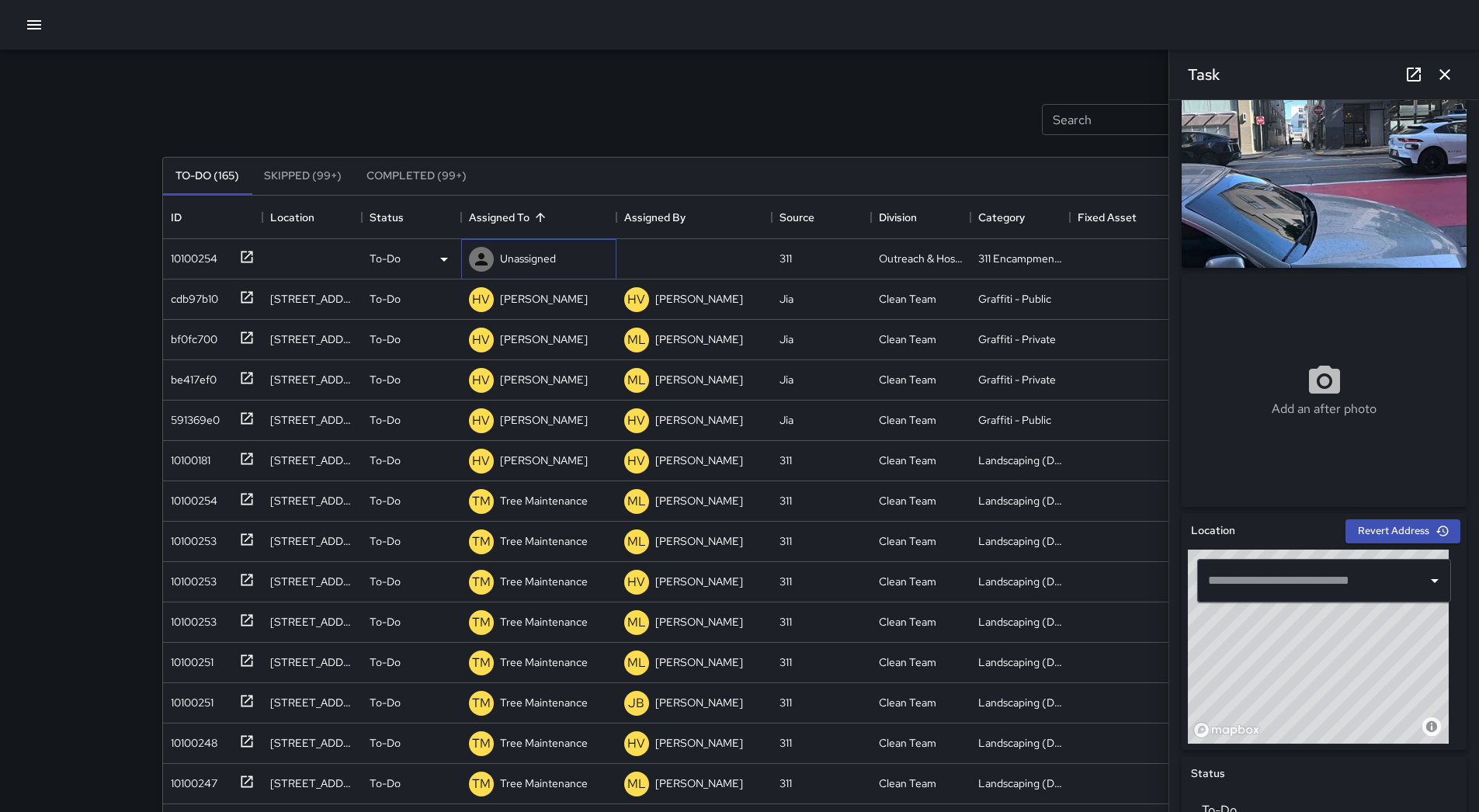
click at [525, 265] on p "Unassigned" at bounding box center [527, 259] width 56 height 16
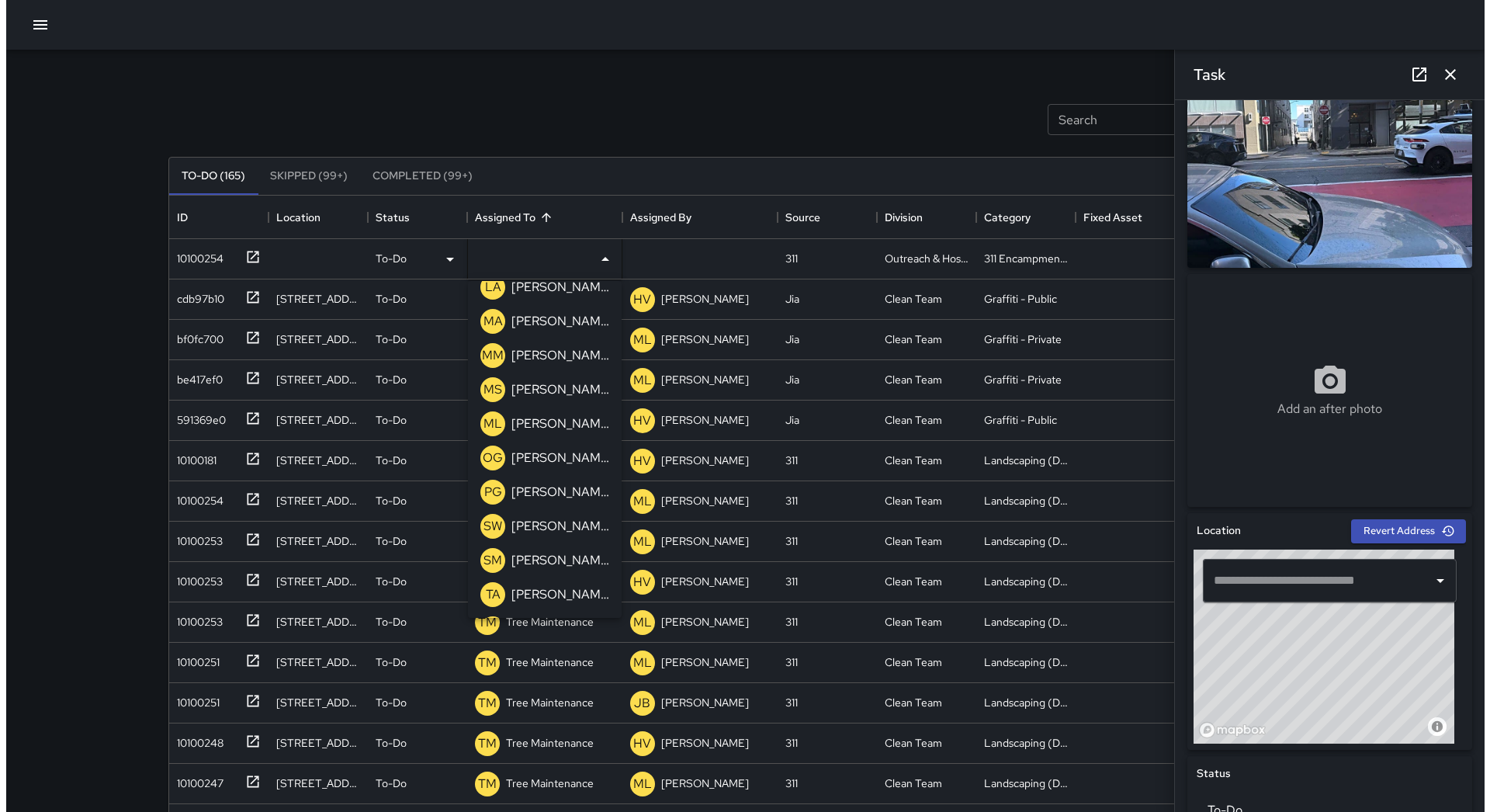
scroll to position [495, 0]
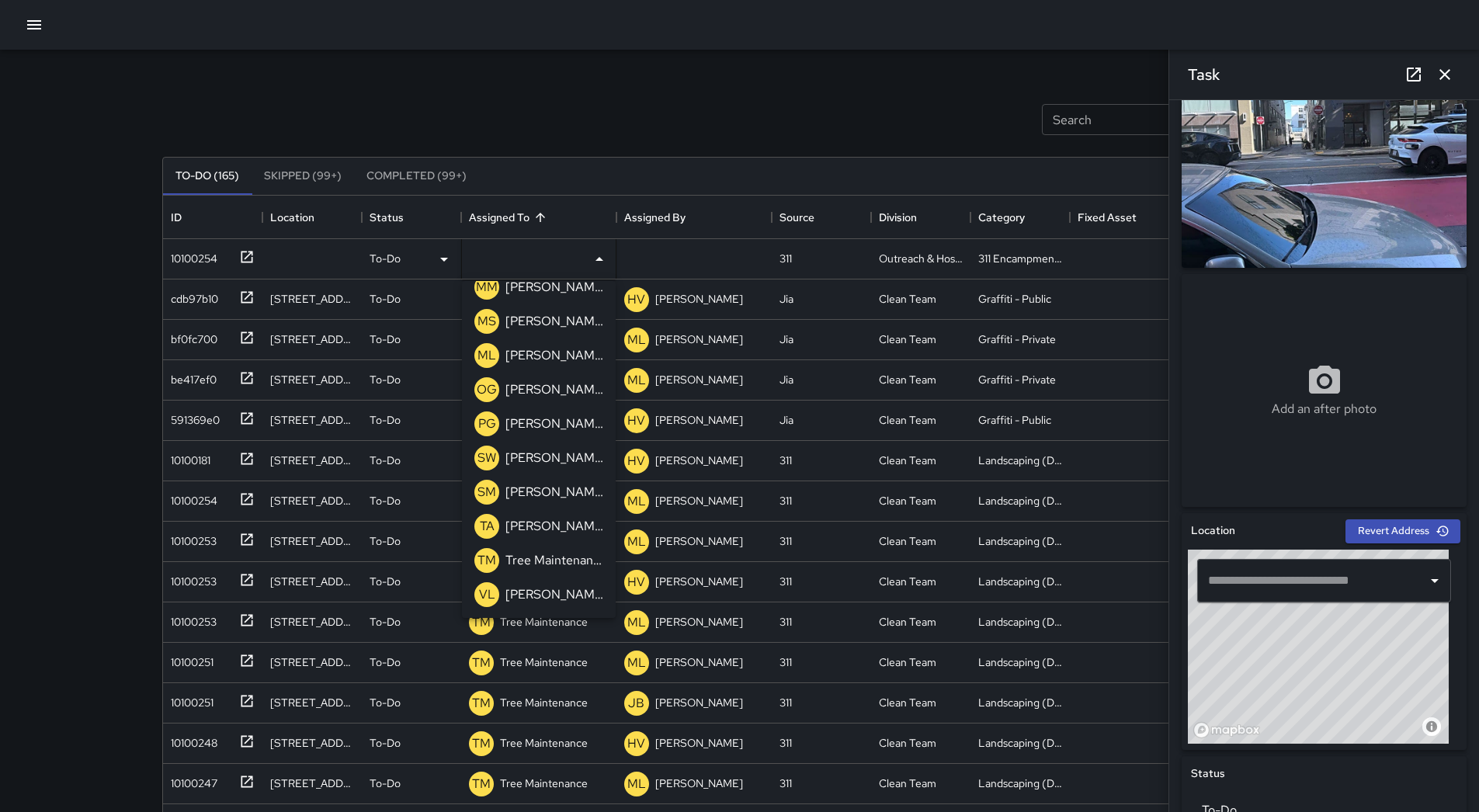
click at [545, 365] on div "[PERSON_NAME]" at bounding box center [554, 355] width 104 height 25
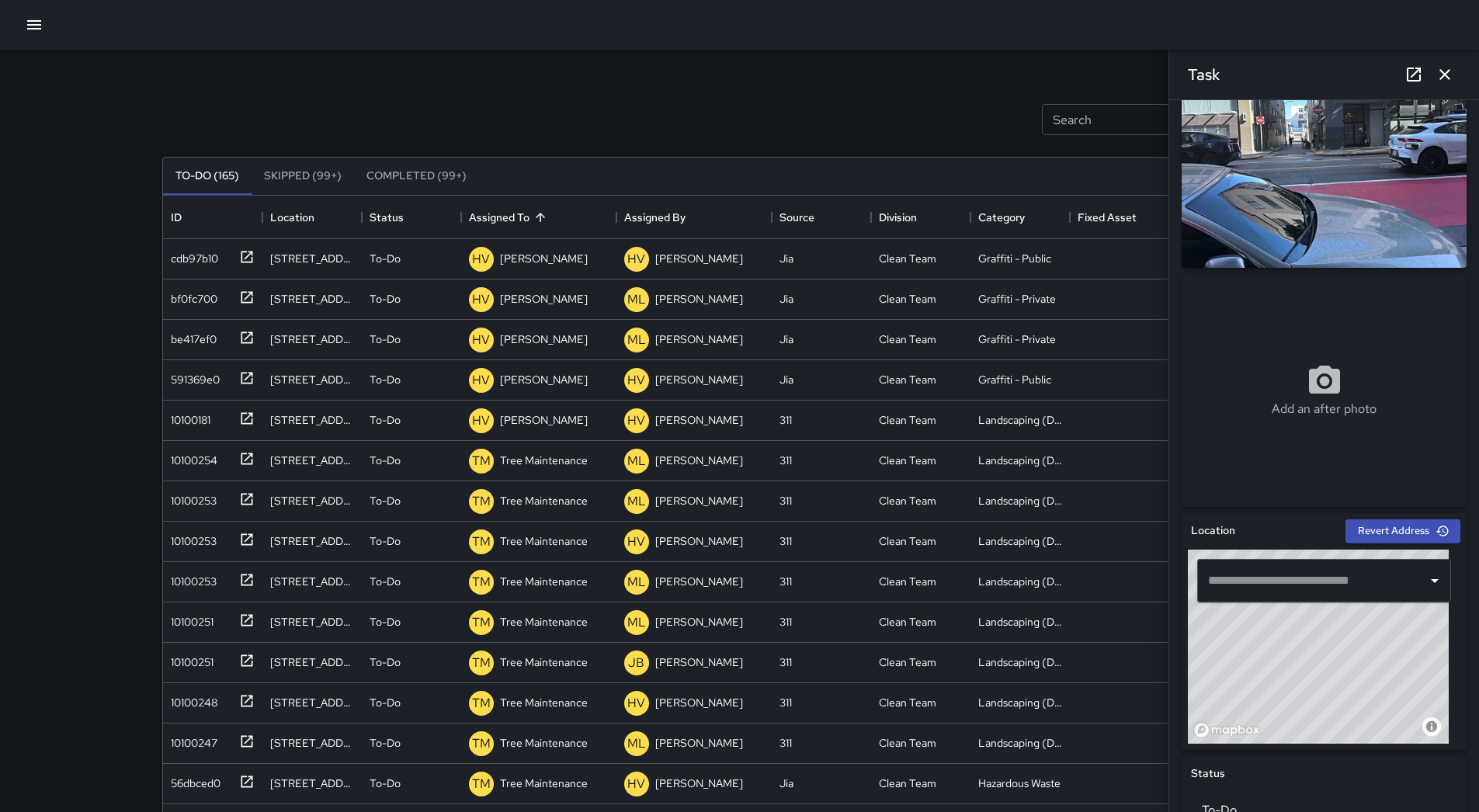
drag, startPoint x: 2, startPoint y: 17, endPoint x: 21, endPoint y: 22, distance: 19.6
click at [3, 17] on div at bounding box center [740, 24] width 1479 height 49
click at [21, 22] on button "button" at bounding box center [33, 24] width 31 height 31
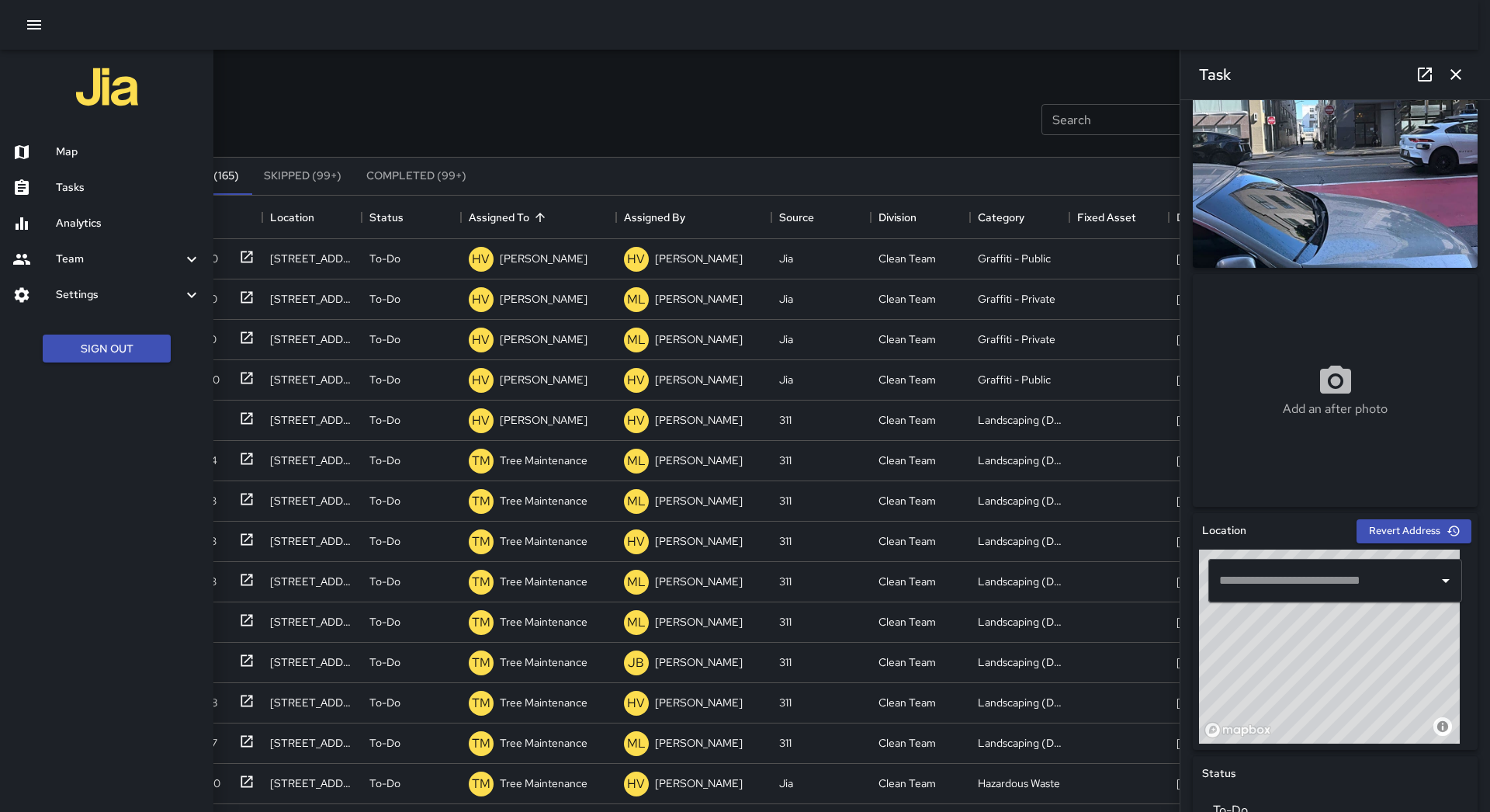
click at [73, 149] on h6 "Map" at bounding box center [128, 152] width 145 height 17
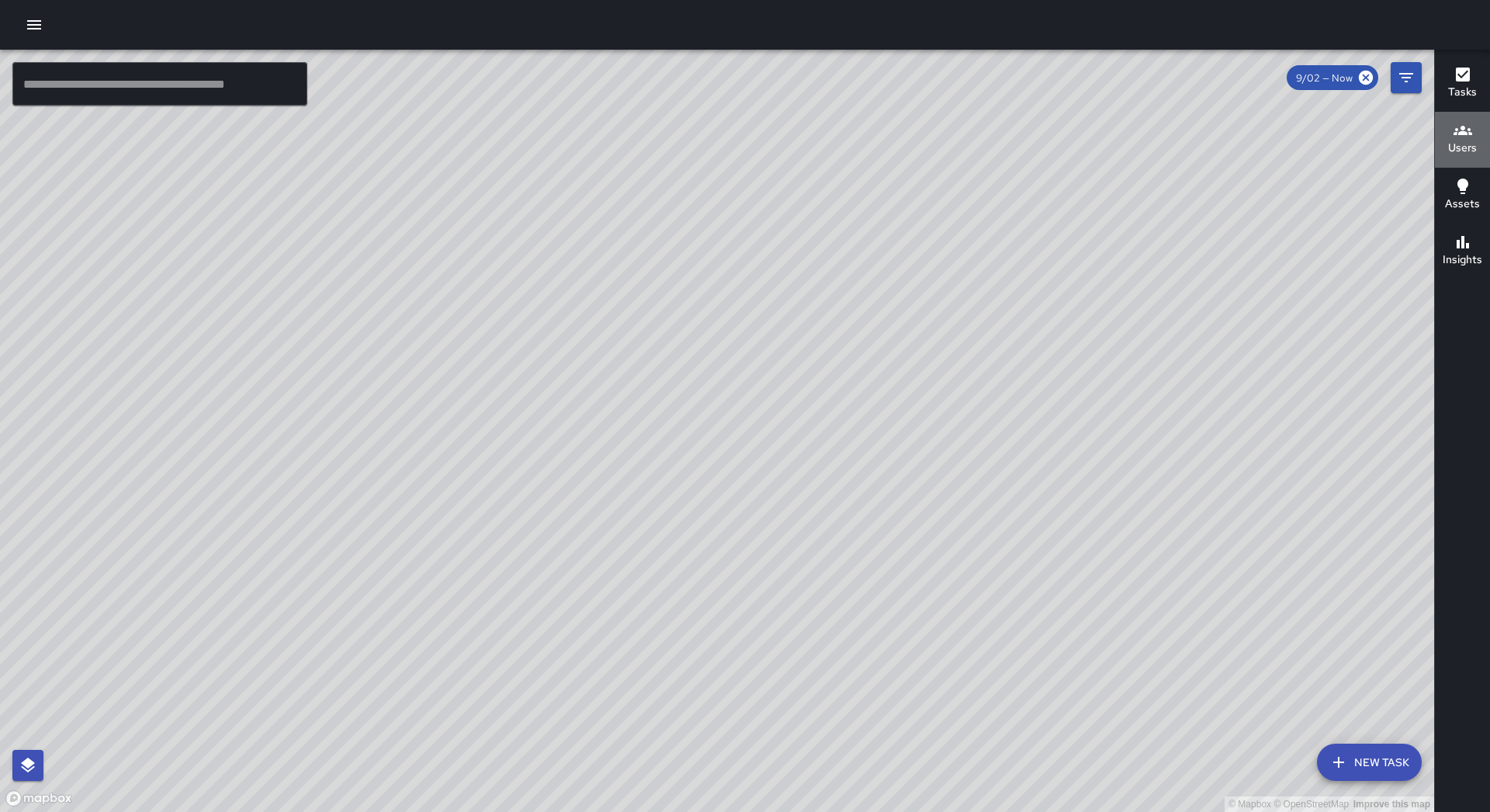
click at [1475, 137] on div "Users" at bounding box center [1462, 139] width 29 height 35
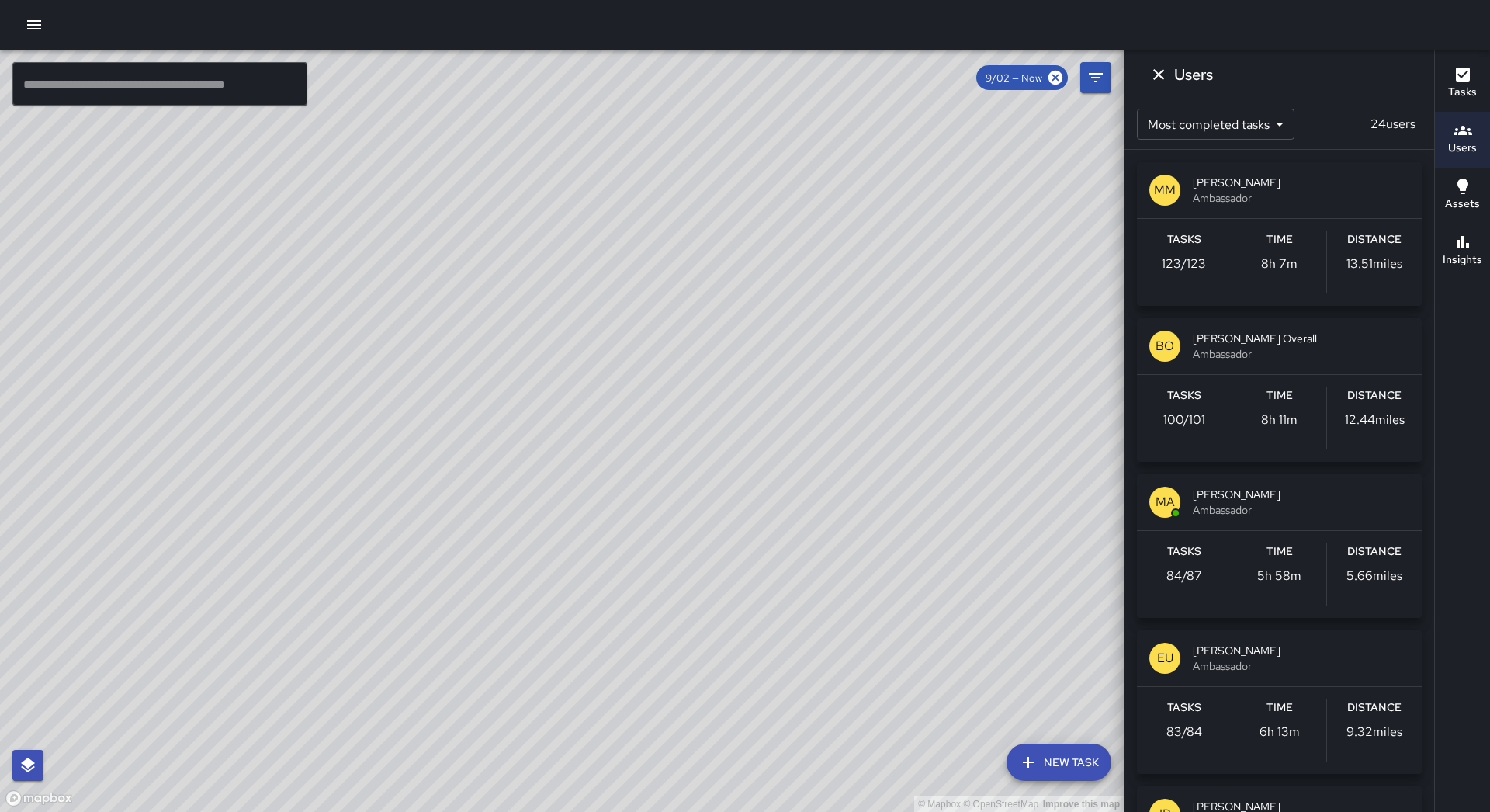
click at [1245, 350] on span "Ambassador" at bounding box center [1301, 353] width 217 height 16
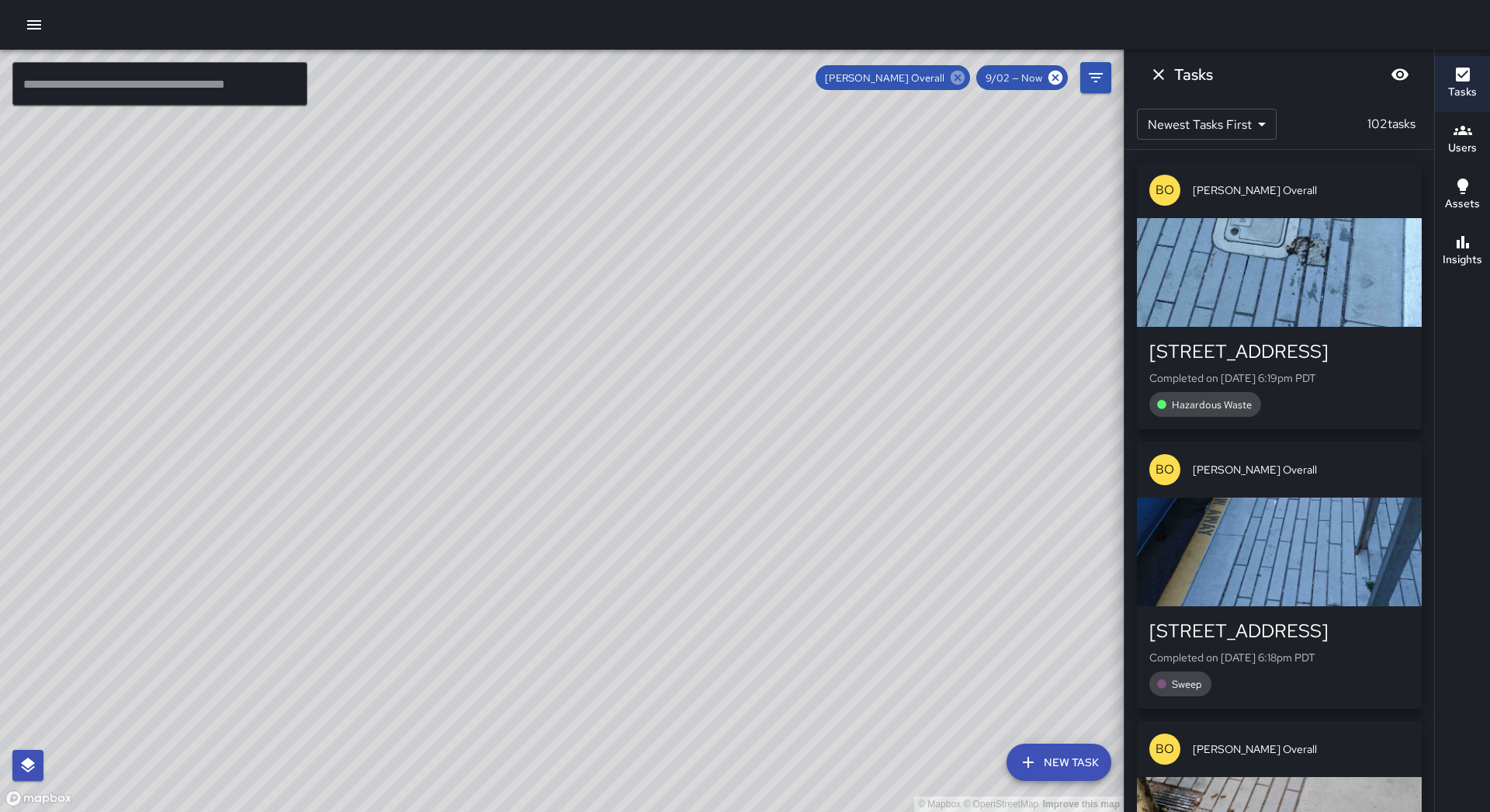
click at [962, 71] on icon at bounding box center [958, 77] width 17 height 17
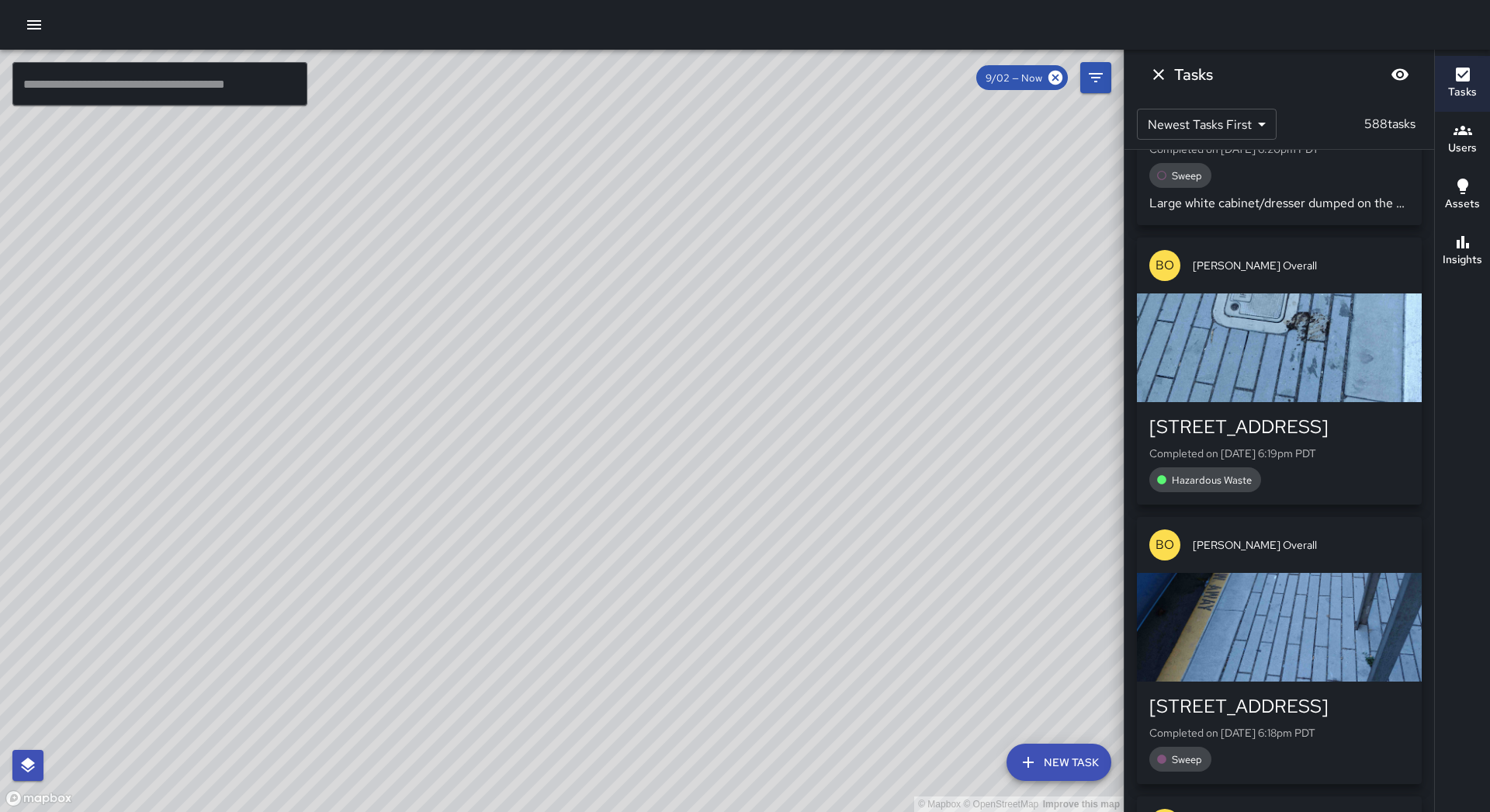
scroll to position [769, 0]
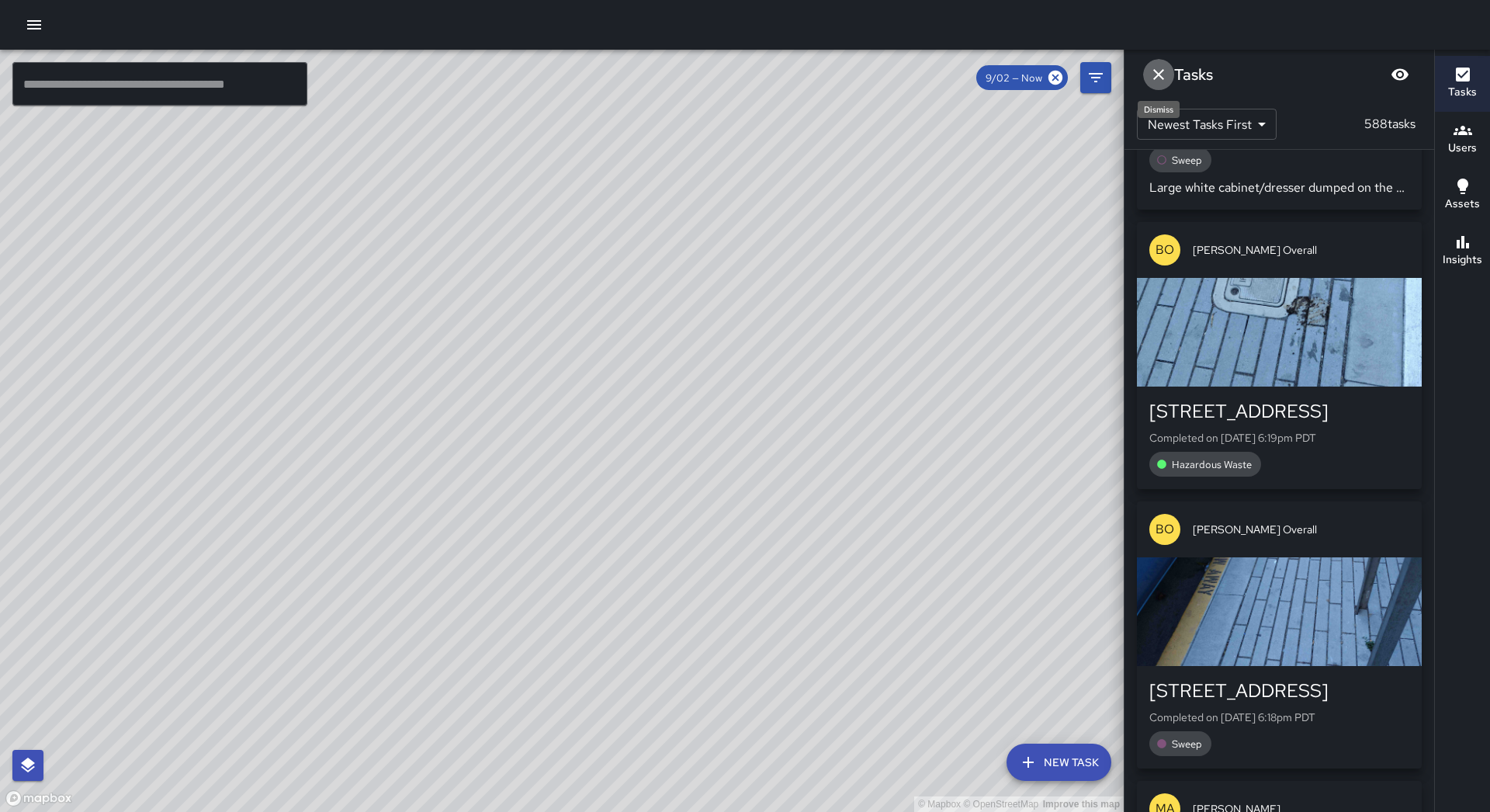
click at [1164, 70] on icon "Dismiss" at bounding box center [1159, 74] width 11 height 11
